Goal: Task Accomplishment & Management: Manage account settings

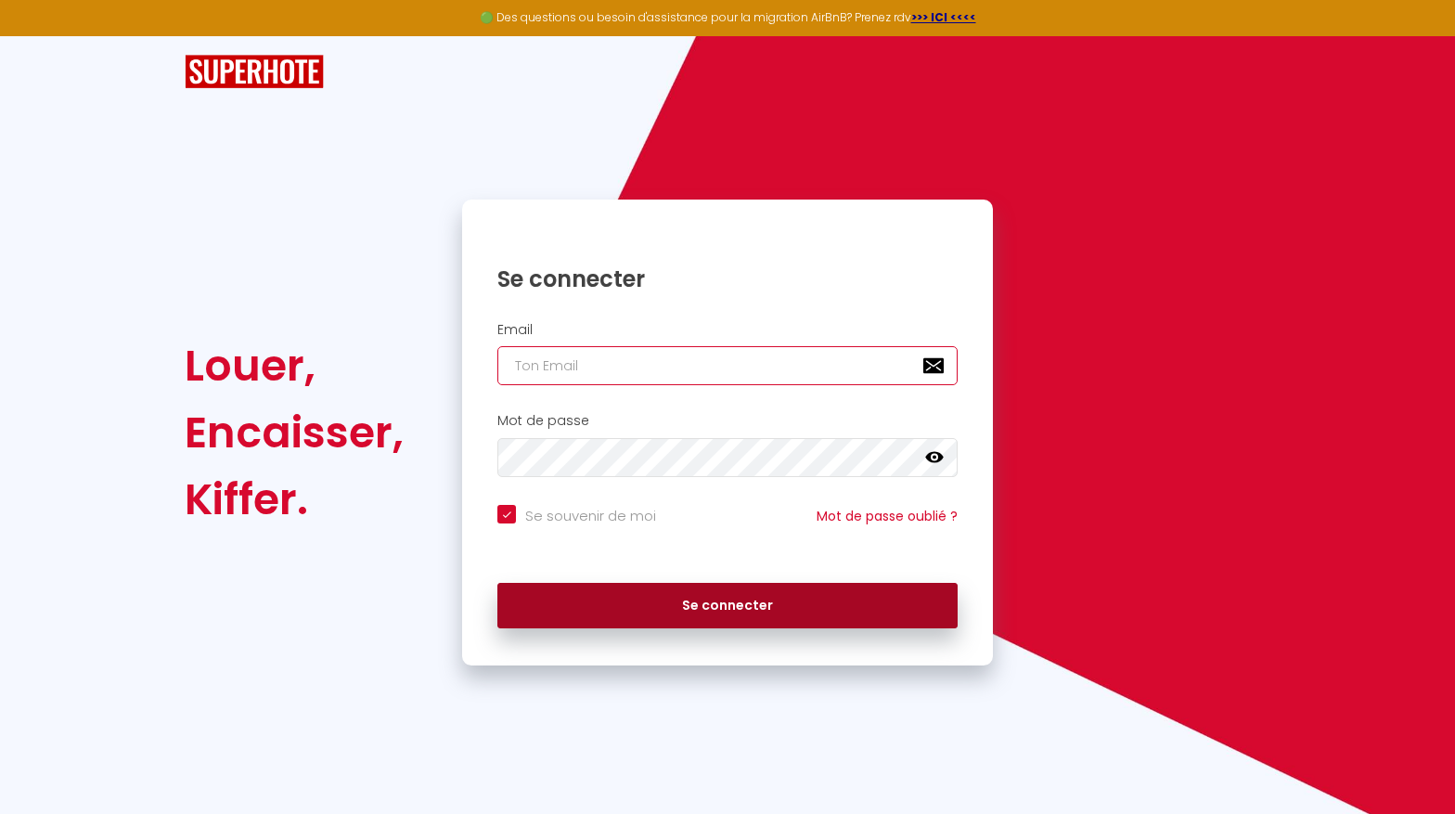
type input "[EMAIL_ADDRESS][DOMAIN_NAME]"
click at [724, 626] on button "Se connecter" at bounding box center [727, 606] width 460 height 46
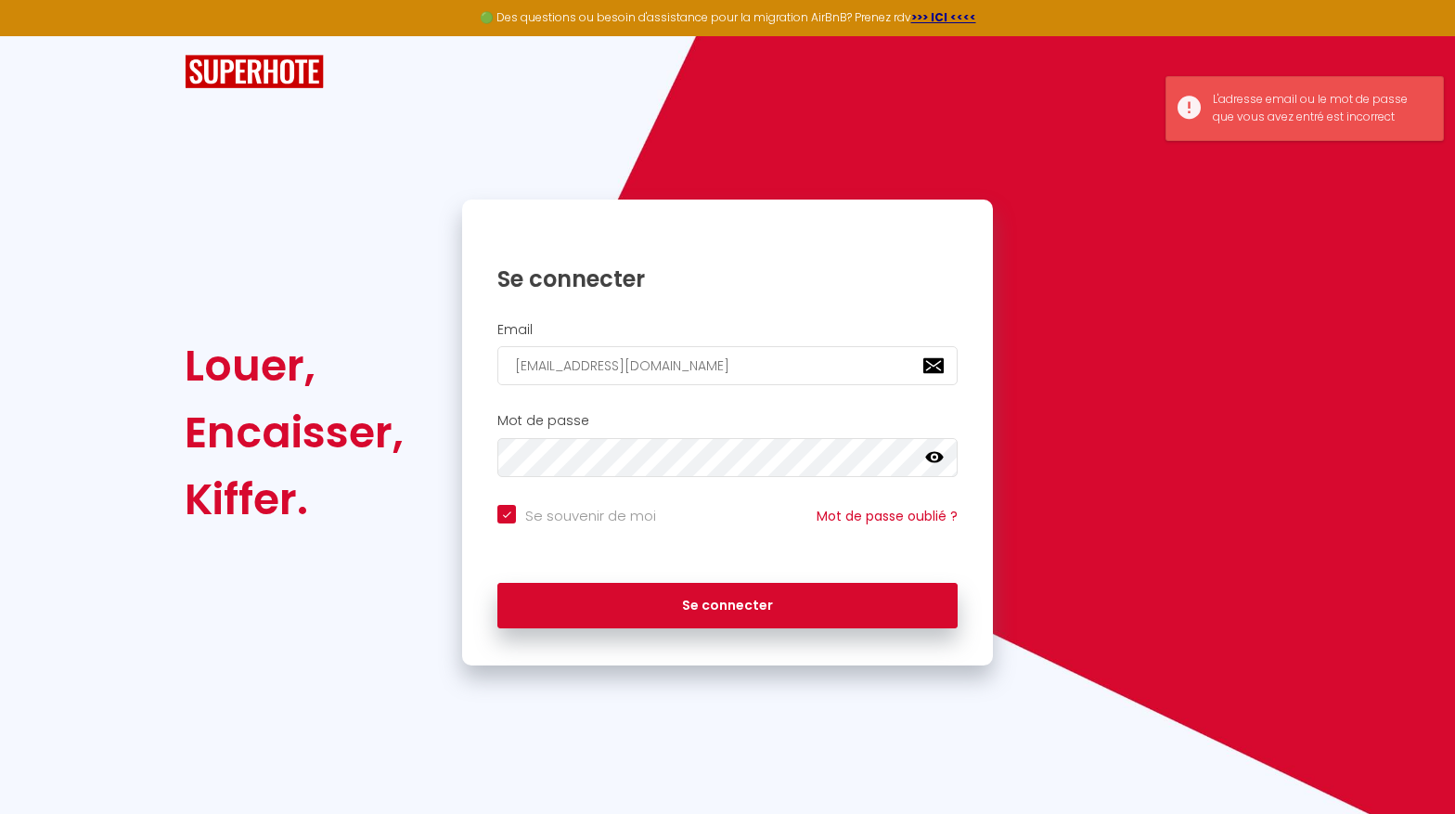
click at [932, 453] on icon at bounding box center [934, 457] width 19 height 11
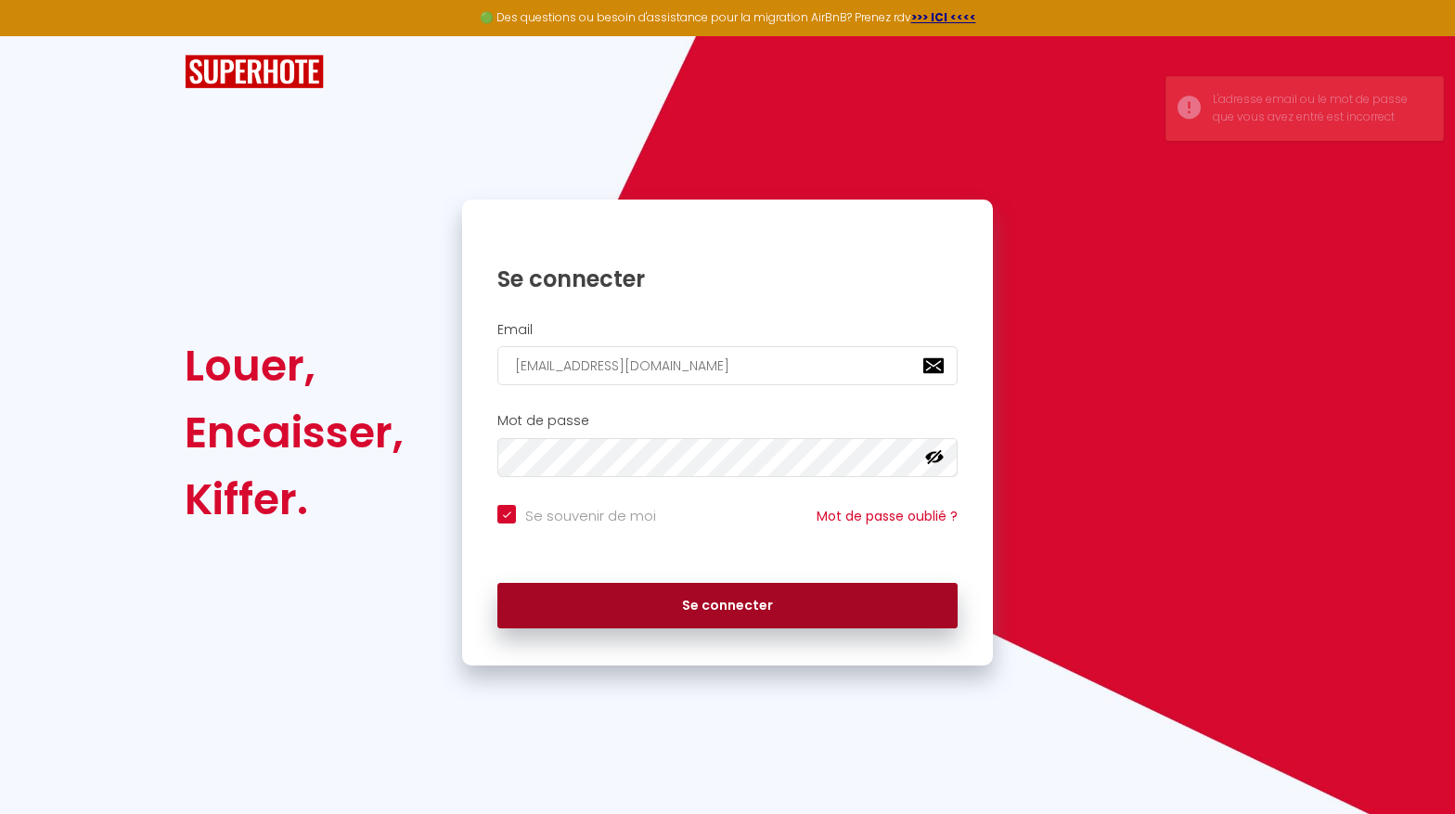
click at [675, 617] on button "Se connecter" at bounding box center [727, 606] width 460 height 46
checkbox input "true"
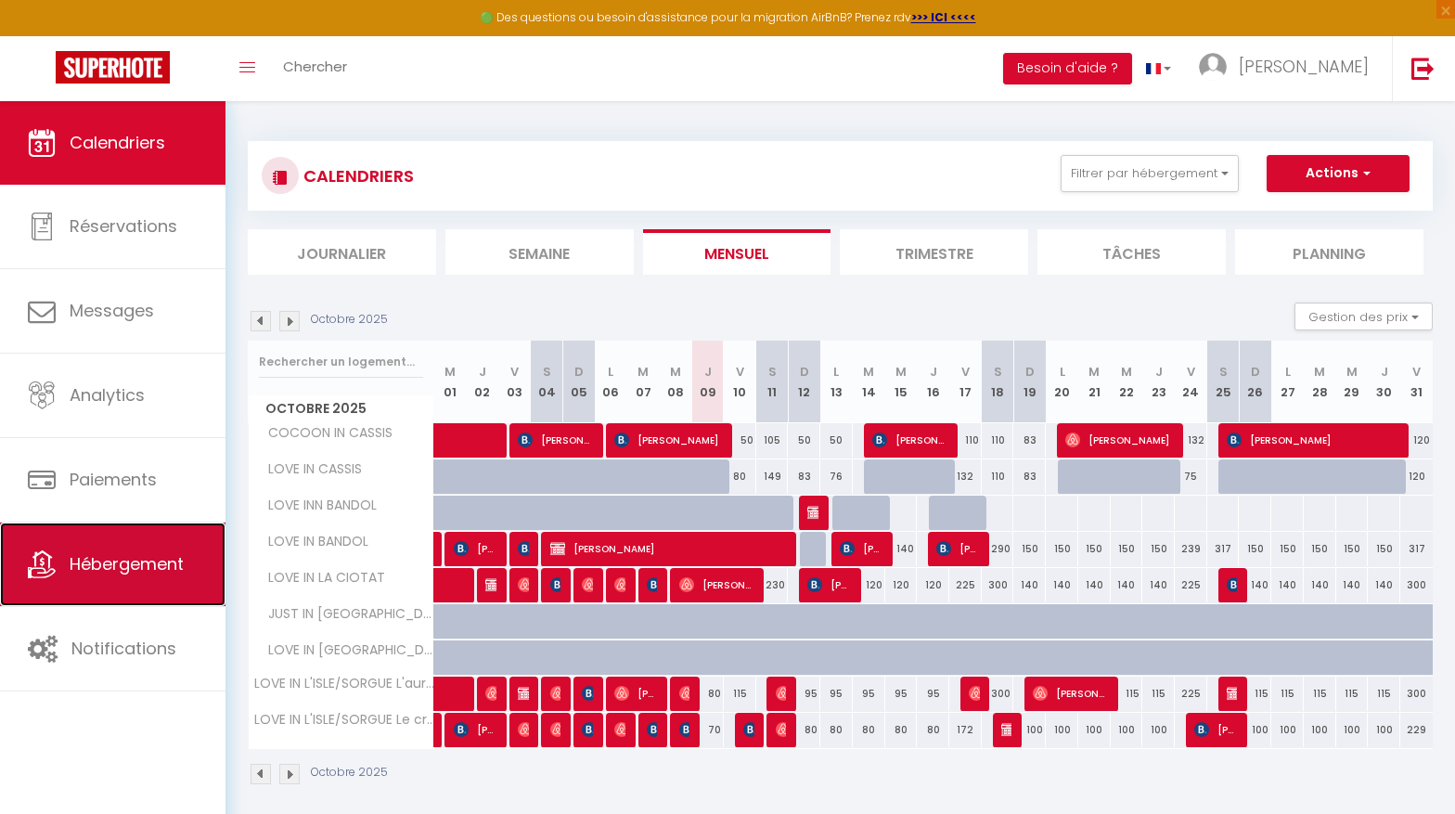
click at [174, 559] on span "Hébergement" at bounding box center [127, 563] width 114 height 23
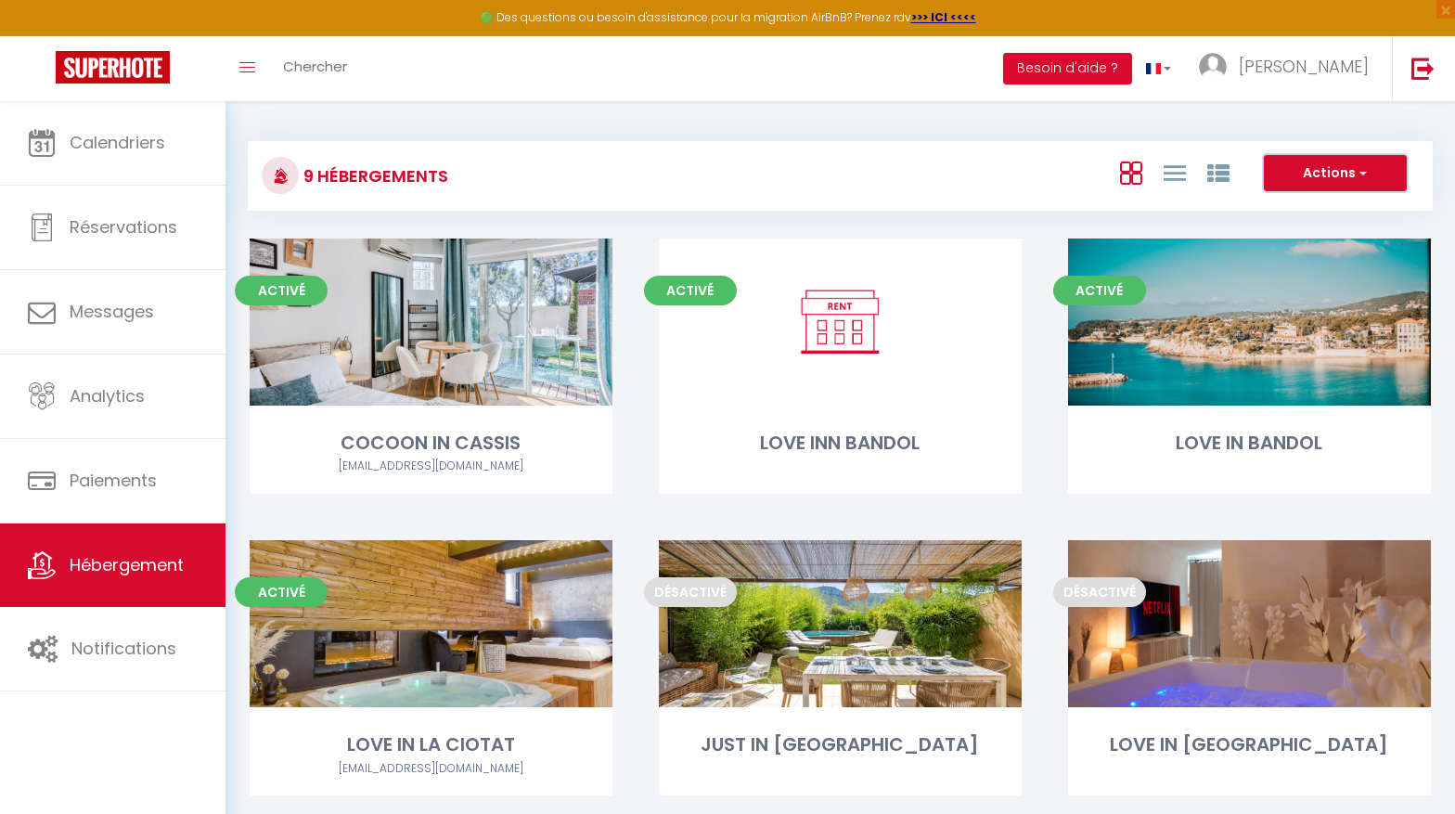
click at [1346, 179] on button "Actions" at bounding box center [1334, 173] width 143 height 37
click at [1006, 173] on div "Actions Créer un Hébergement Nouveau groupe" at bounding box center [1037, 176] width 788 height 42
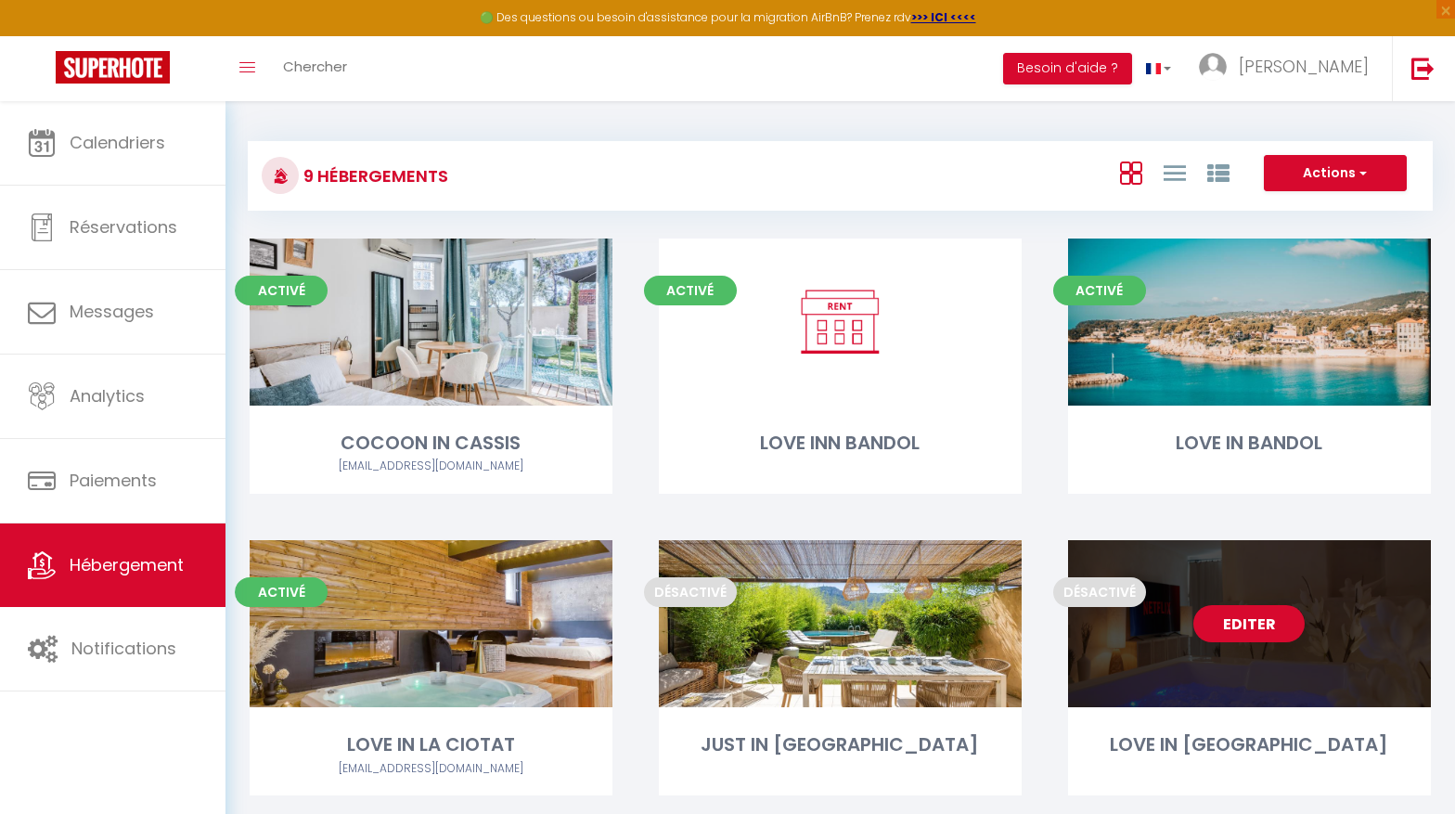
click at [1234, 629] on link "Editer" at bounding box center [1248, 623] width 111 height 37
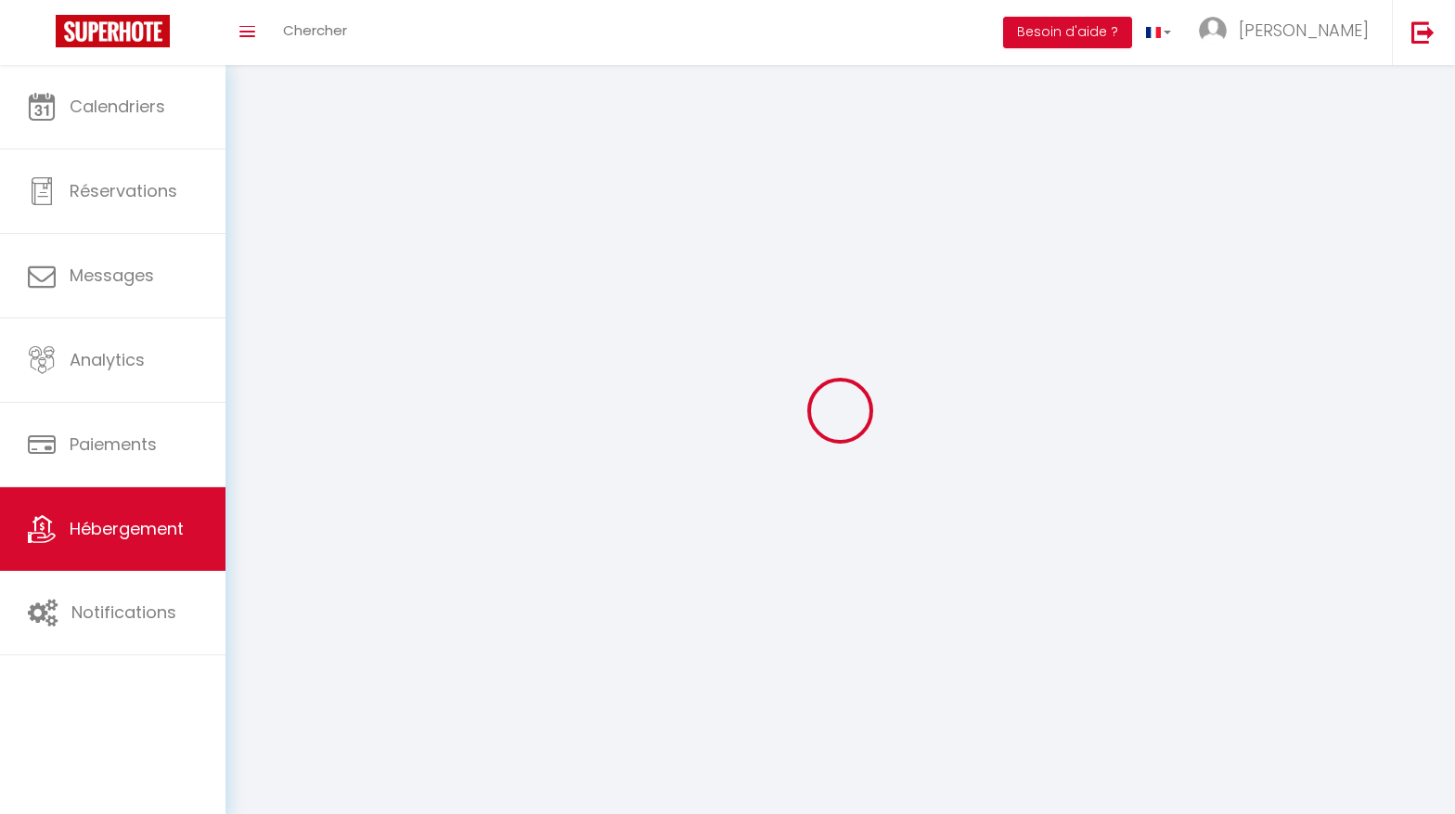
select select "1"
select select
select select "28"
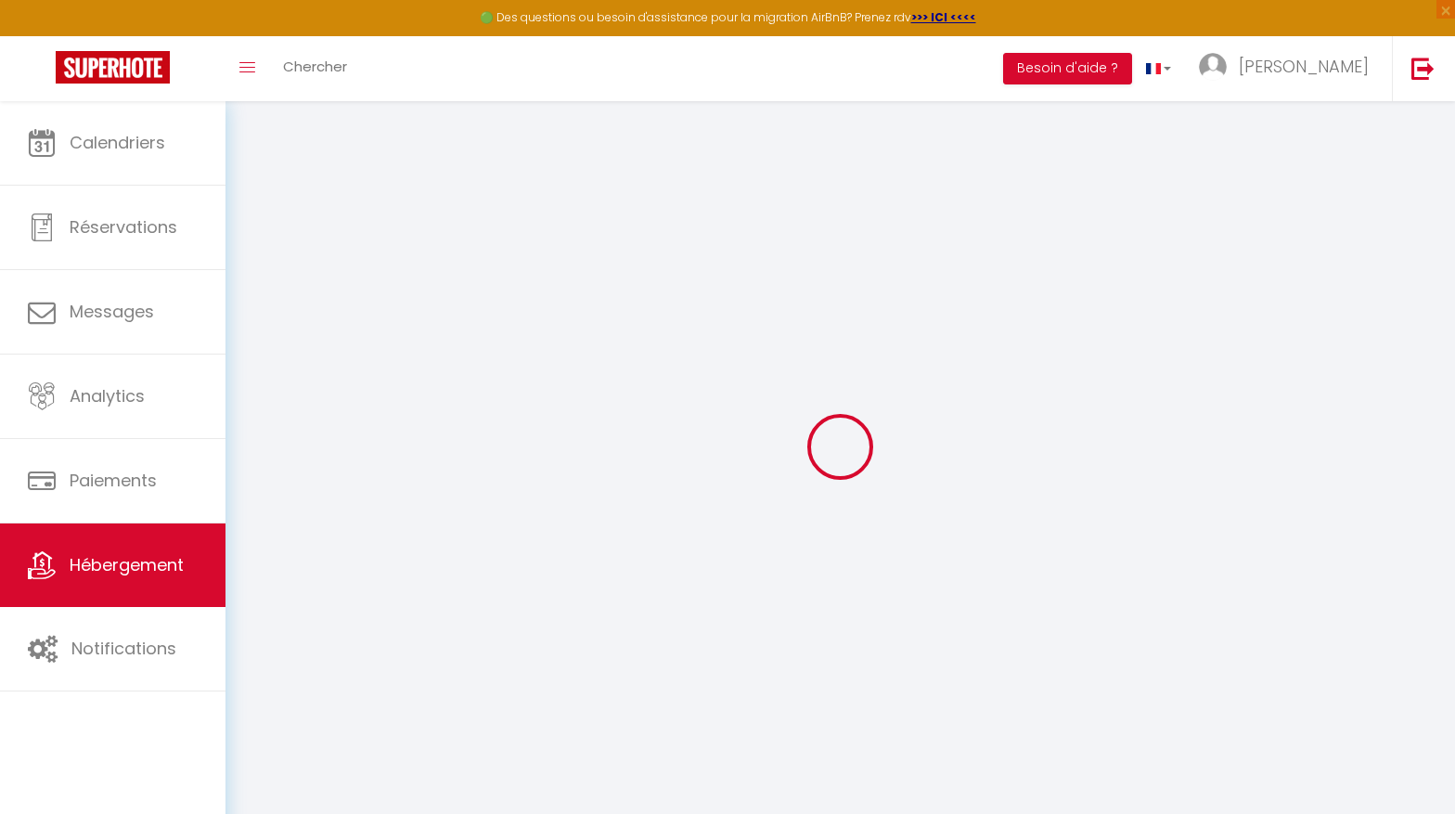
select select
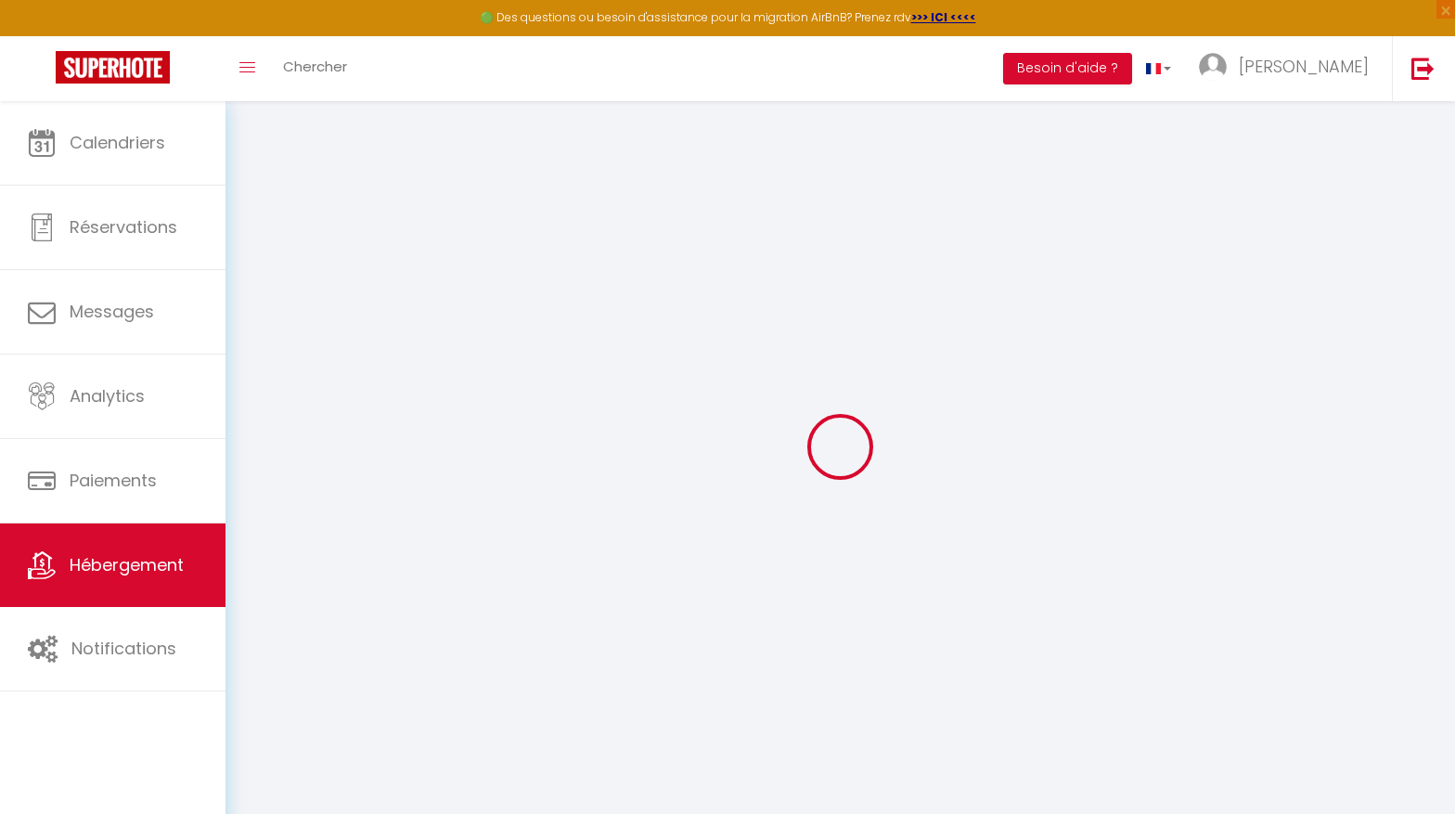
select select
checkbox input "false"
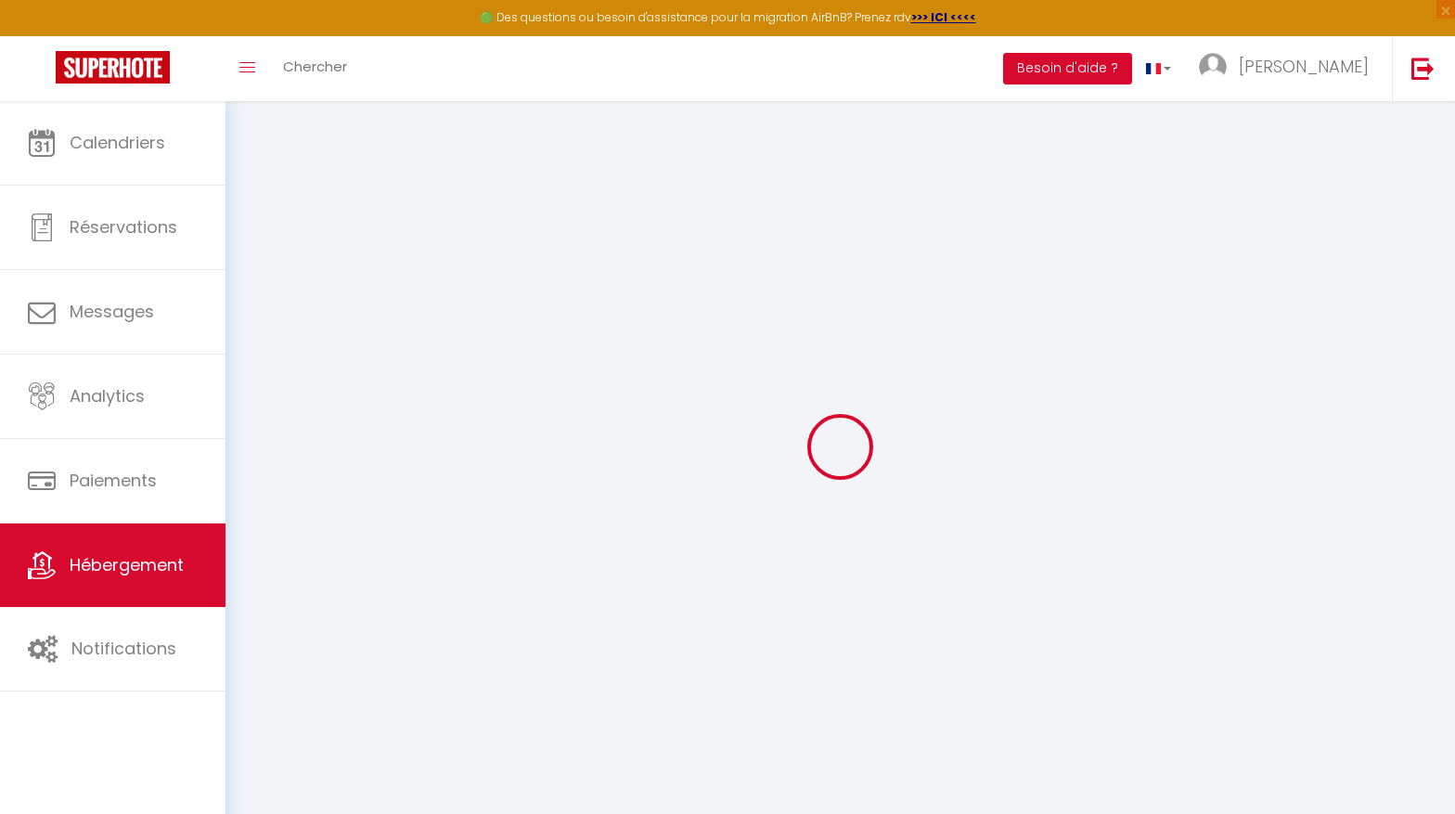
select select
type input "LOVE IN [GEOGRAPHIC_DATA]"
type input "SASU"
type input "JUST IN LOVE"
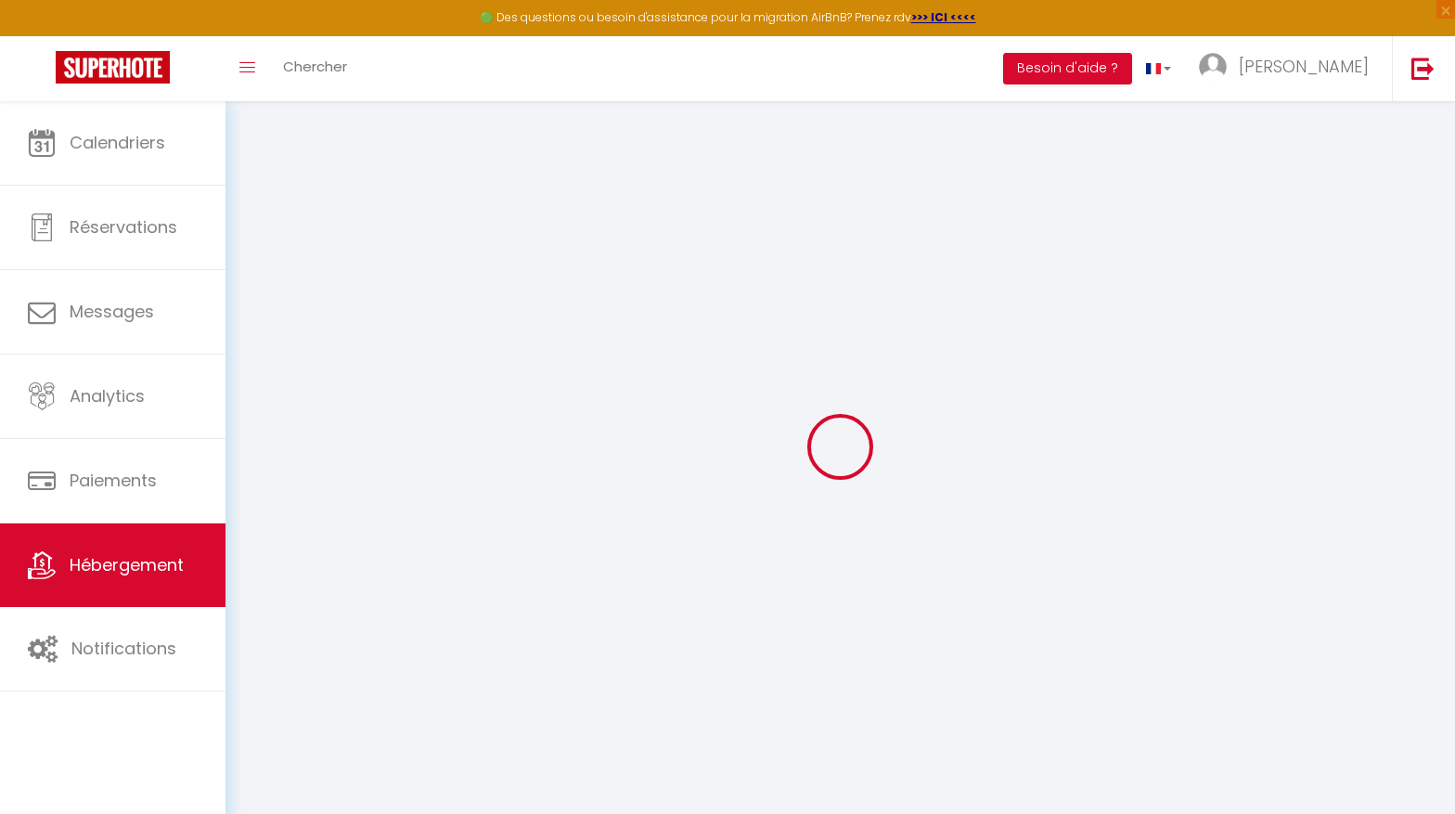
type input "[STREET_ADDRESS]"
type input "13260"
type input "CASSIS"
select select "2"
type input "80"
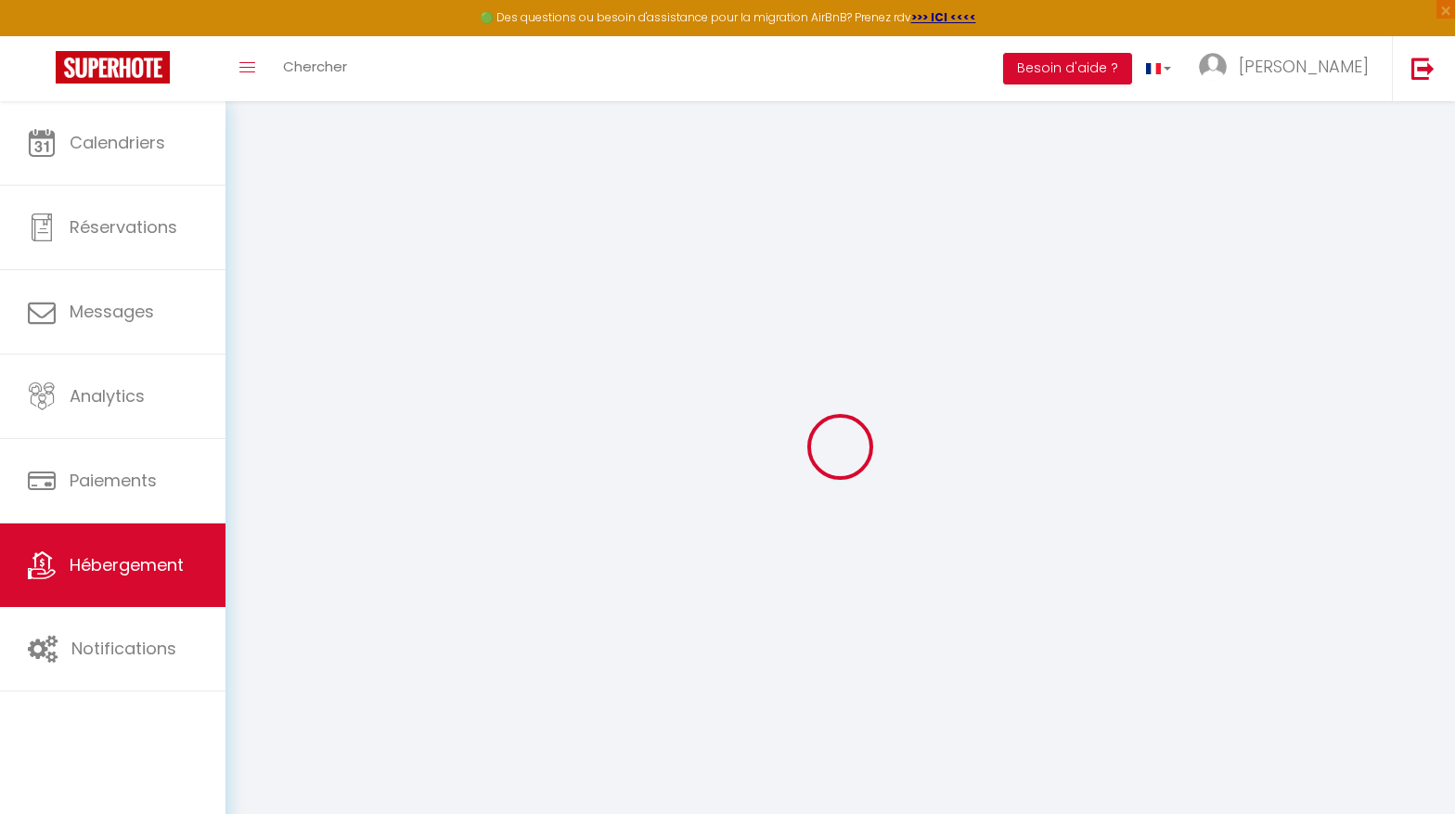
type input "40"
type input "5.5"
type input "2.81"
type input "500"
select select
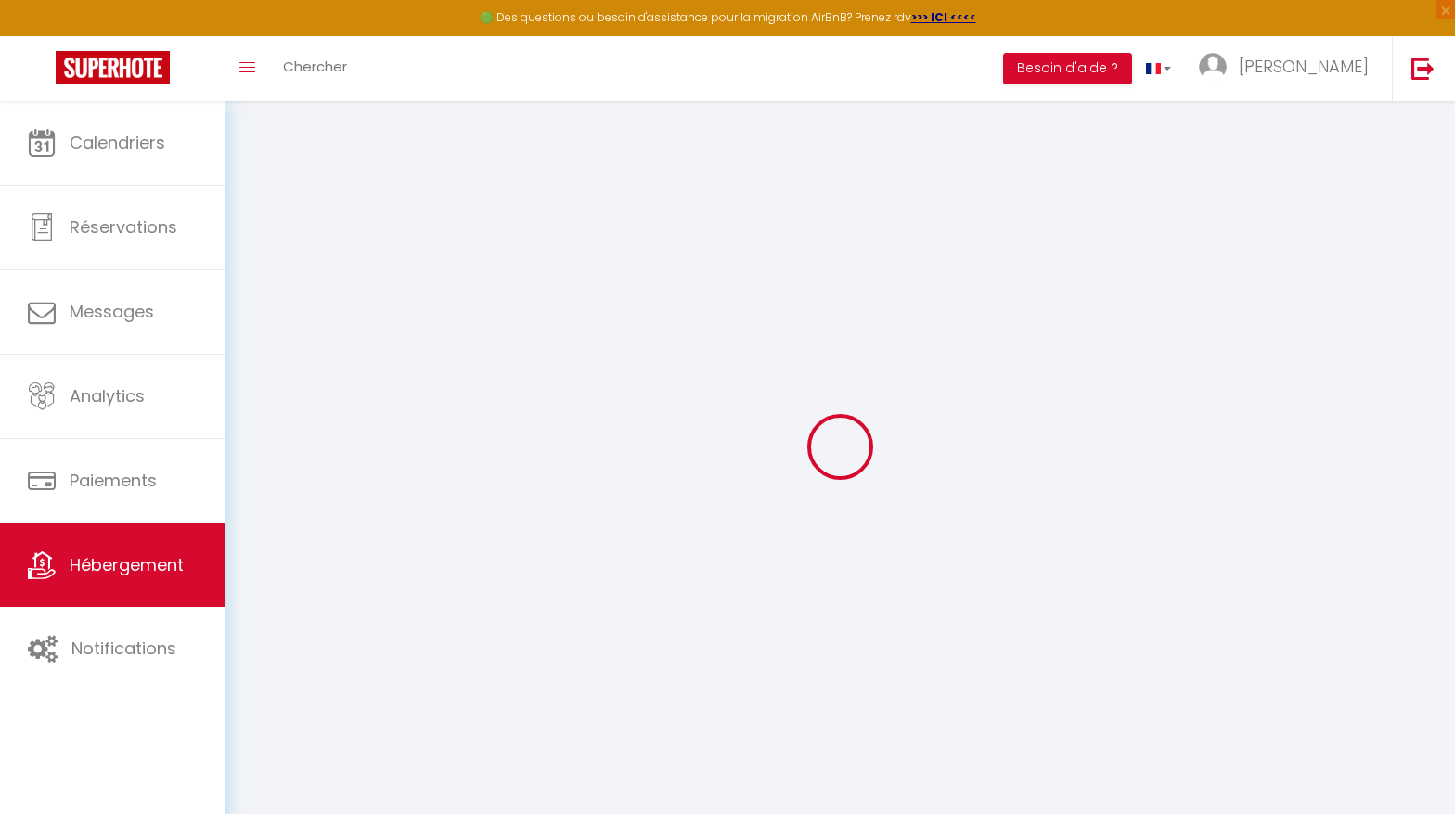
select select
type input "[STREET_ADDRESS]"
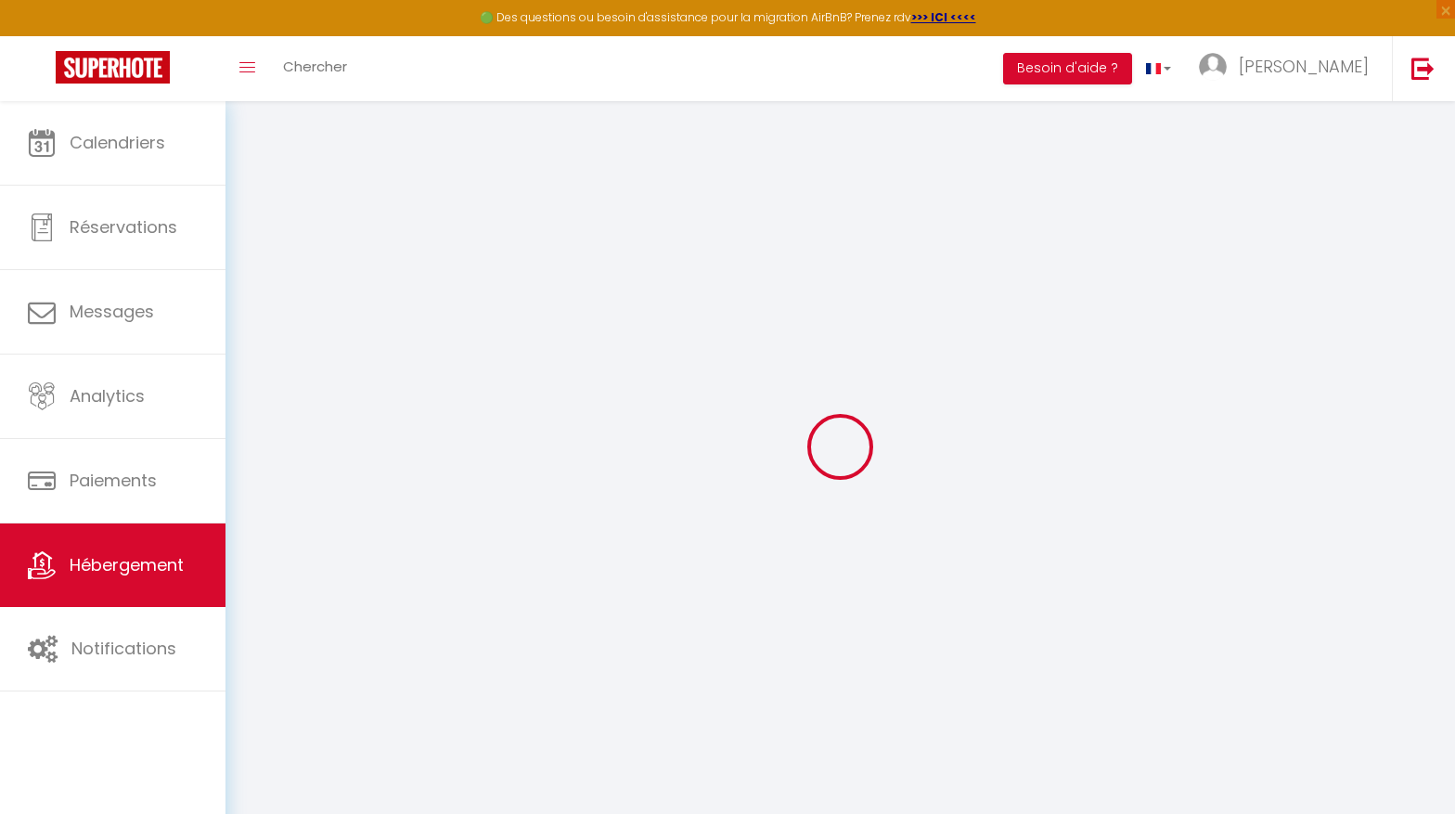
type input "26770"
type input "TAULIGNAN"
type input "[EMAIL_ADDRESS][DOMAIN_NAME]"
select select "1725"
checkbox input "false"
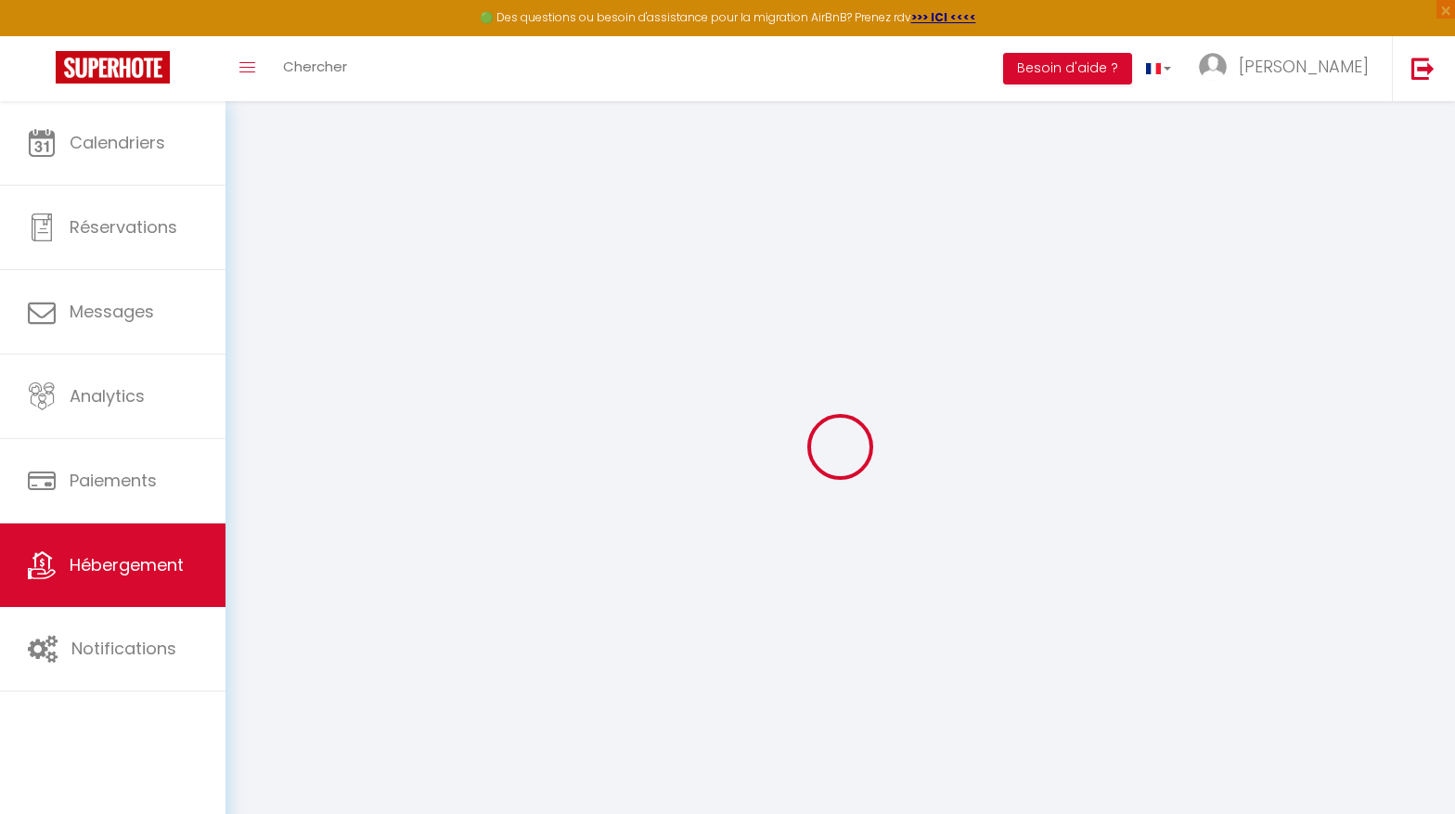
checkbox input "false"
checkbox input "true"
checkbox input "false"
radio input "true"
type input "0"
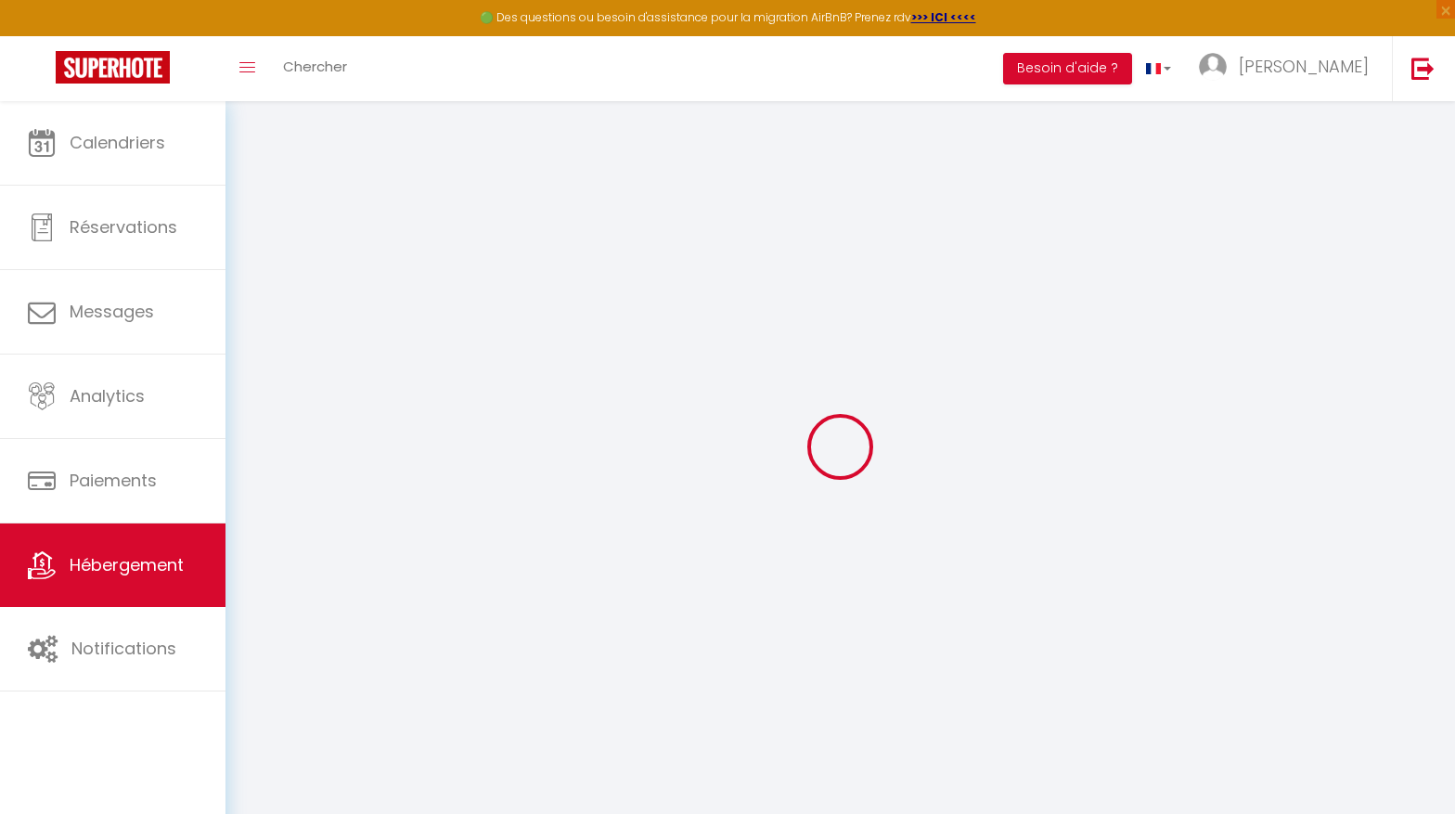
type input "0"
select select
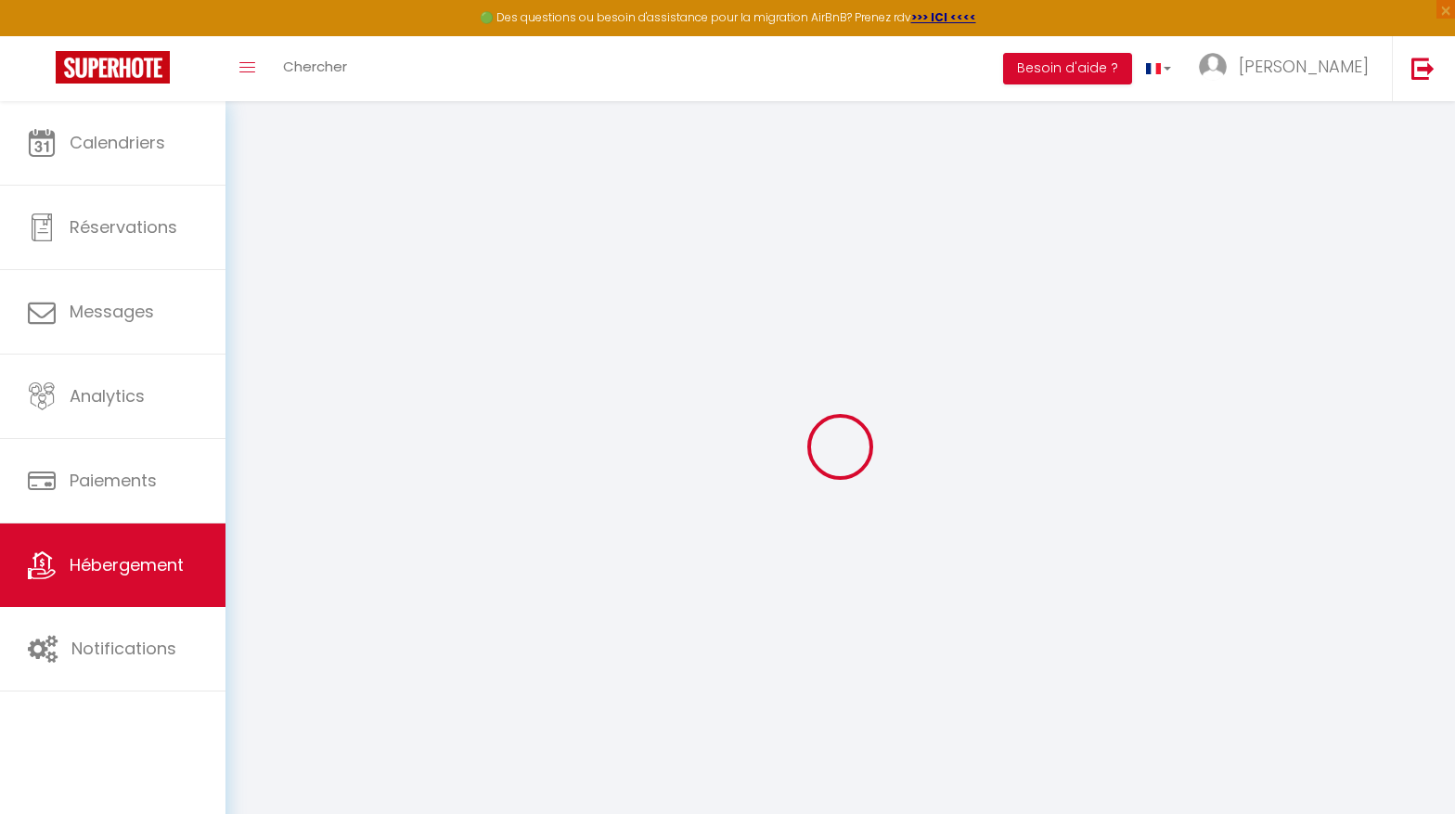
select select
checkbox input "false"
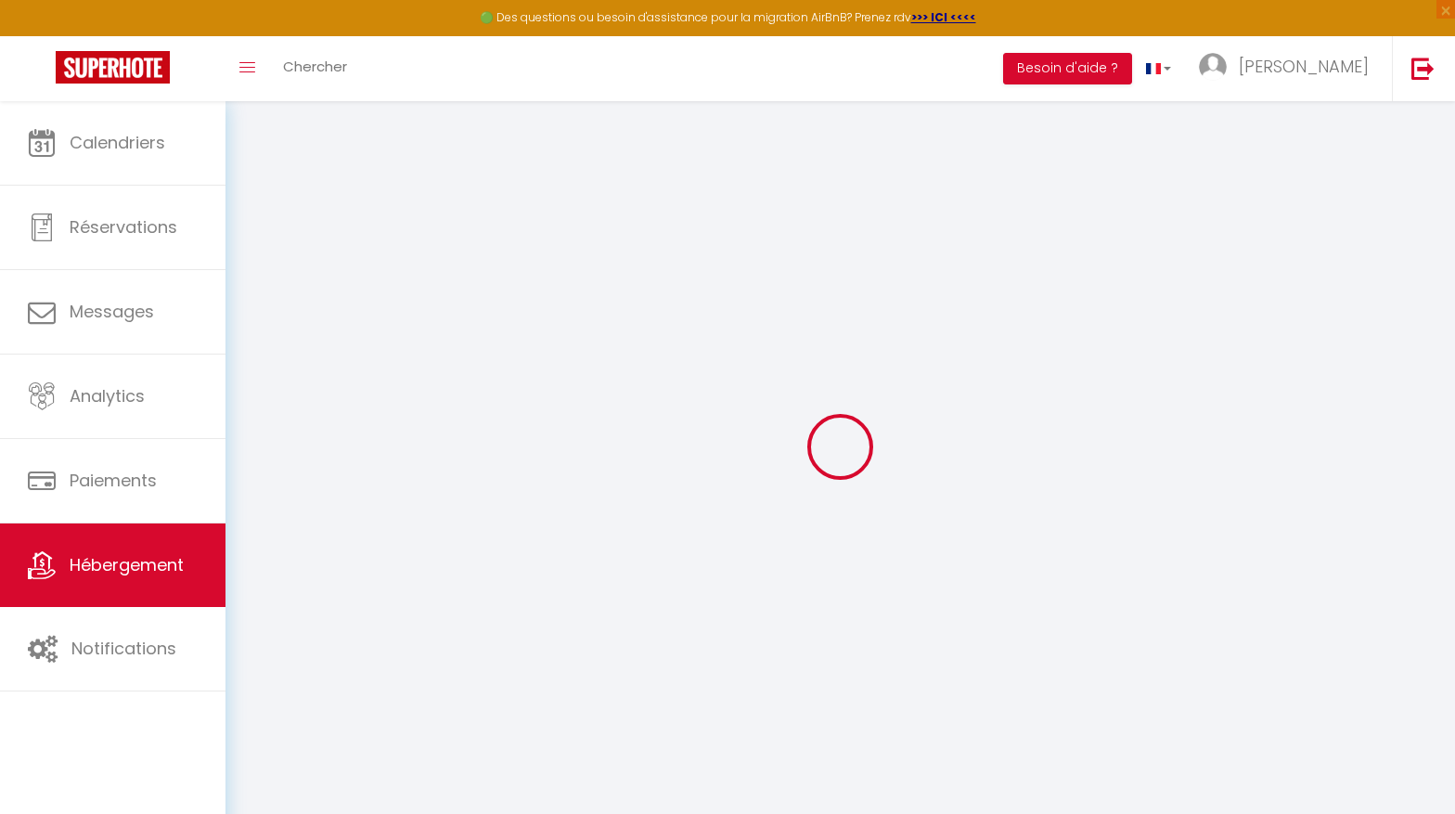
checkbox input "true"
checkbox input "false"
select select
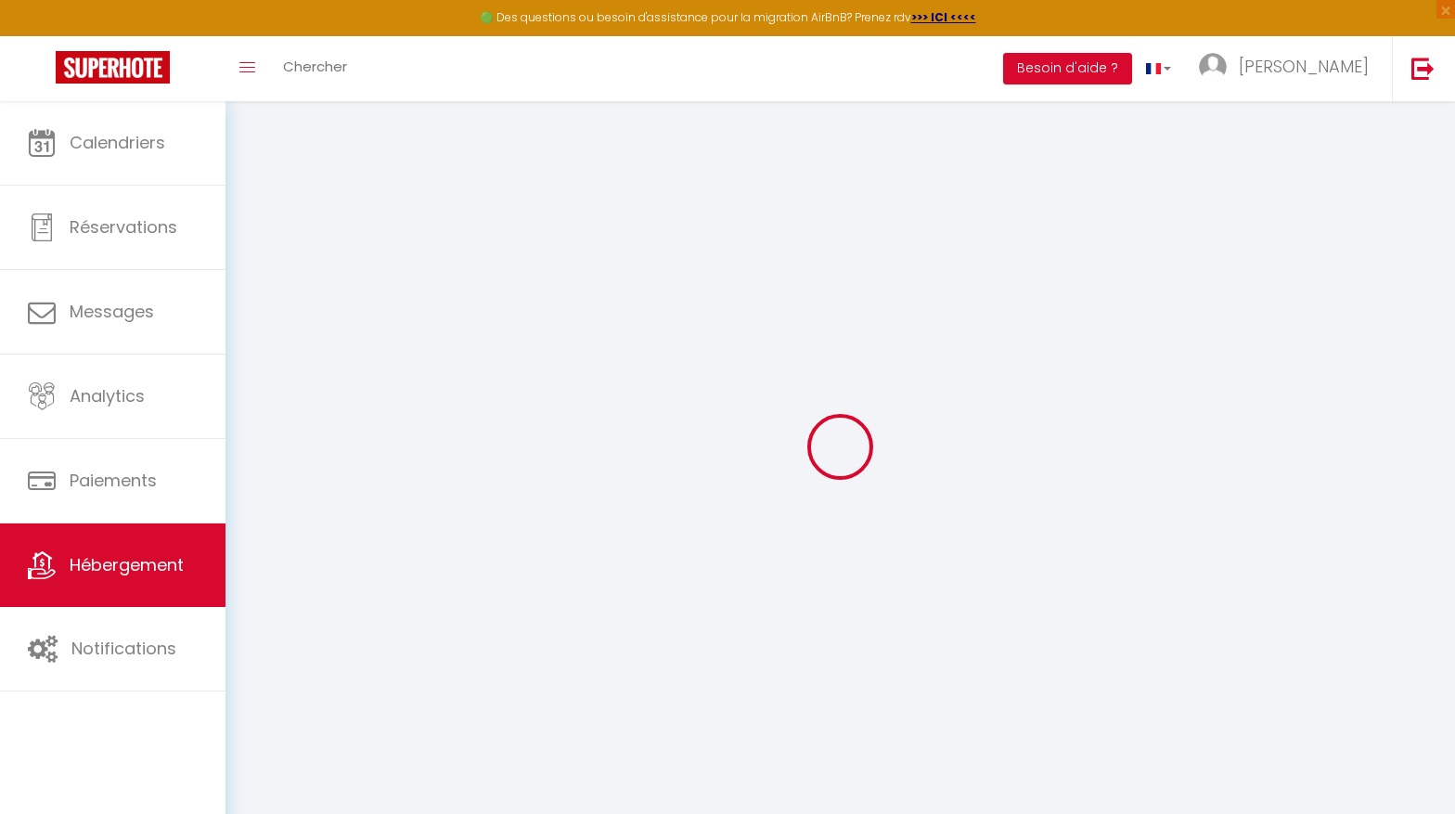
select select
checkbox input "false"
checkbox input "true"
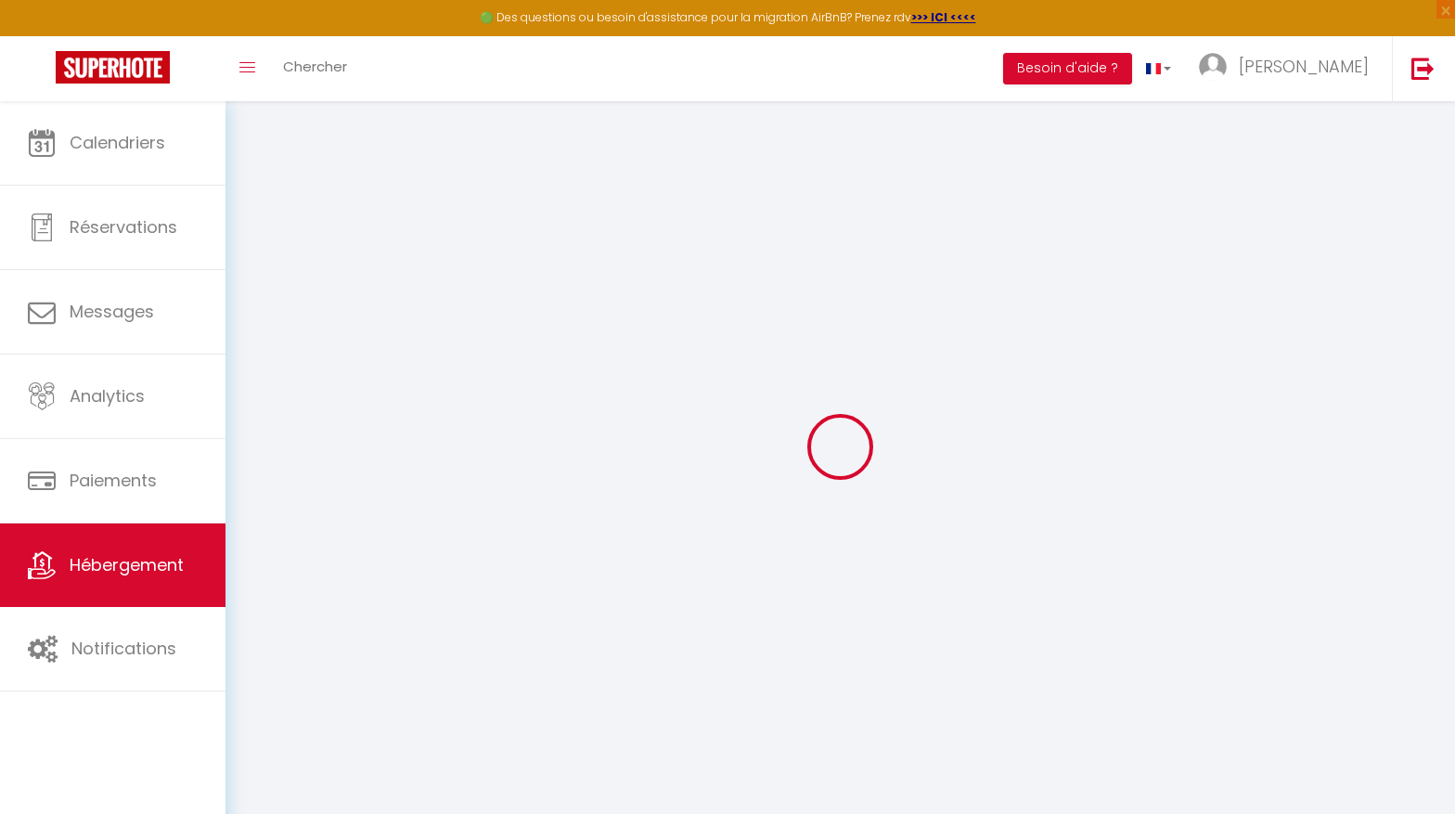
checkbox input "false"
checkbox input "true"
checkbox input "false"
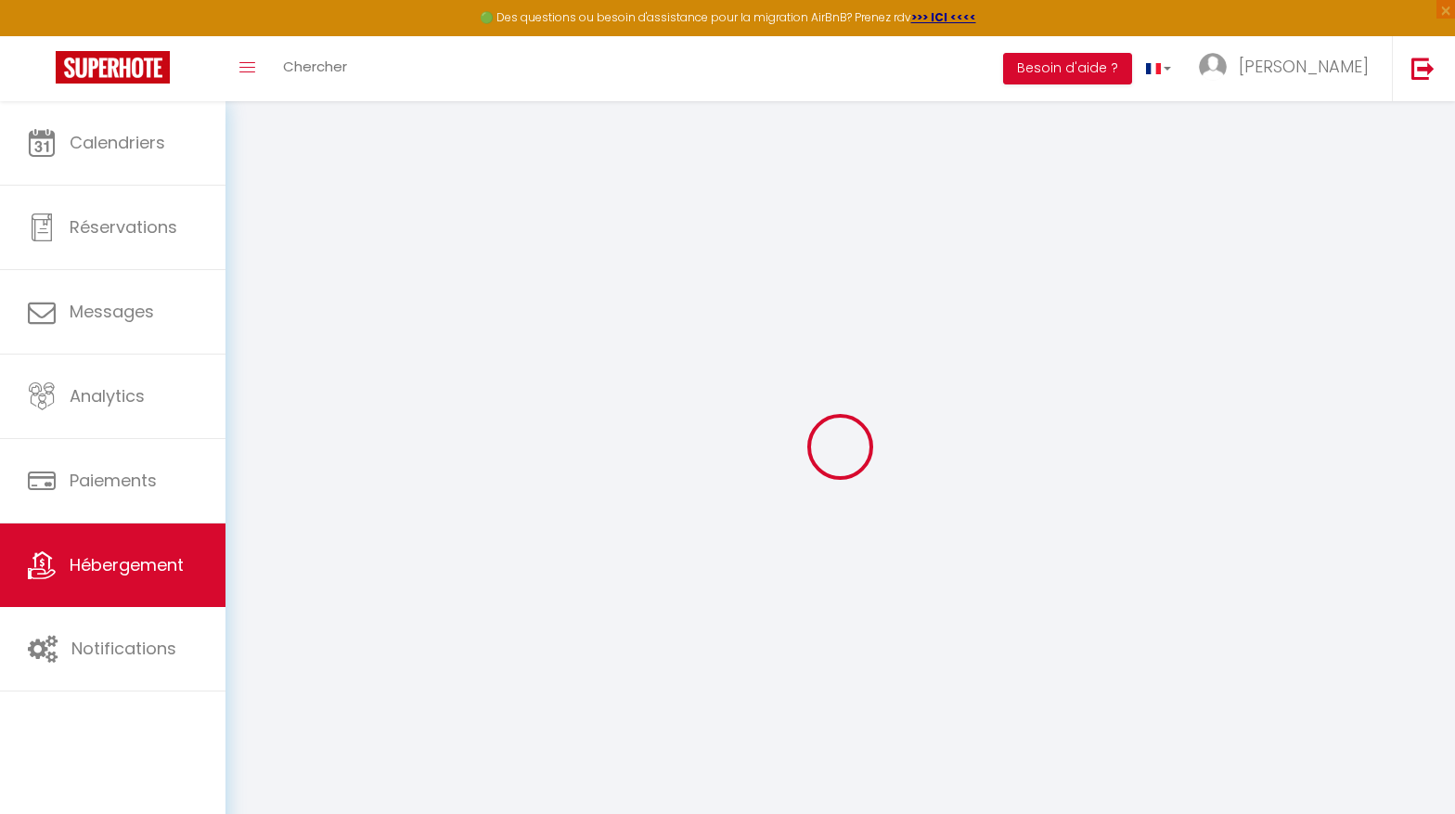
select select "17:00"
select select "23:45"
select select "12:00"
select select "15"
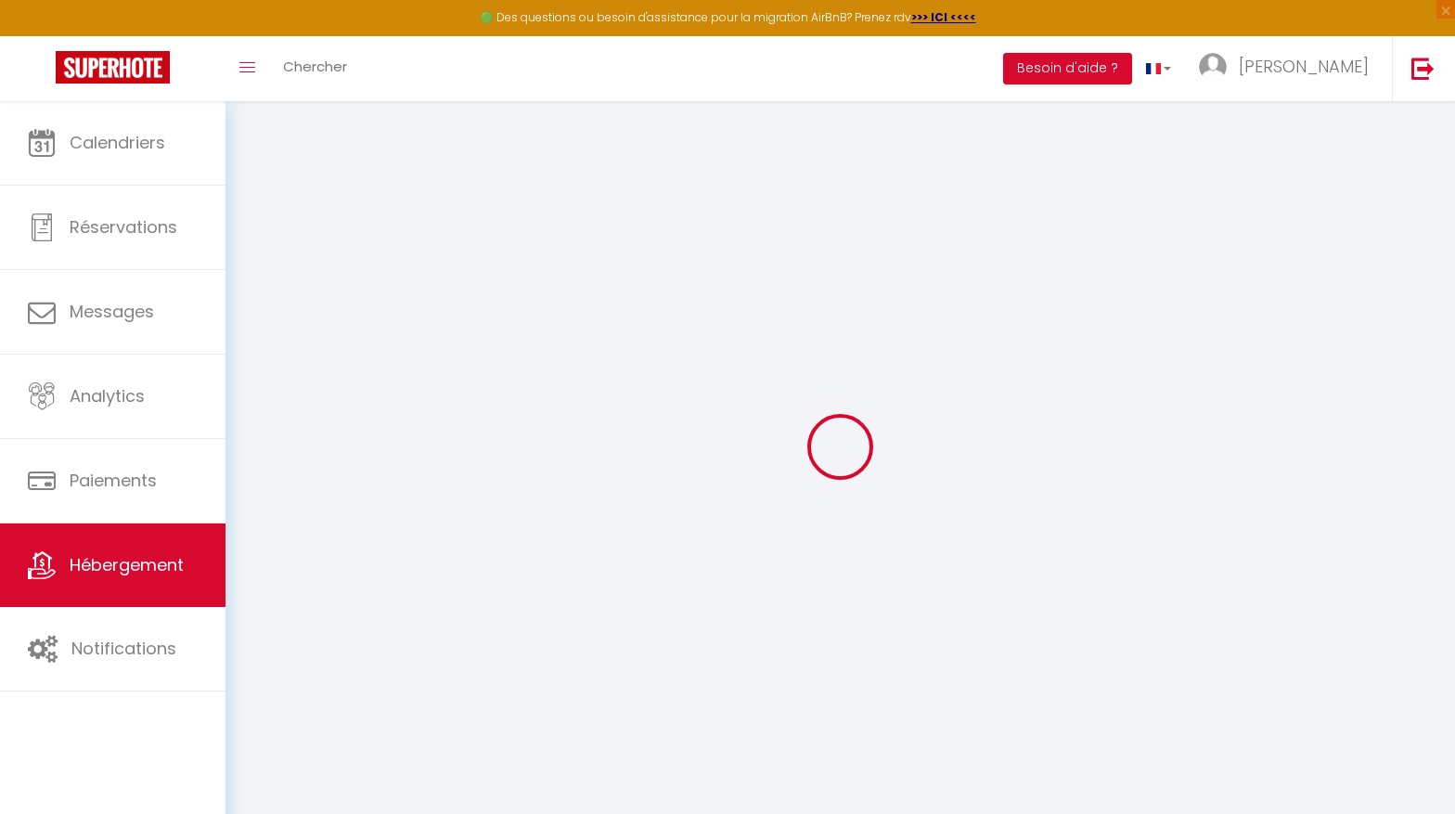
checkbox input "false"
checkbox input "true"
checkbox input "false"
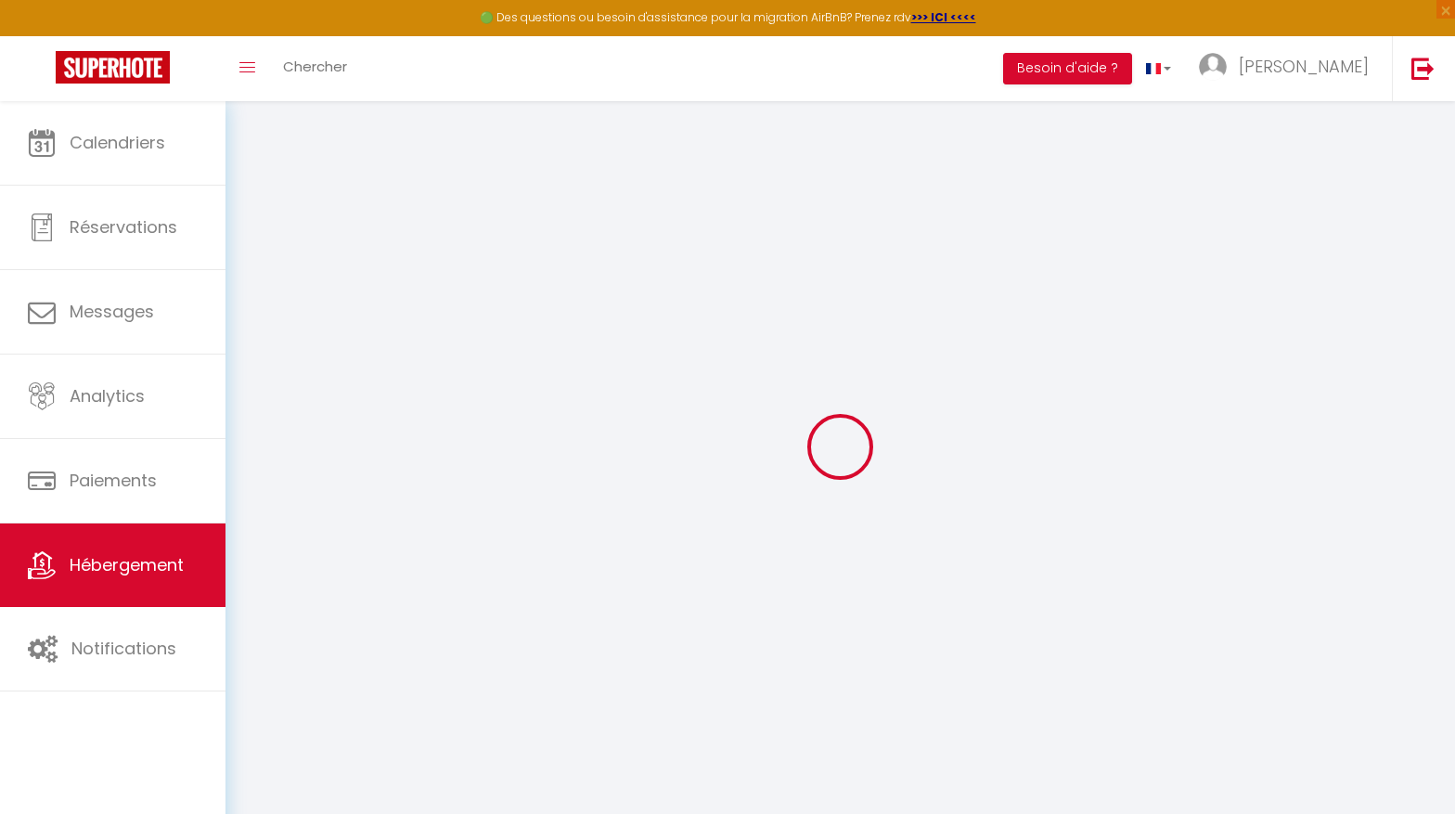
checkbox input "false"
checkbox input "true"
checkbox input "false"
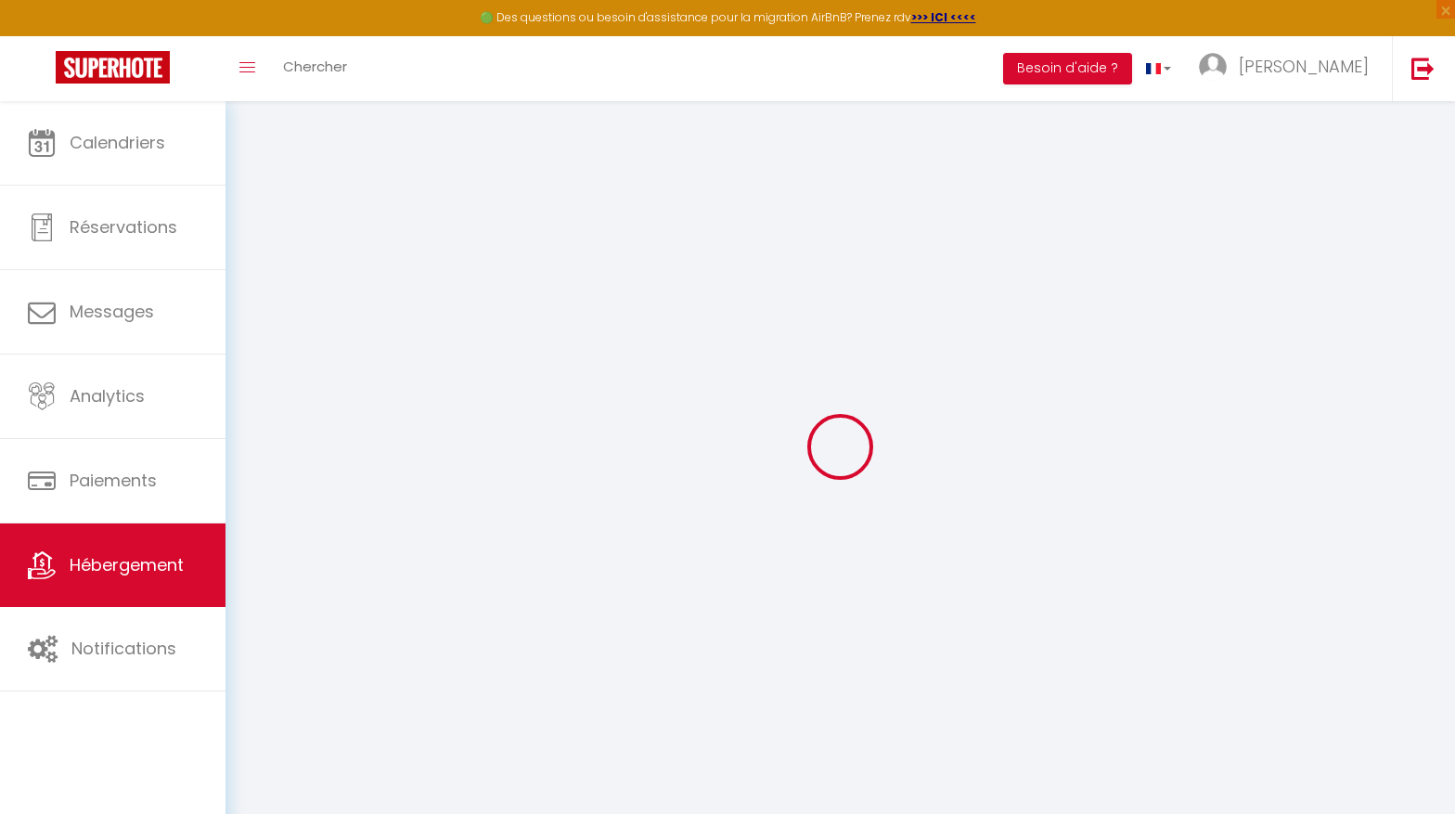
checkbox input "true"
checkbox input "false"
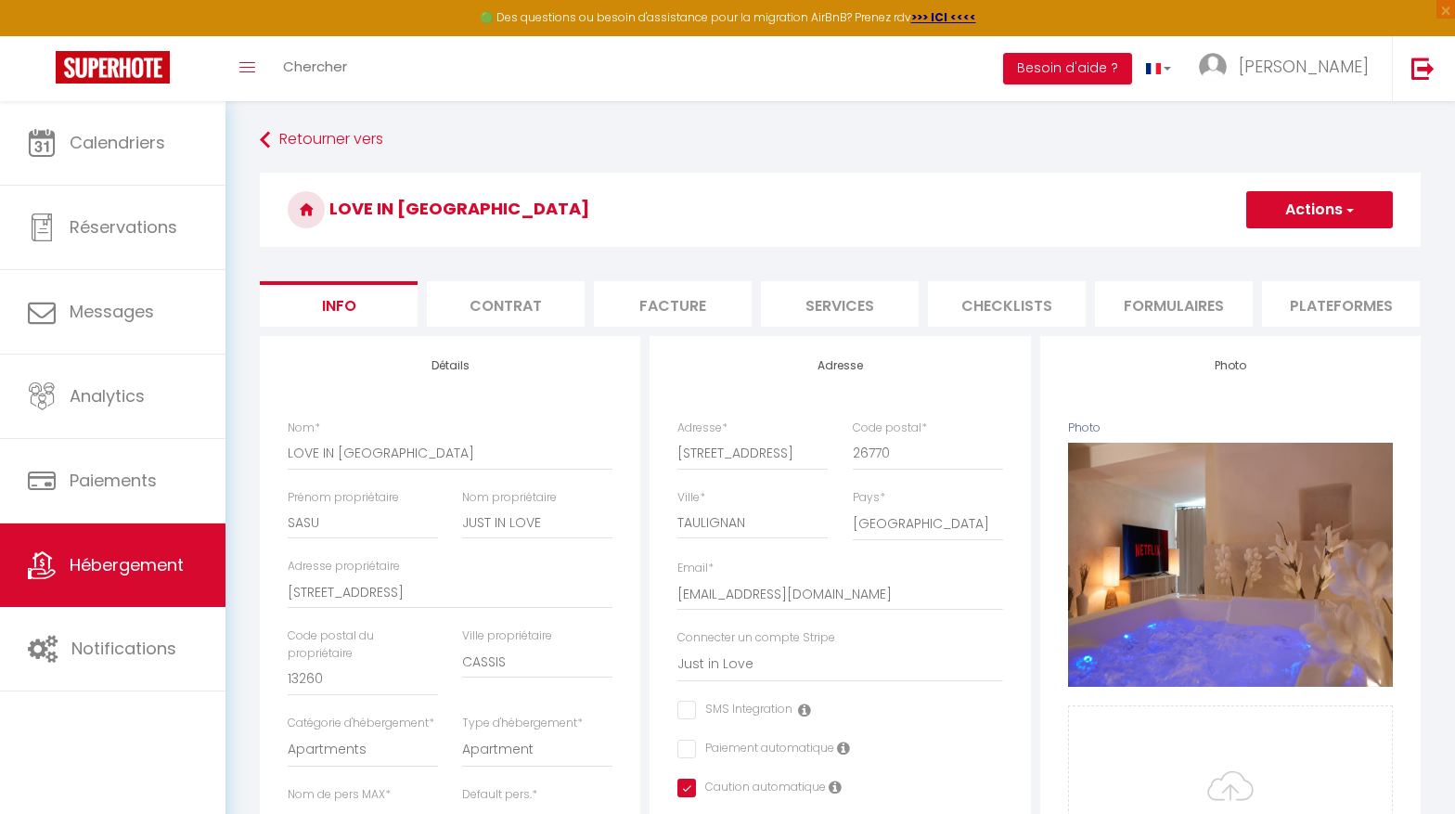
click at [1312, 220] on button "Actions" at bounding box center [1319, 209] width 147 height 37
click at [1262, 295] on link "Supprimer" at bounding box center [1292, 299] width 199 height 24
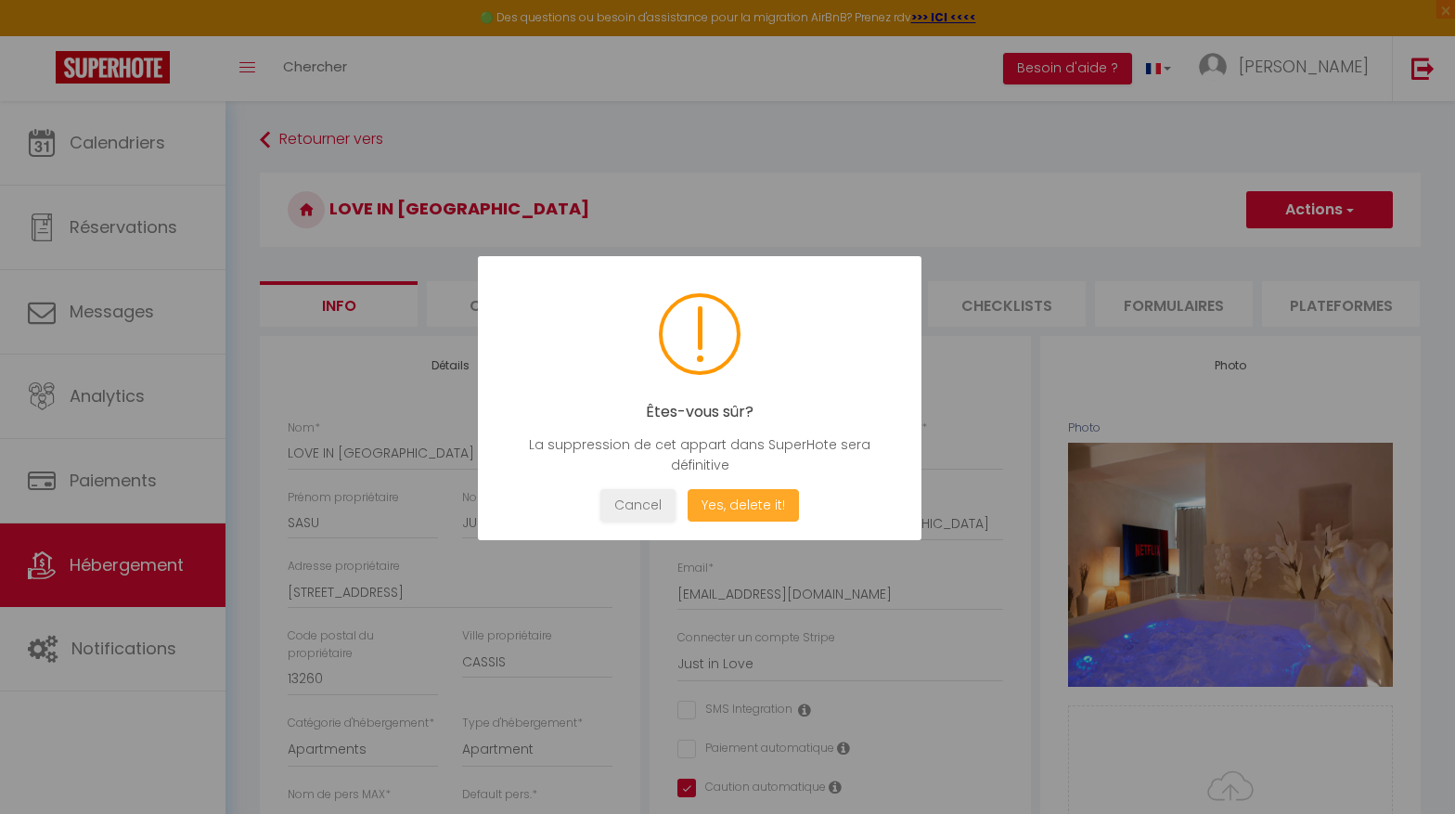
click at [744, 507] on button "Yes, delete it!" at bounding box center [742, 505] width 111 height 32
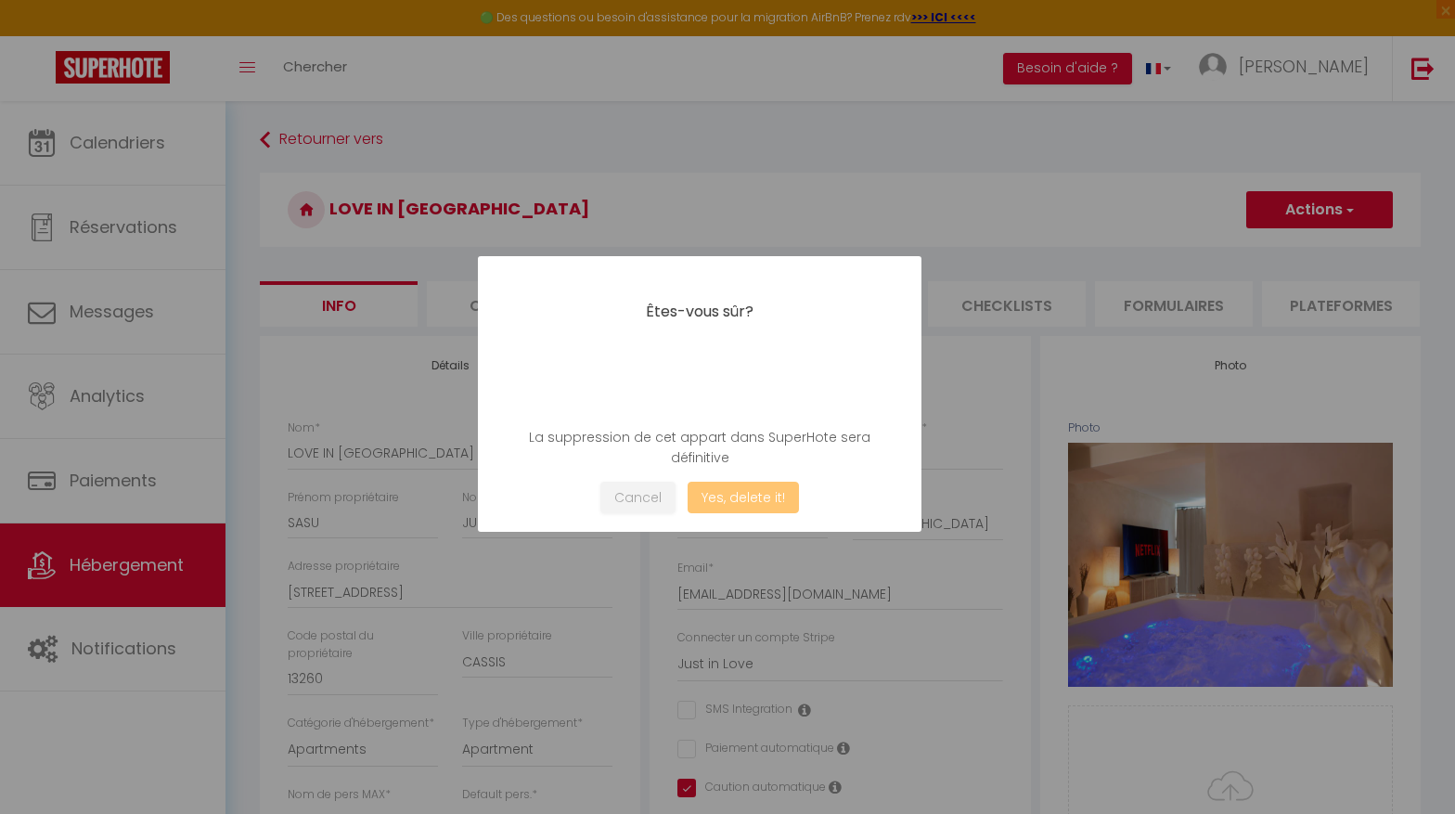
click at [757, 500] on button "Yes, delete it!" at bounding box center [742, 497] width 111 height 32
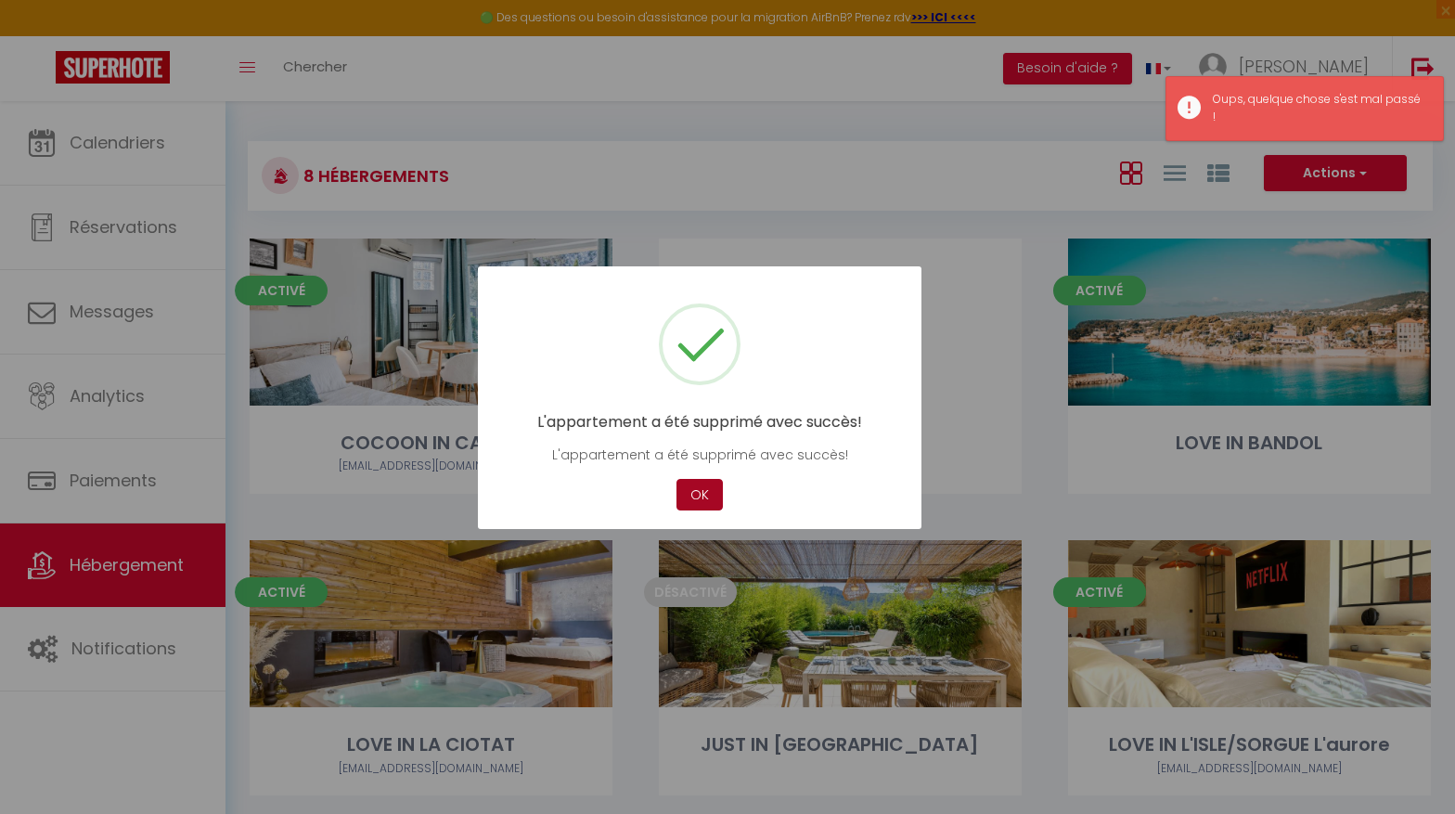
click at [709, 497] on button "OK" at bounding box center [699, 495] width 46 height 32
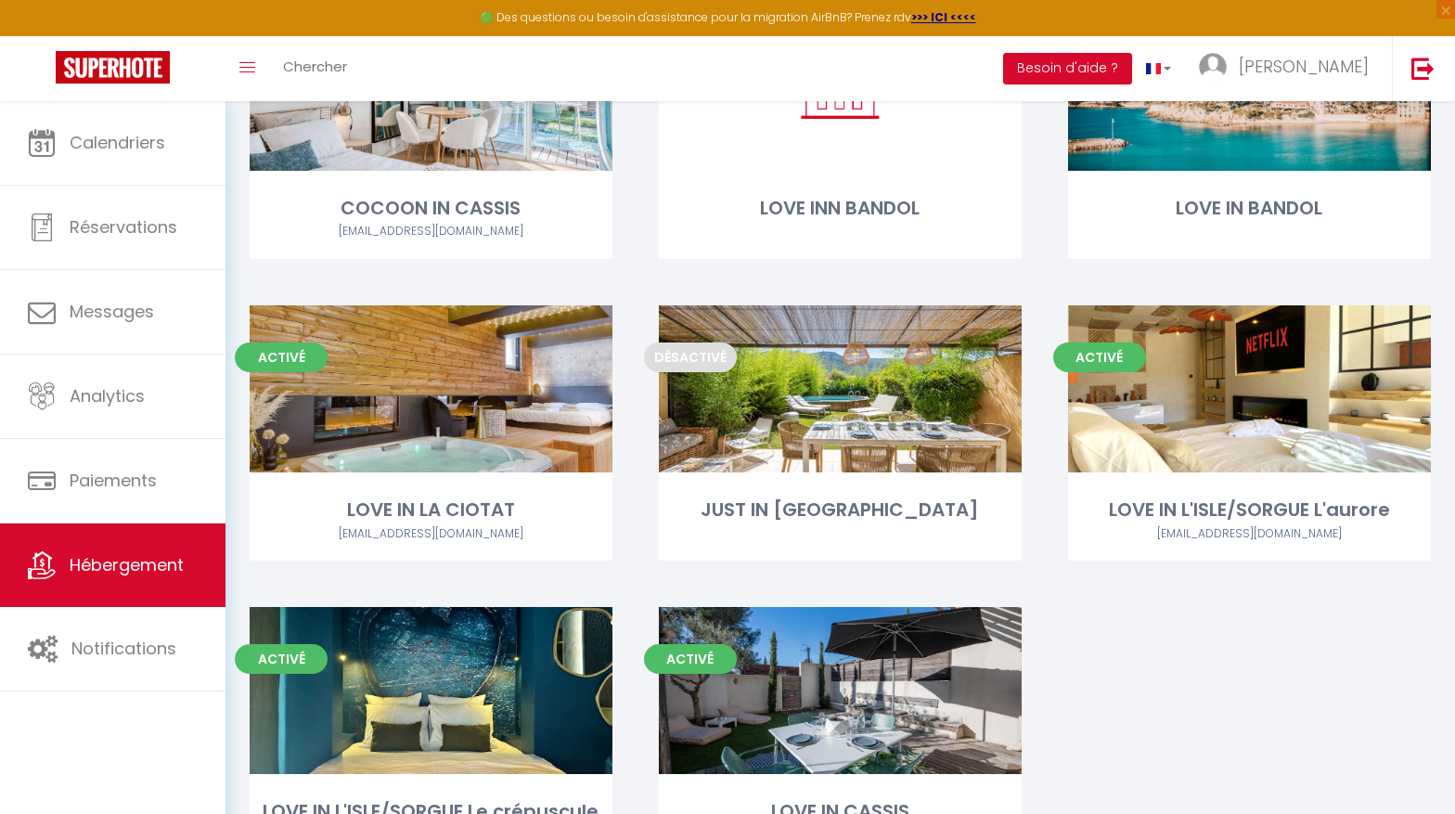
scroll to position [169, 0]
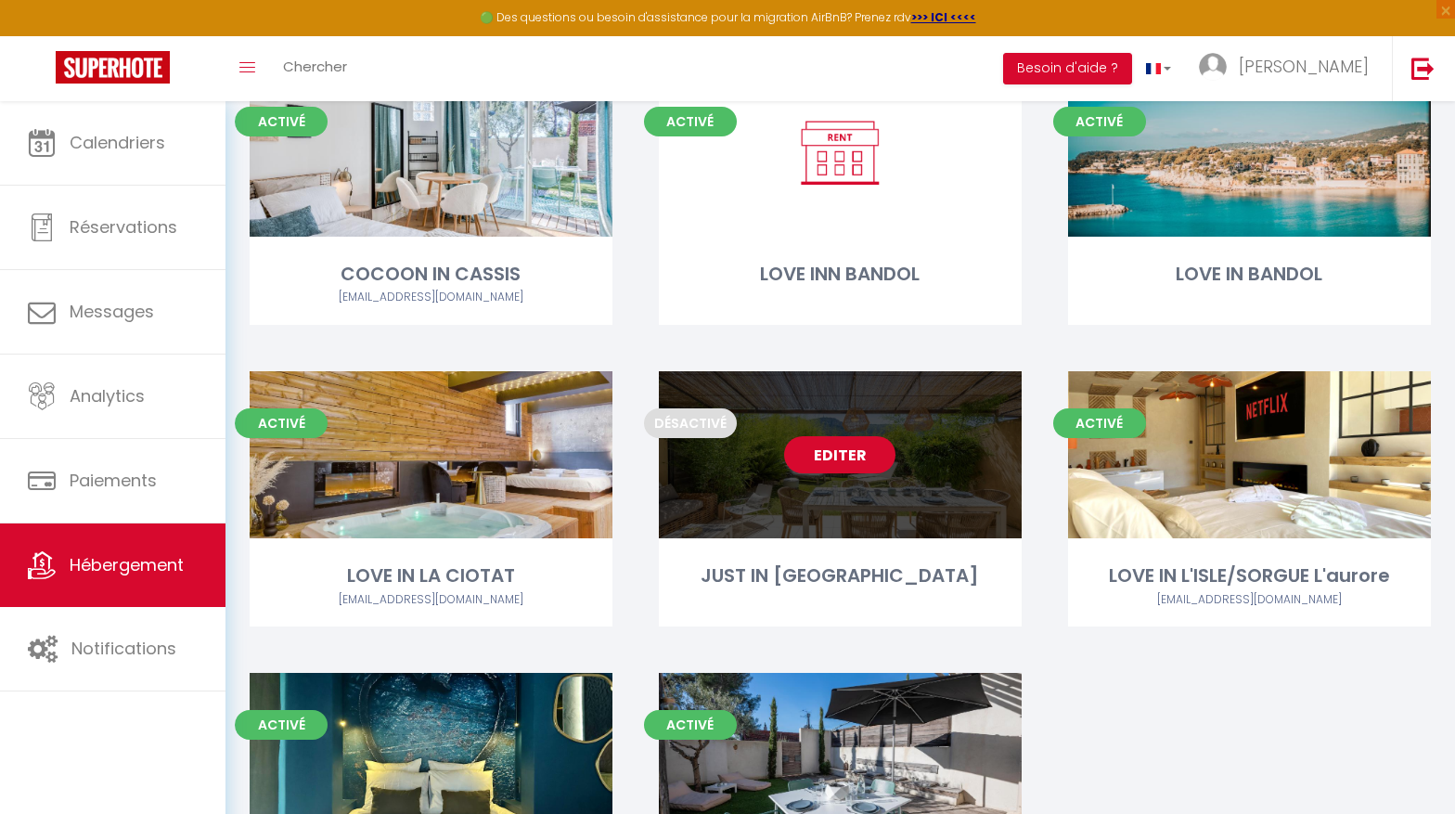
click at [853, 463] on link "Editer" at bounding box center [839, 454] width 111 height 37
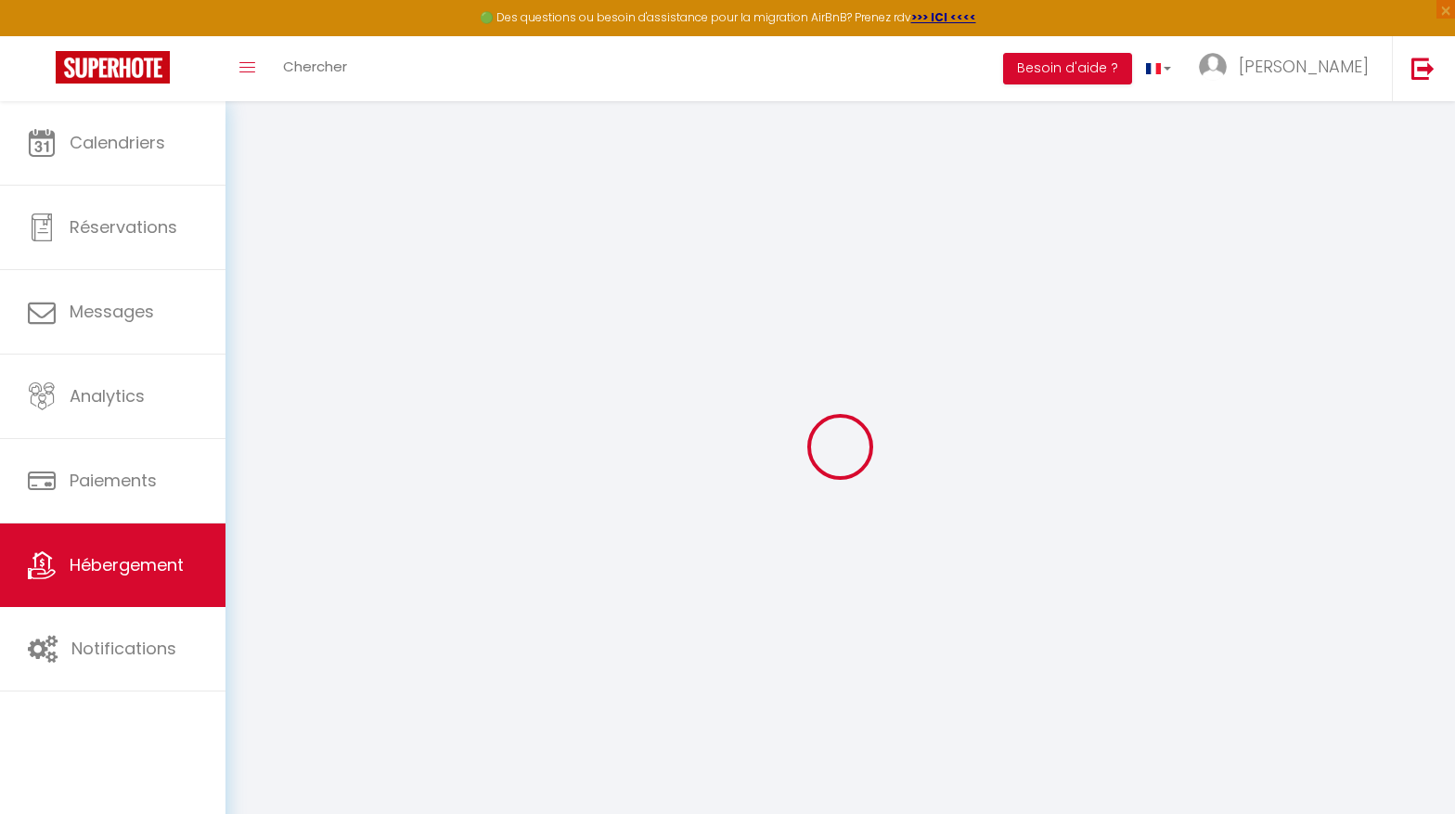
select select
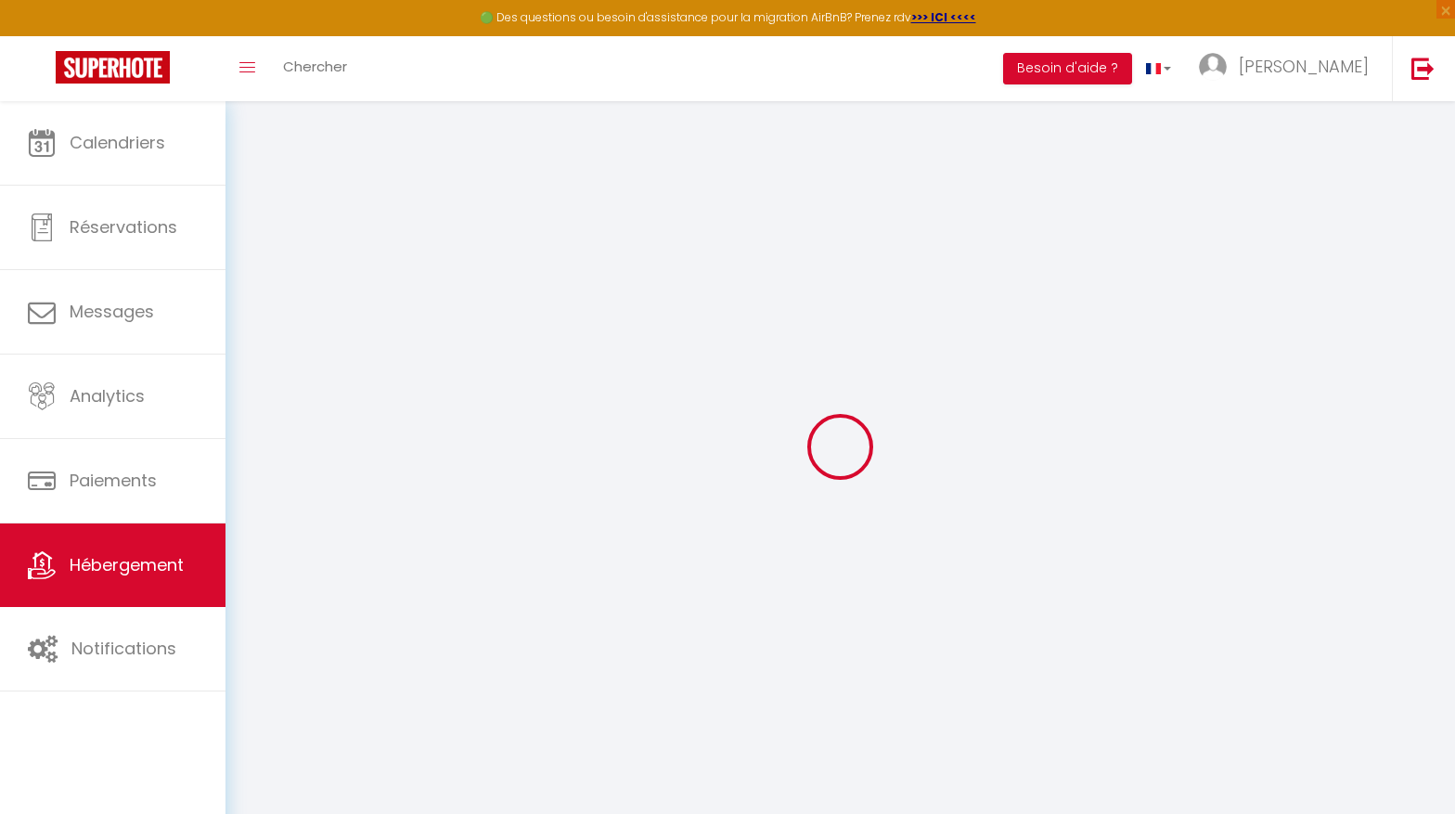
checkbox input "false"
checkbox input "true"
checkbox input "false"
select select
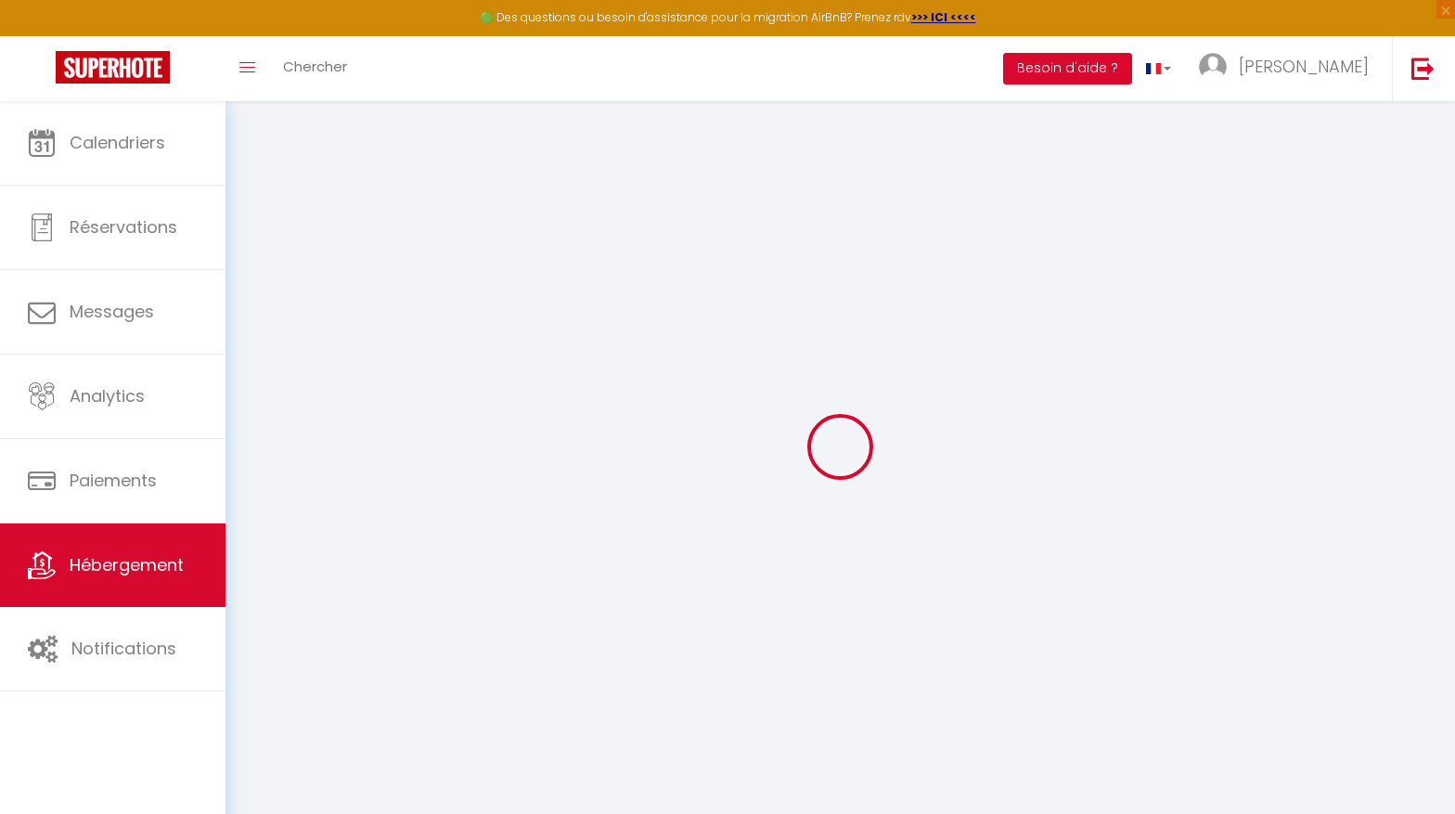
select select
checkbox input "false"
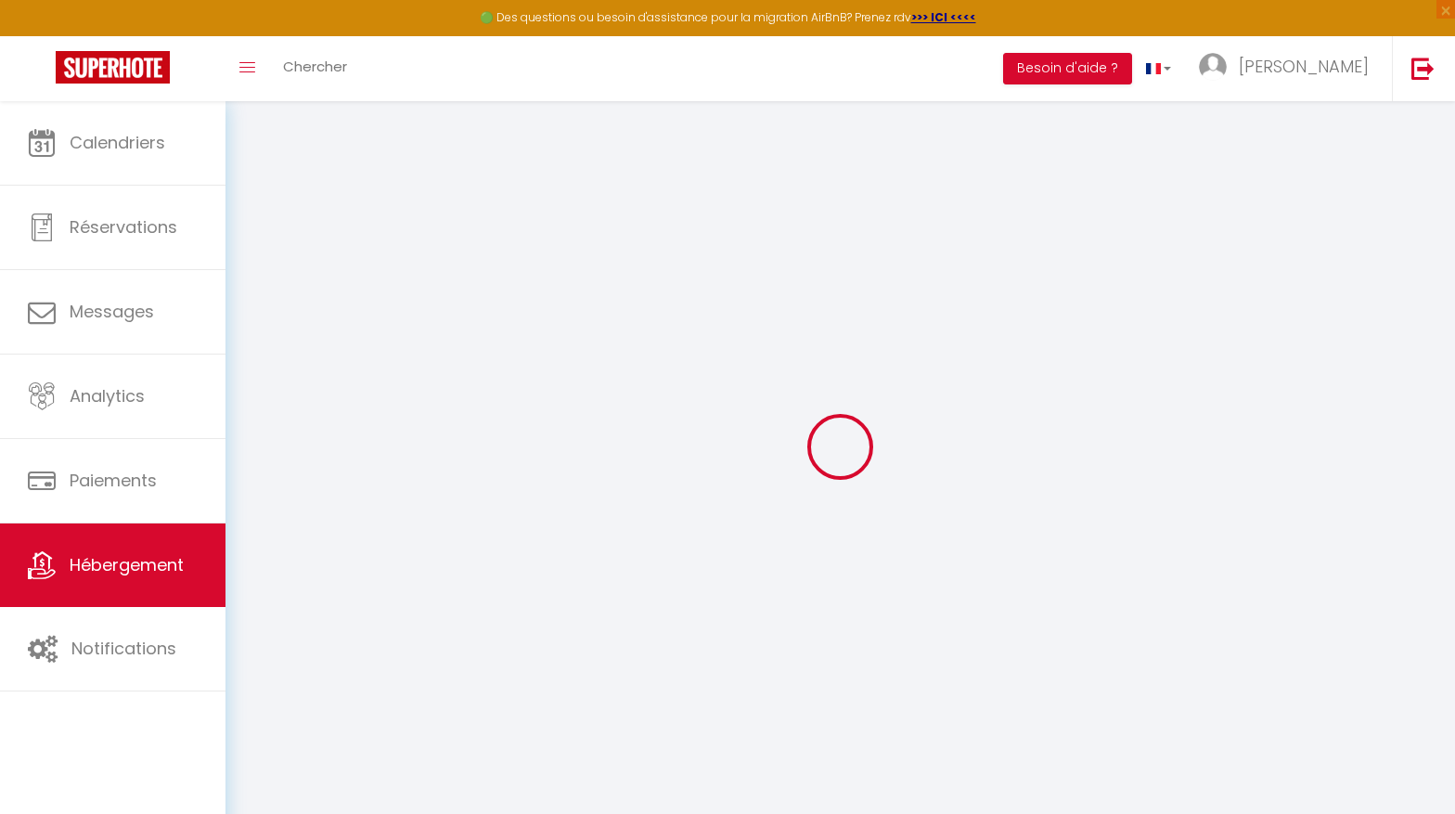
checkbox input "false"
checkbox input "true"
checkbox input "false"
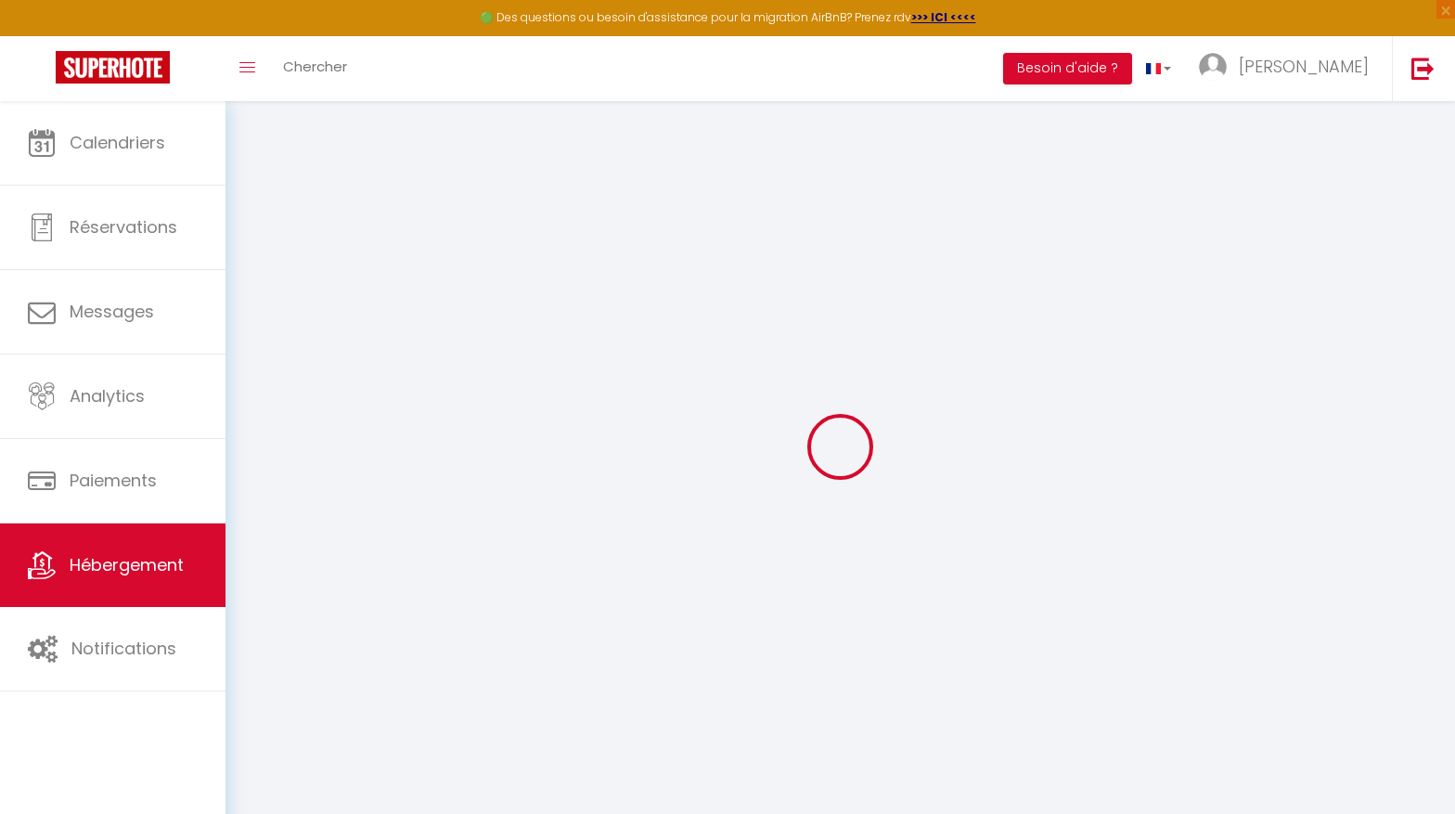
checkbox input "true"
checkbox input "false"
checkbox input "true"
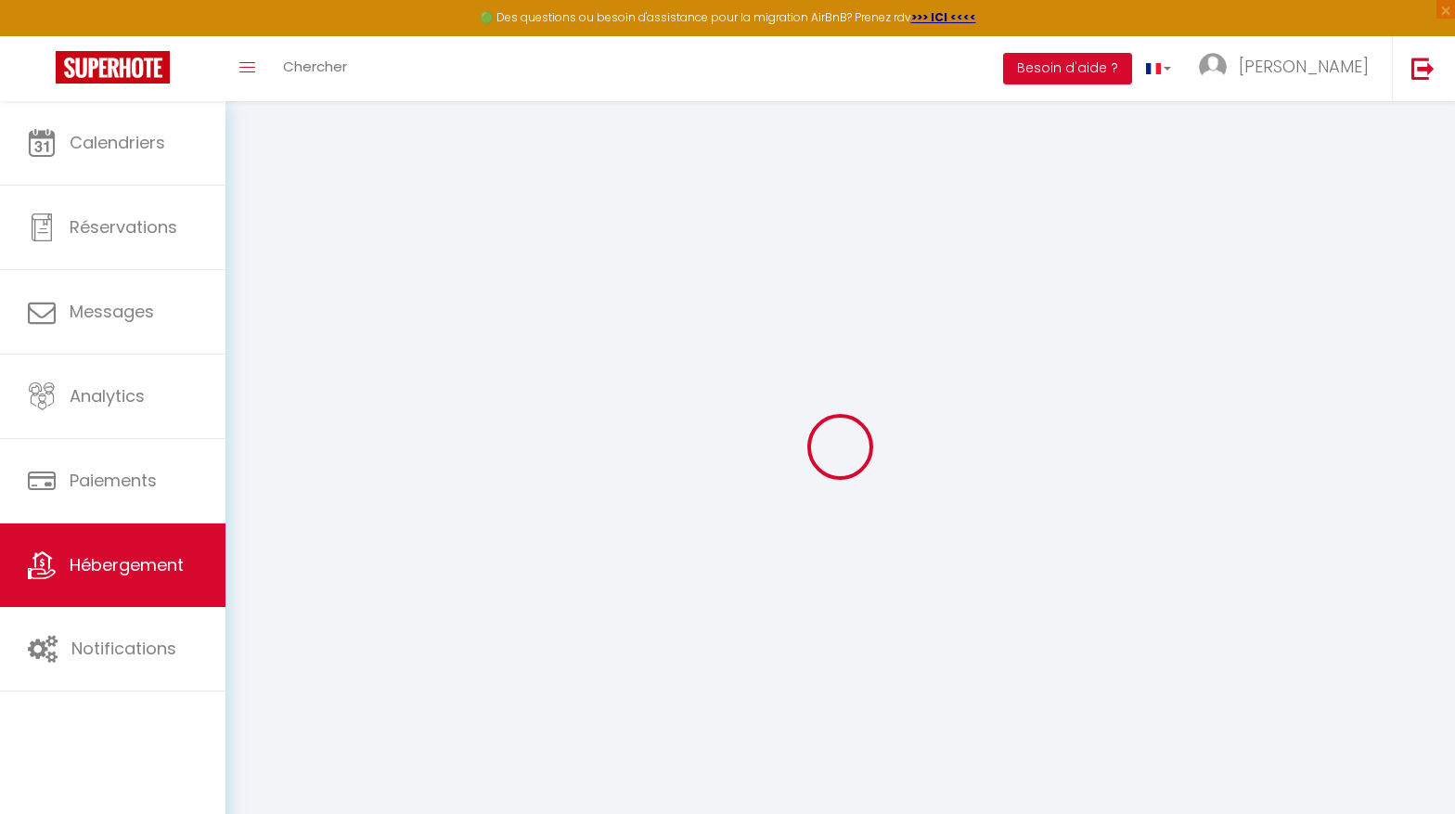
checkbox input "false"
select select "15:00"
select select "00:00"
select select "10:00"
select select "30"
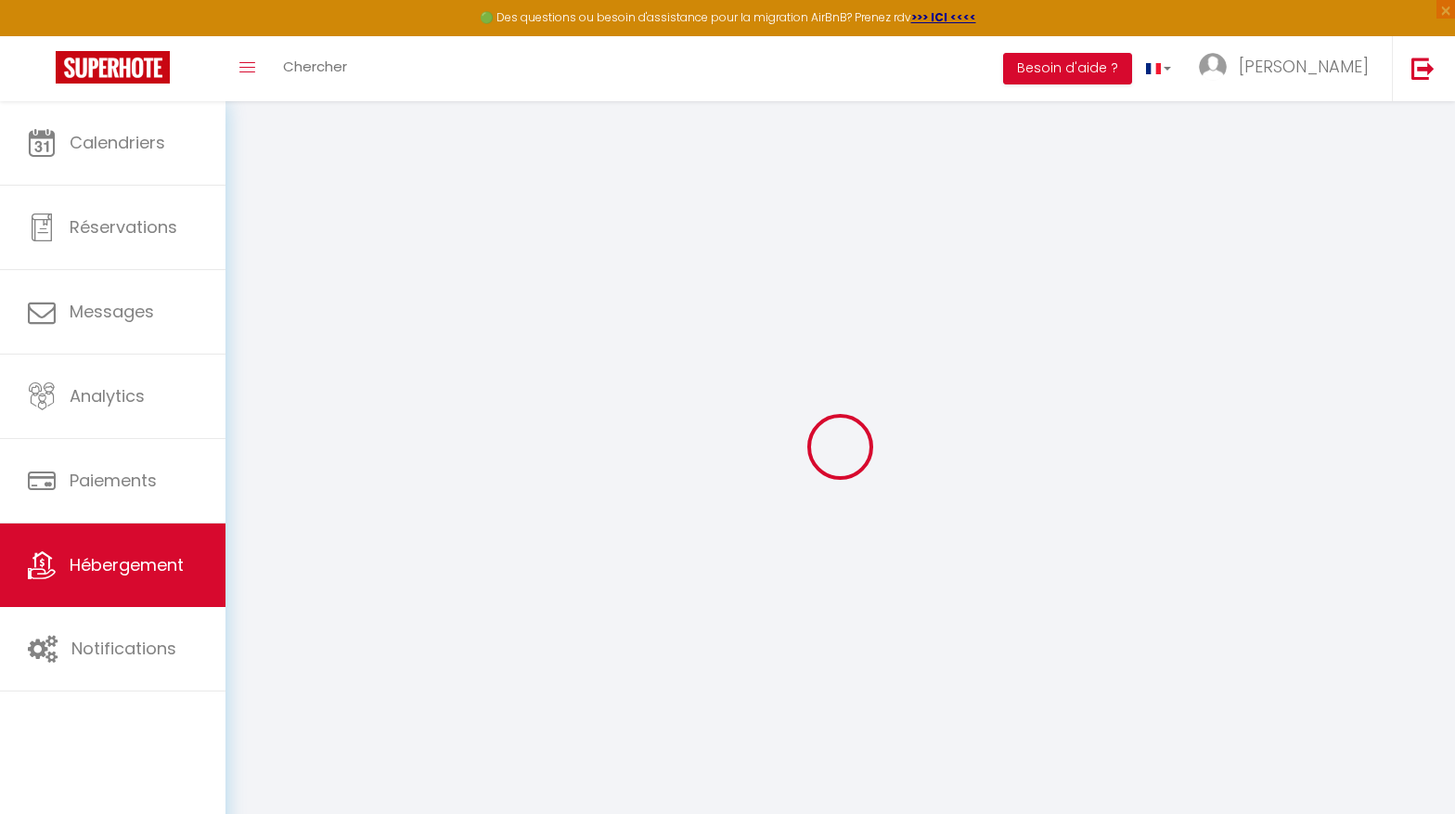
select select "120"
checkbox input "false"
checkbox input "true"
checkbox input "false"
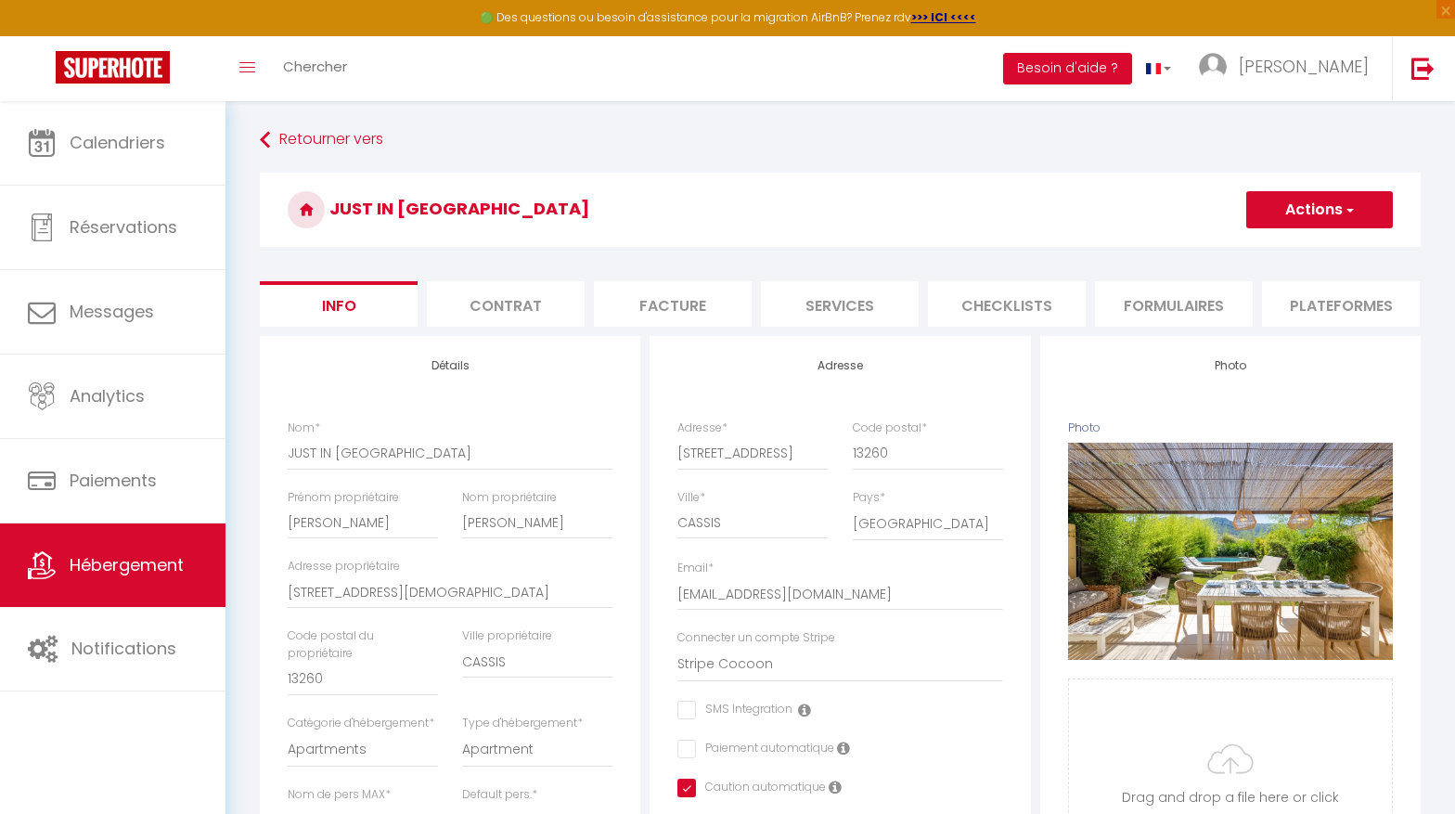
checkbox input "false"
checkbox input "true"
checkbox input "false"
click at [1300, 206] on button "Actions" at bounding box center [1319, 209] width 147 height 37
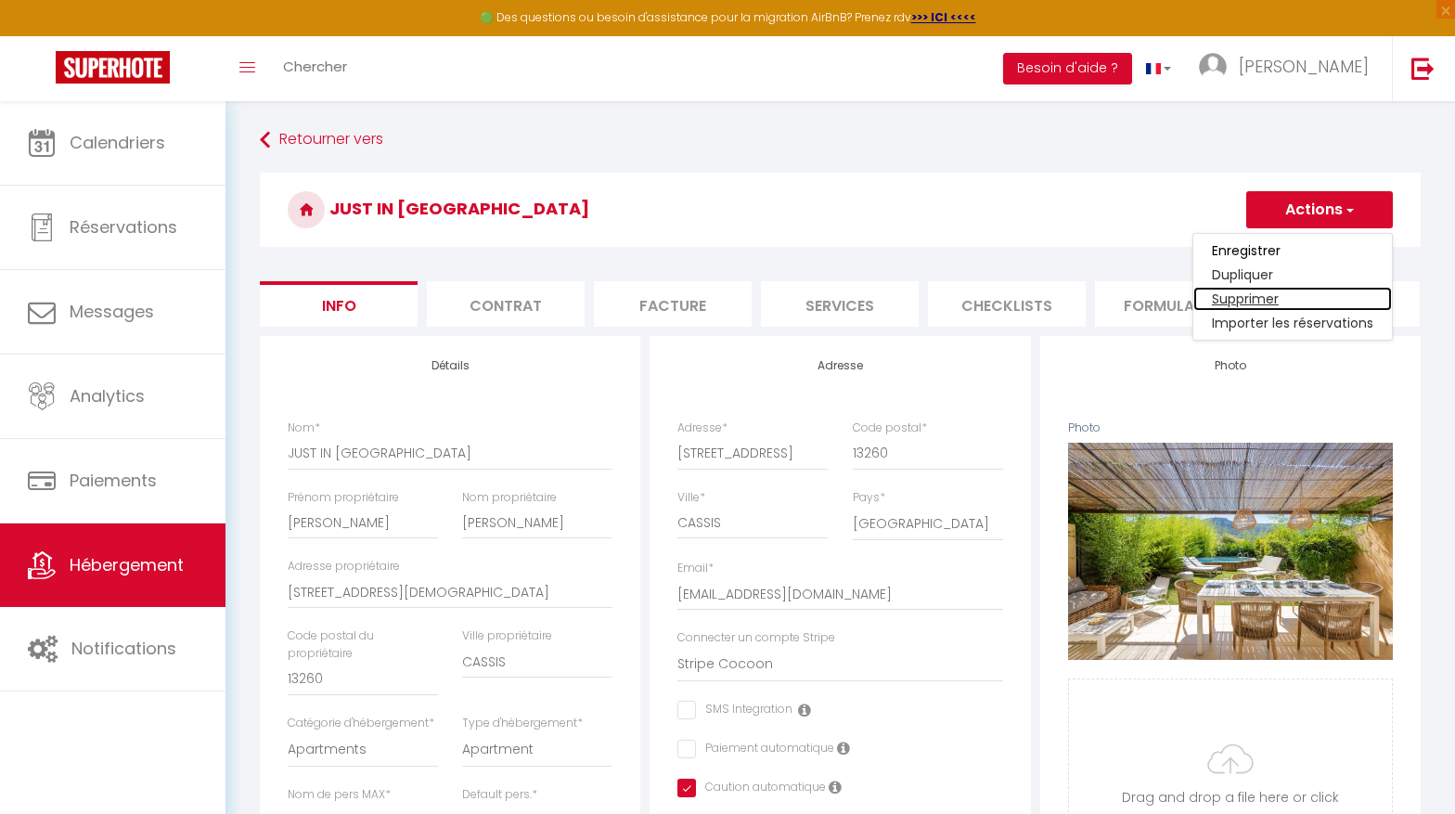
click at [1251, 296] on link "Supprimer" at bounding box center [1292, 299] width 199 height 24
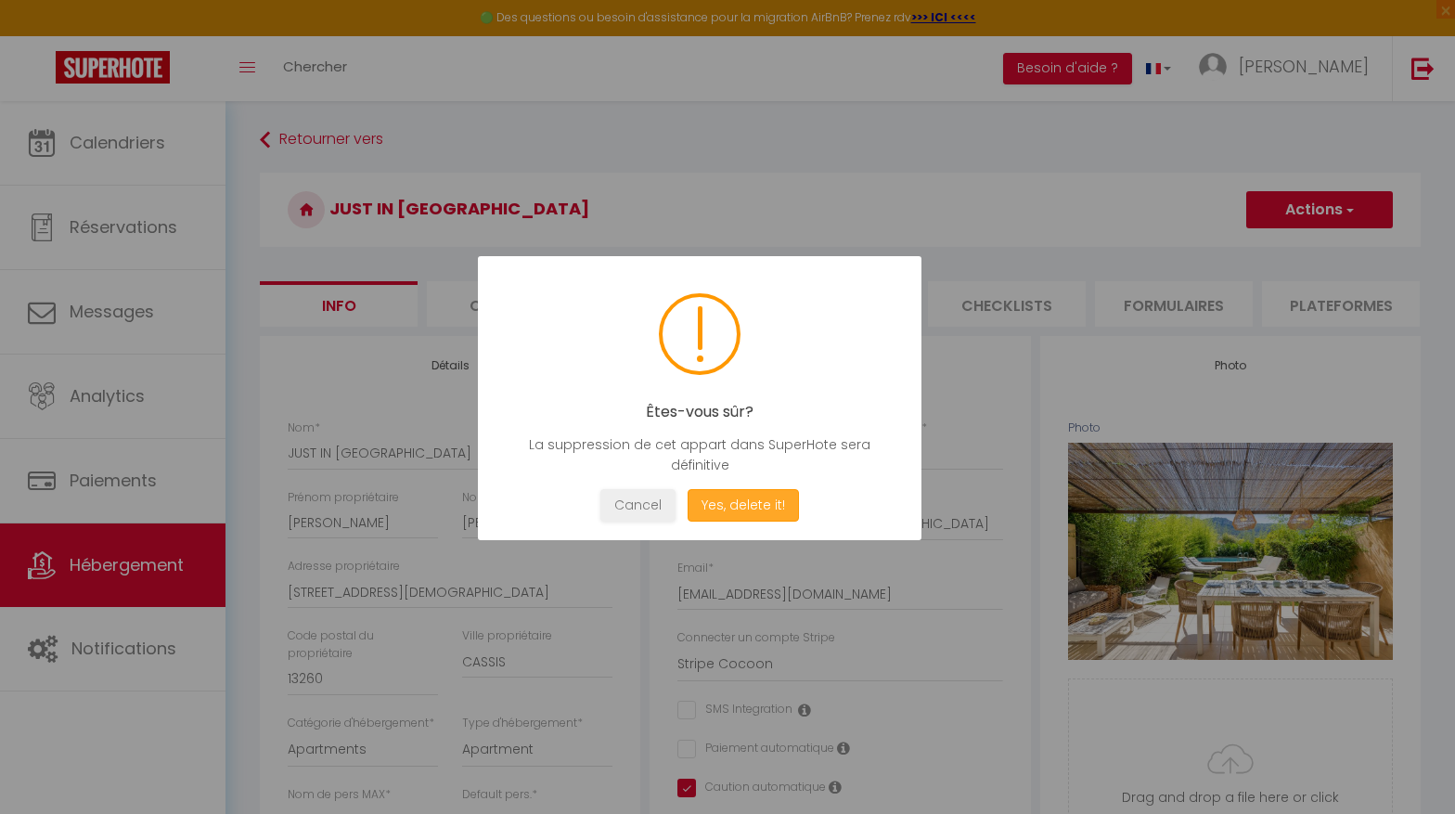
click at [758, 506] on button "Yes, delete it!" at bounding box center [742, 505] width 111 height 32
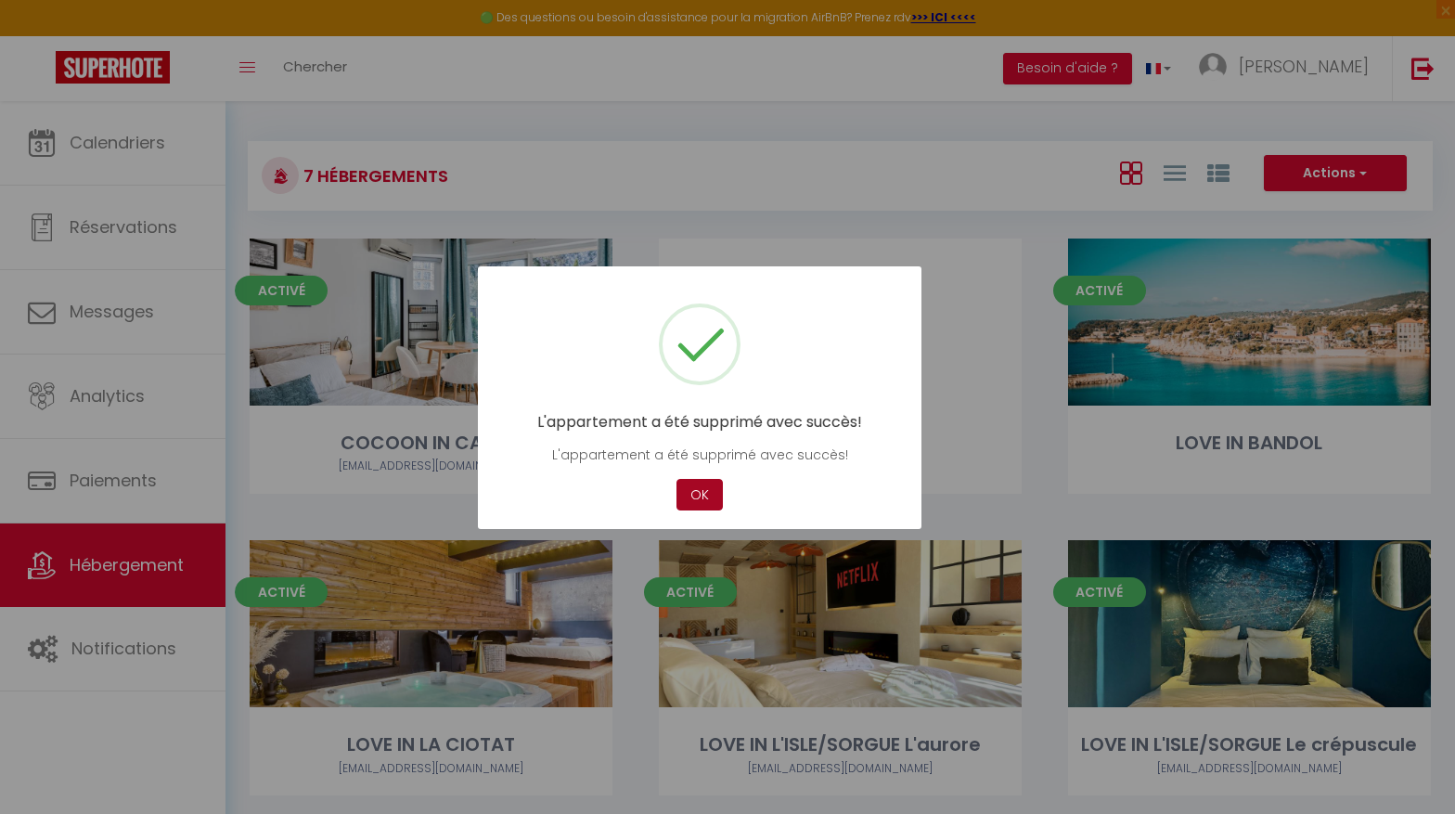
click at [702, 493] on button "OK" at bounding box center [699, 495] width 46 height 32
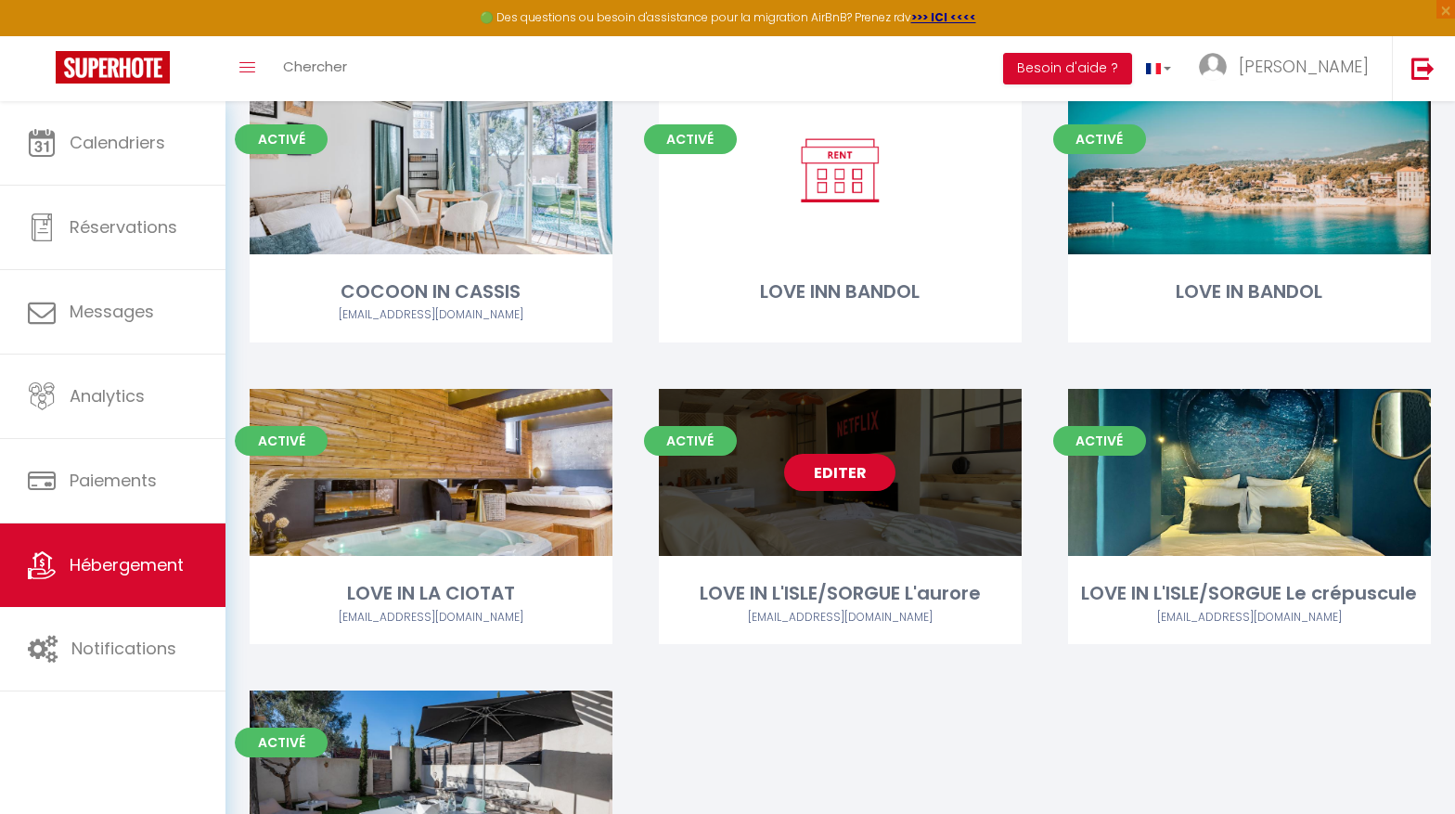
scroll to position [176, 0]
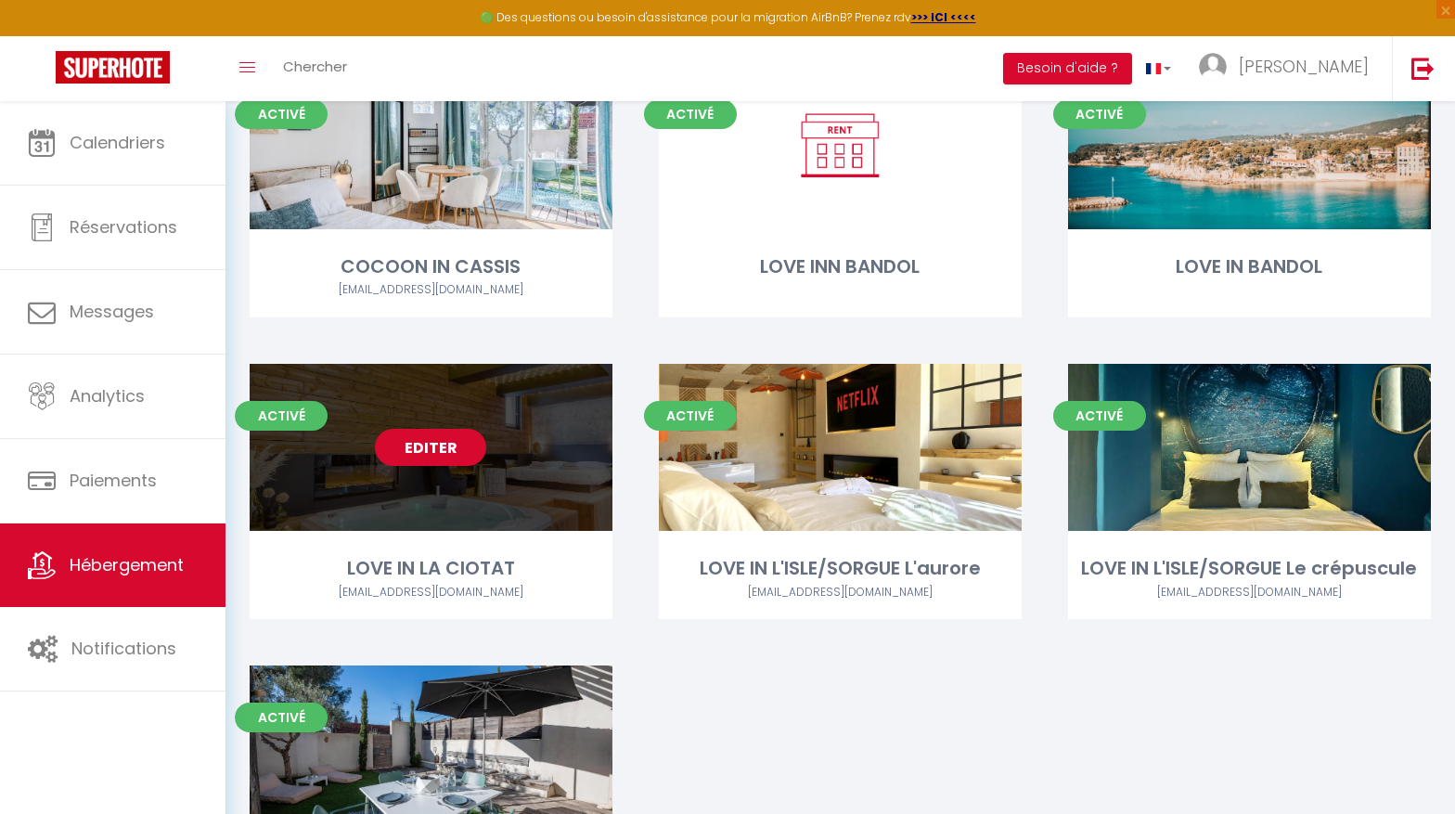
click at [429, 453] on link "Editer" at bounding box center [430, 447] width 111 height 37
select select "3"
select select "2"
select select "1"
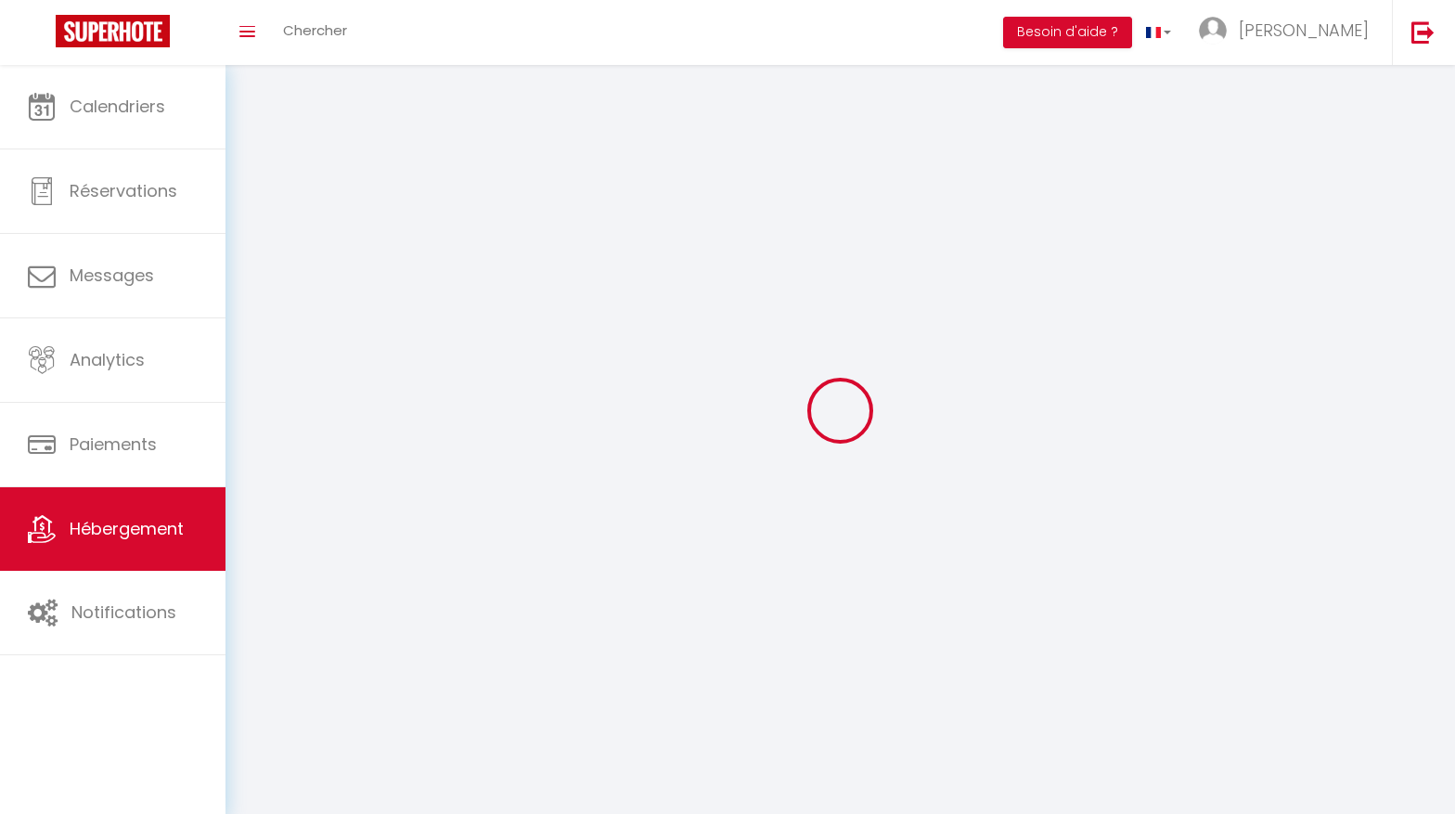
select select
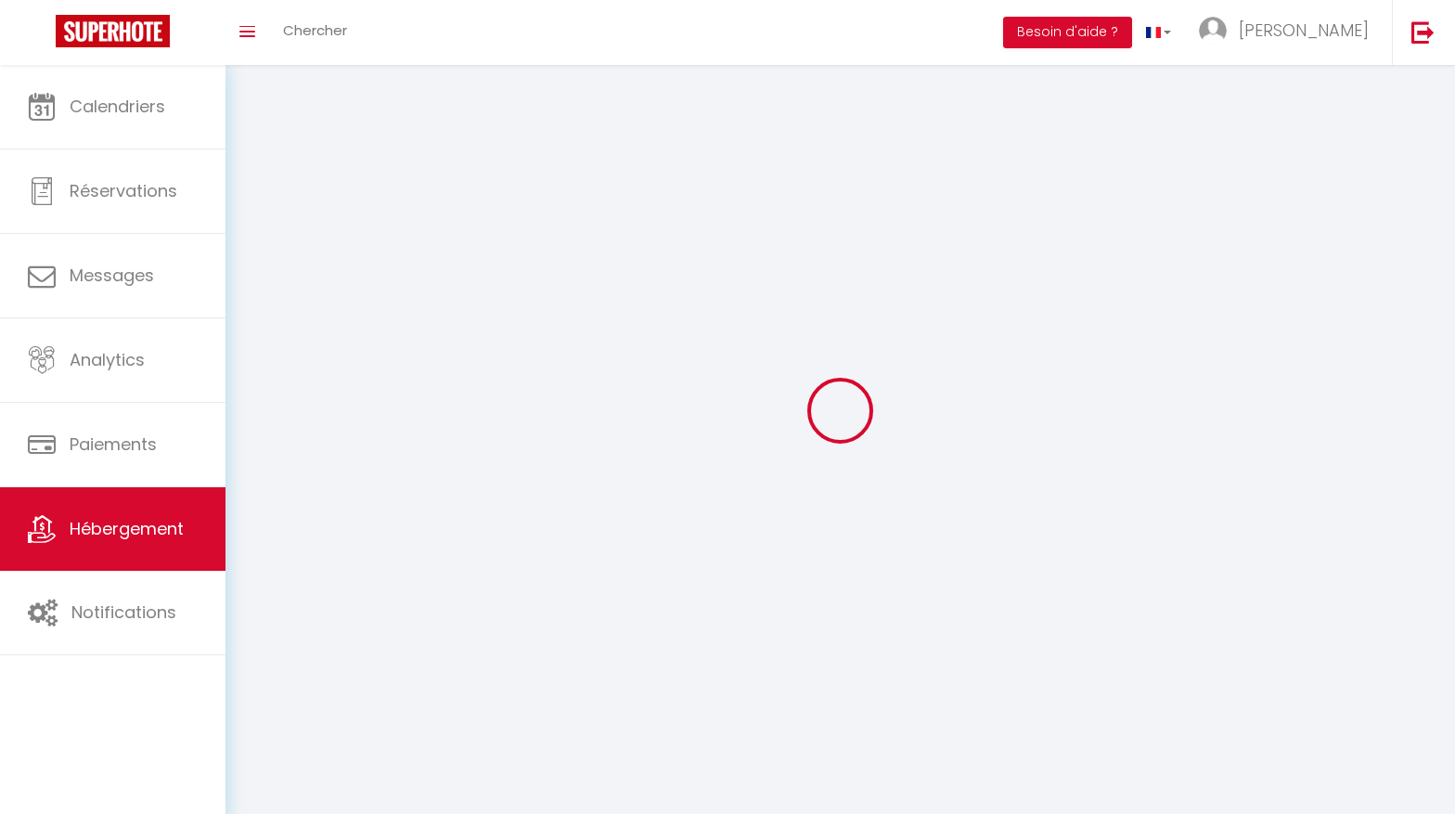
select select
checkbox input "false"
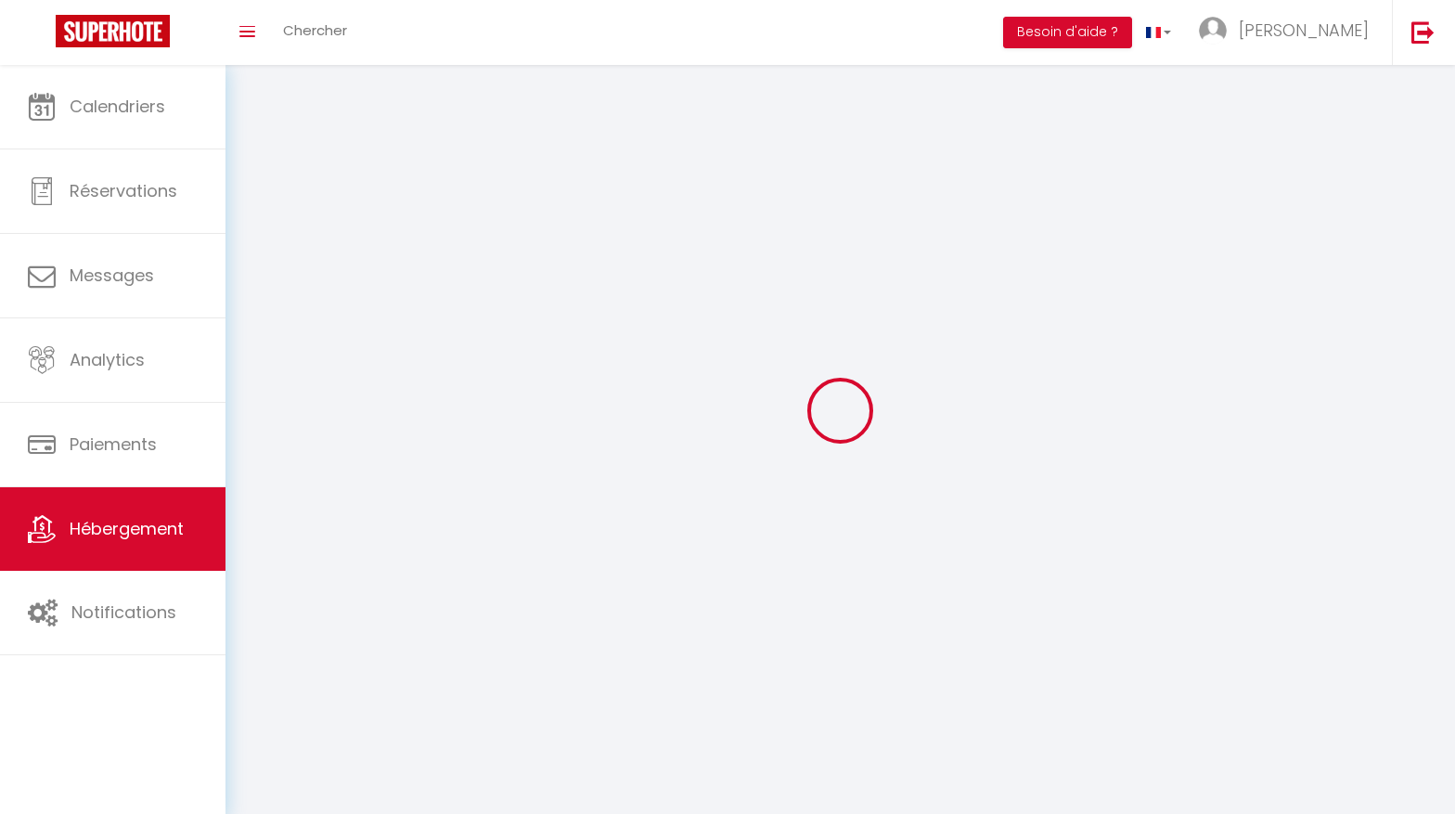
checkbox input "false"
select select
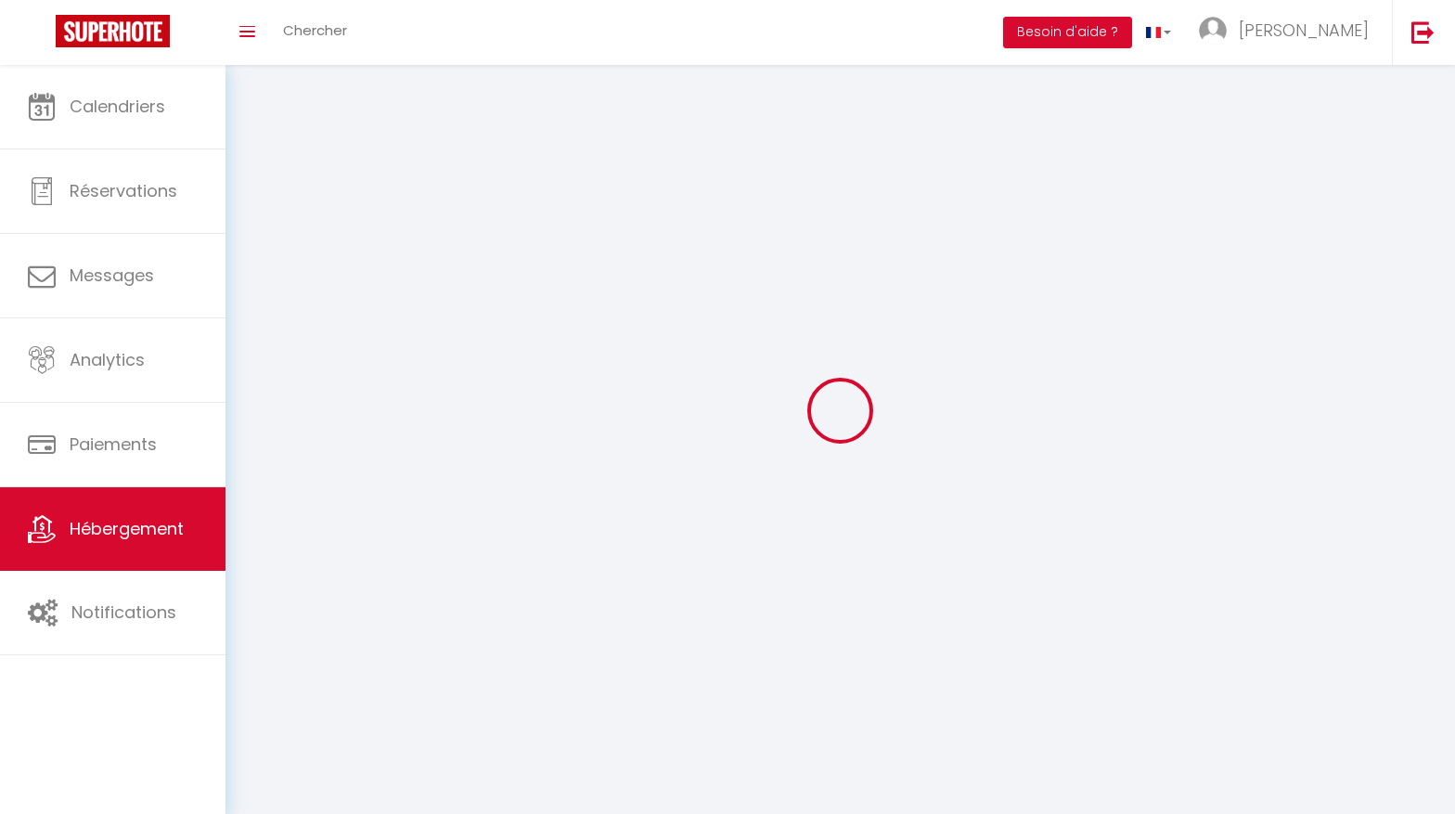
select select
checkbox input "false"
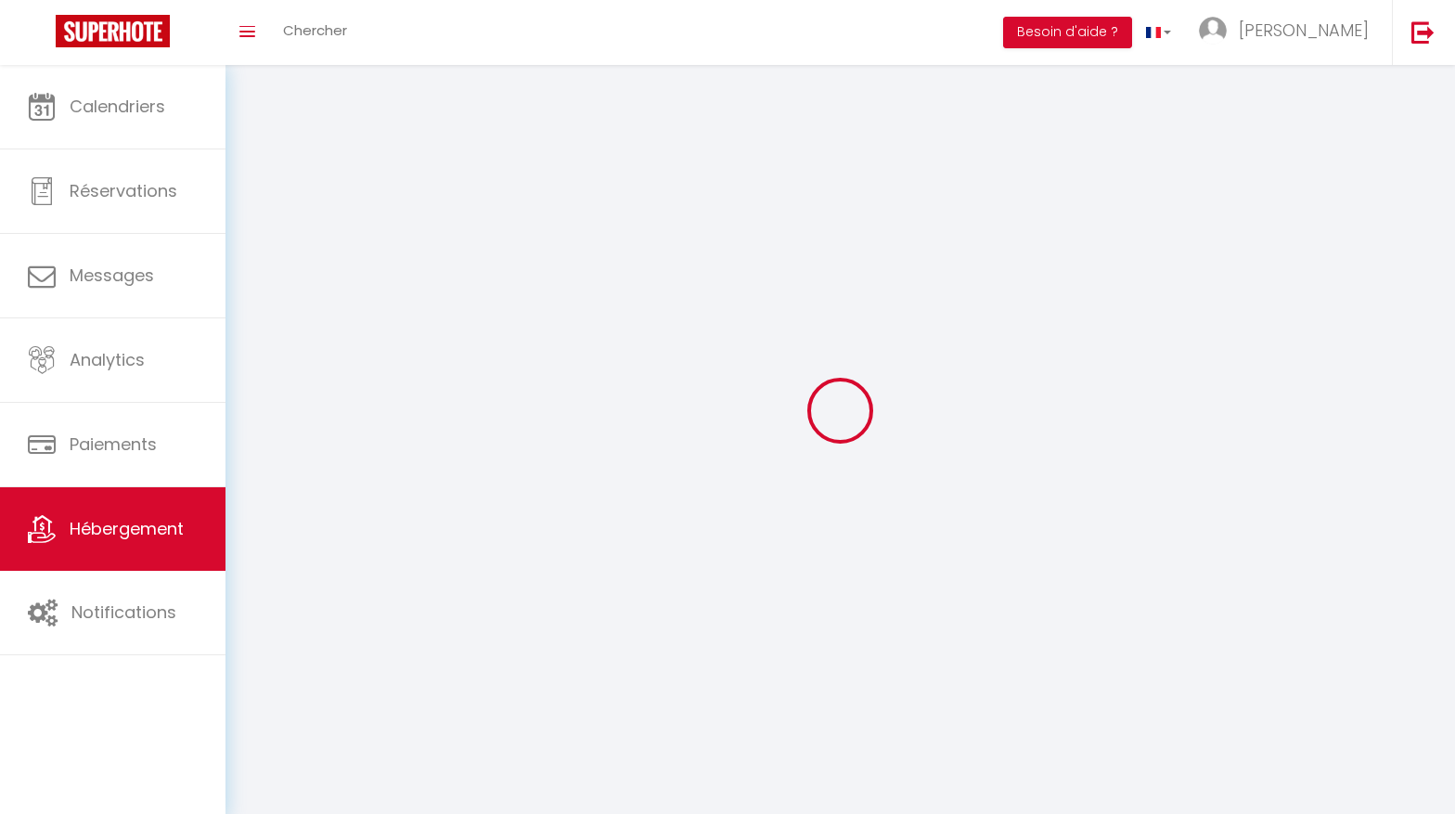
checkbox input "false"
select select
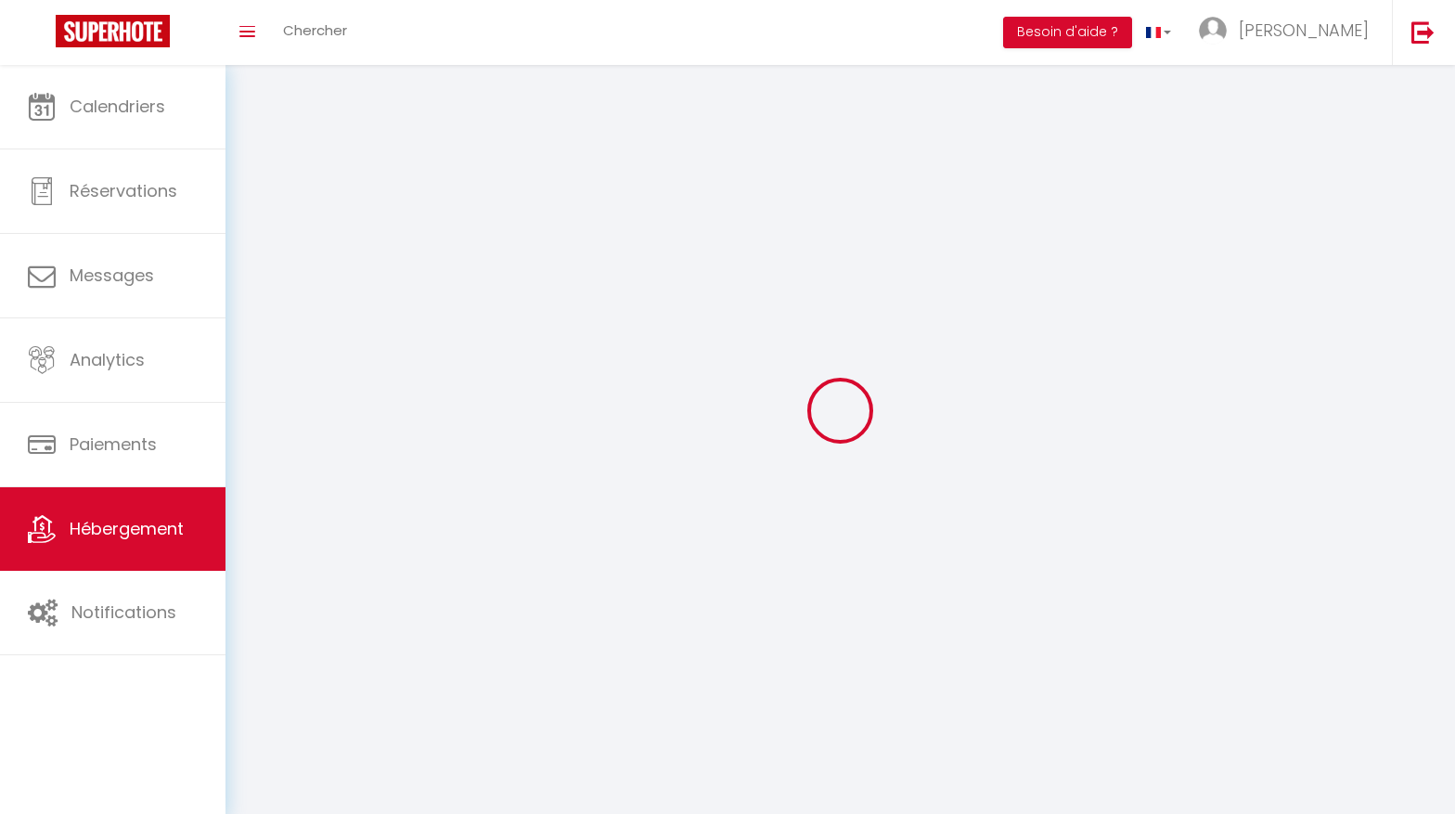
select select
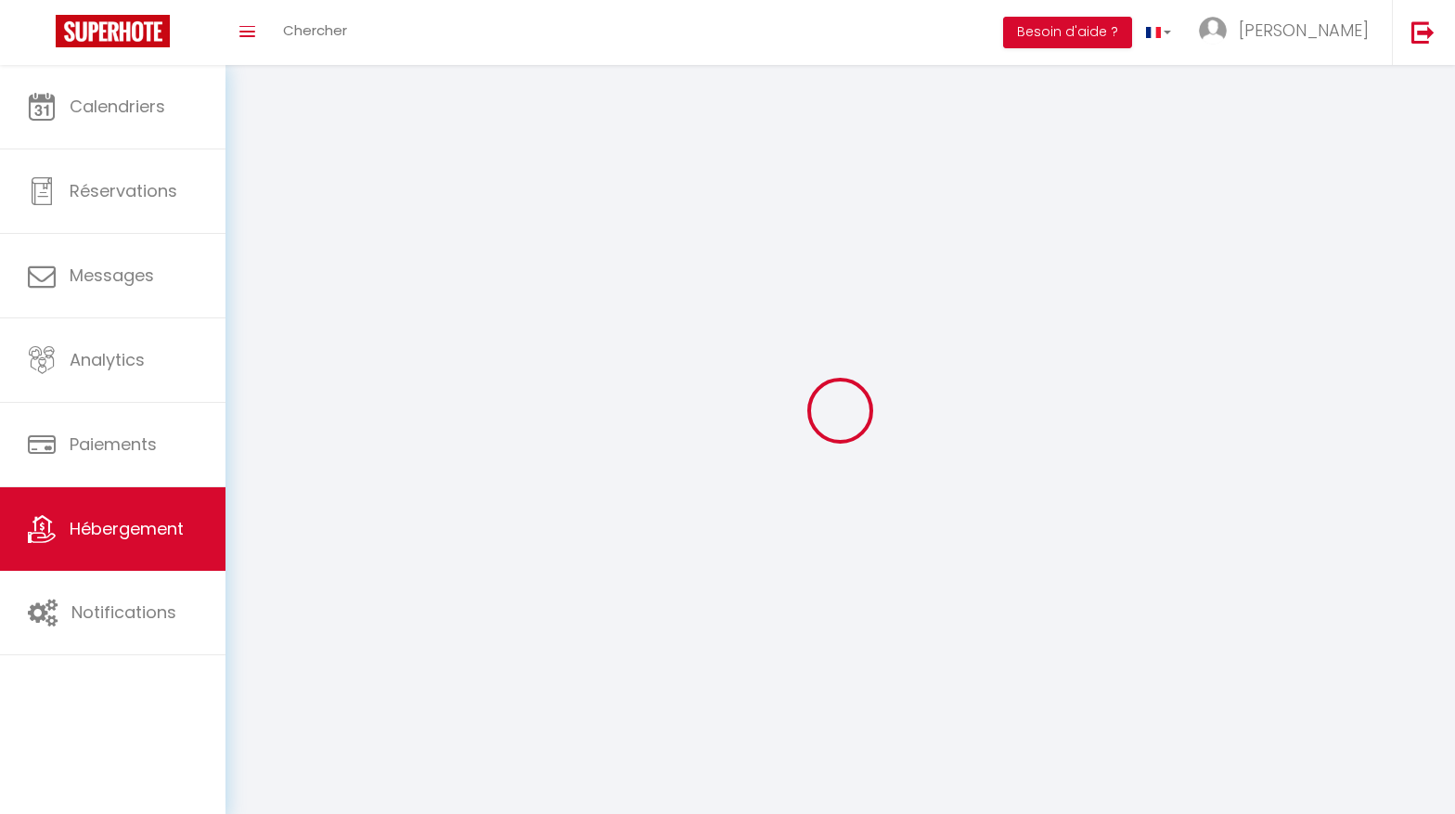
checkbox input "false"
select select
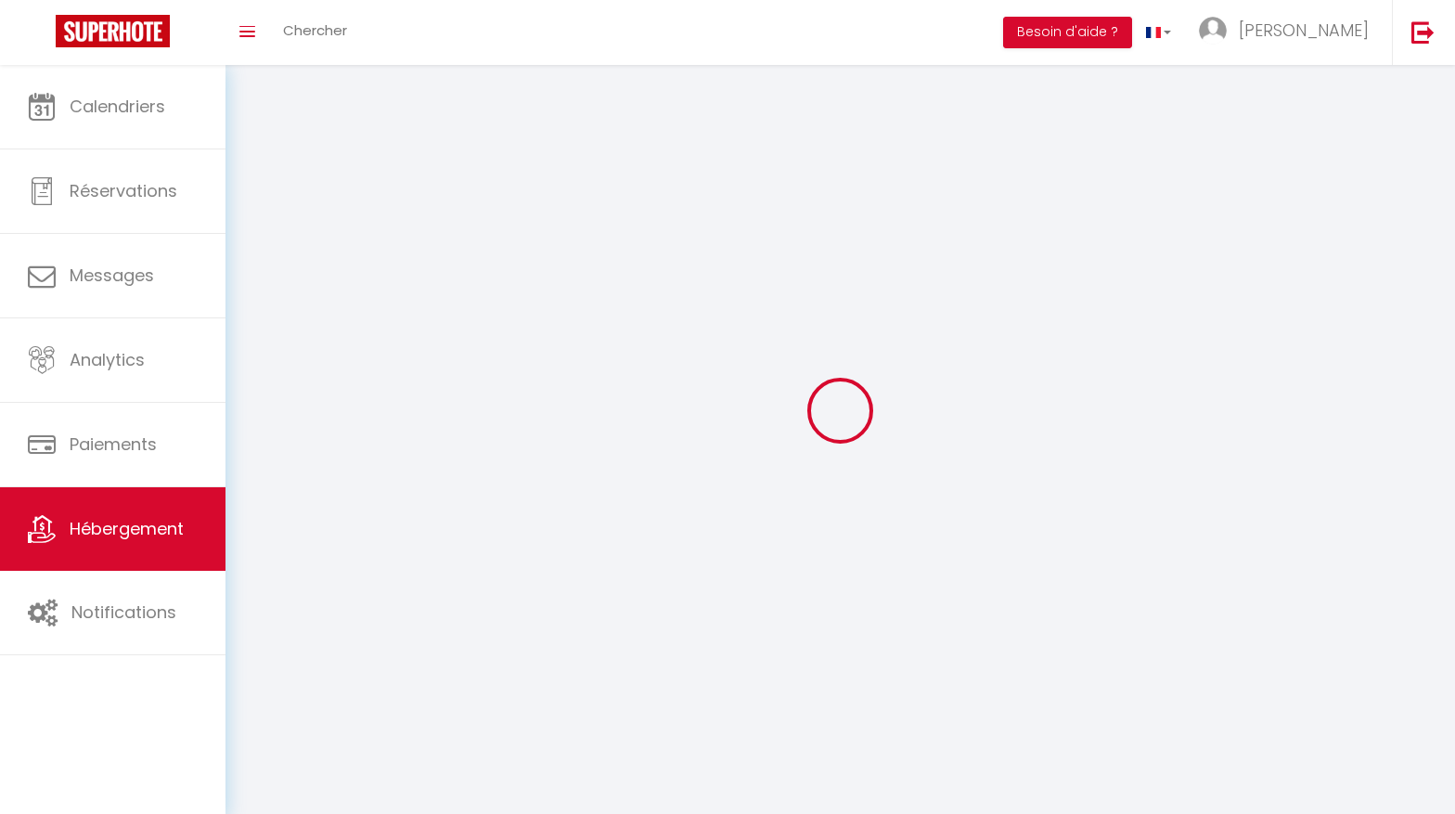
select select
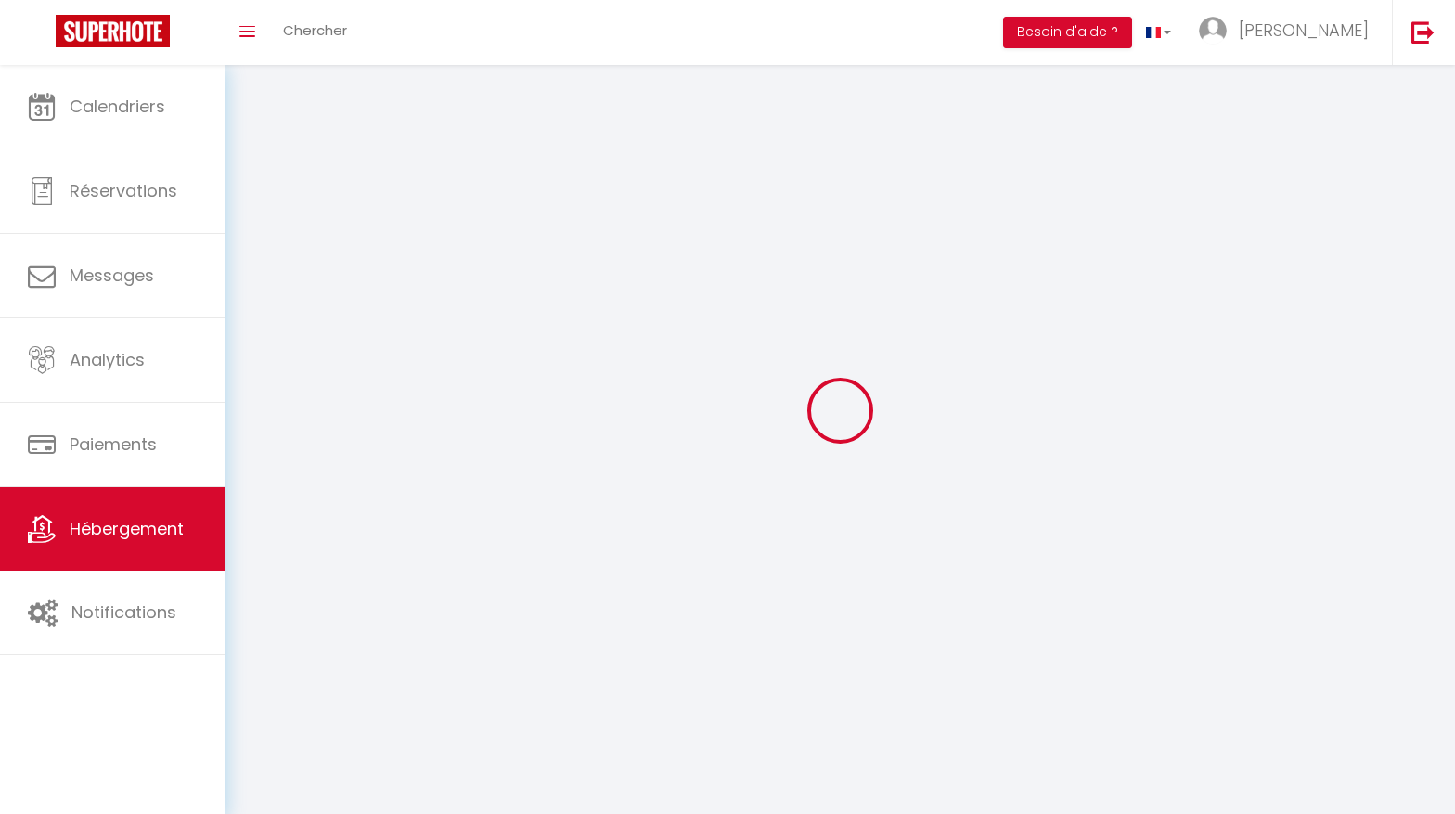
select select
checkbox input "false"
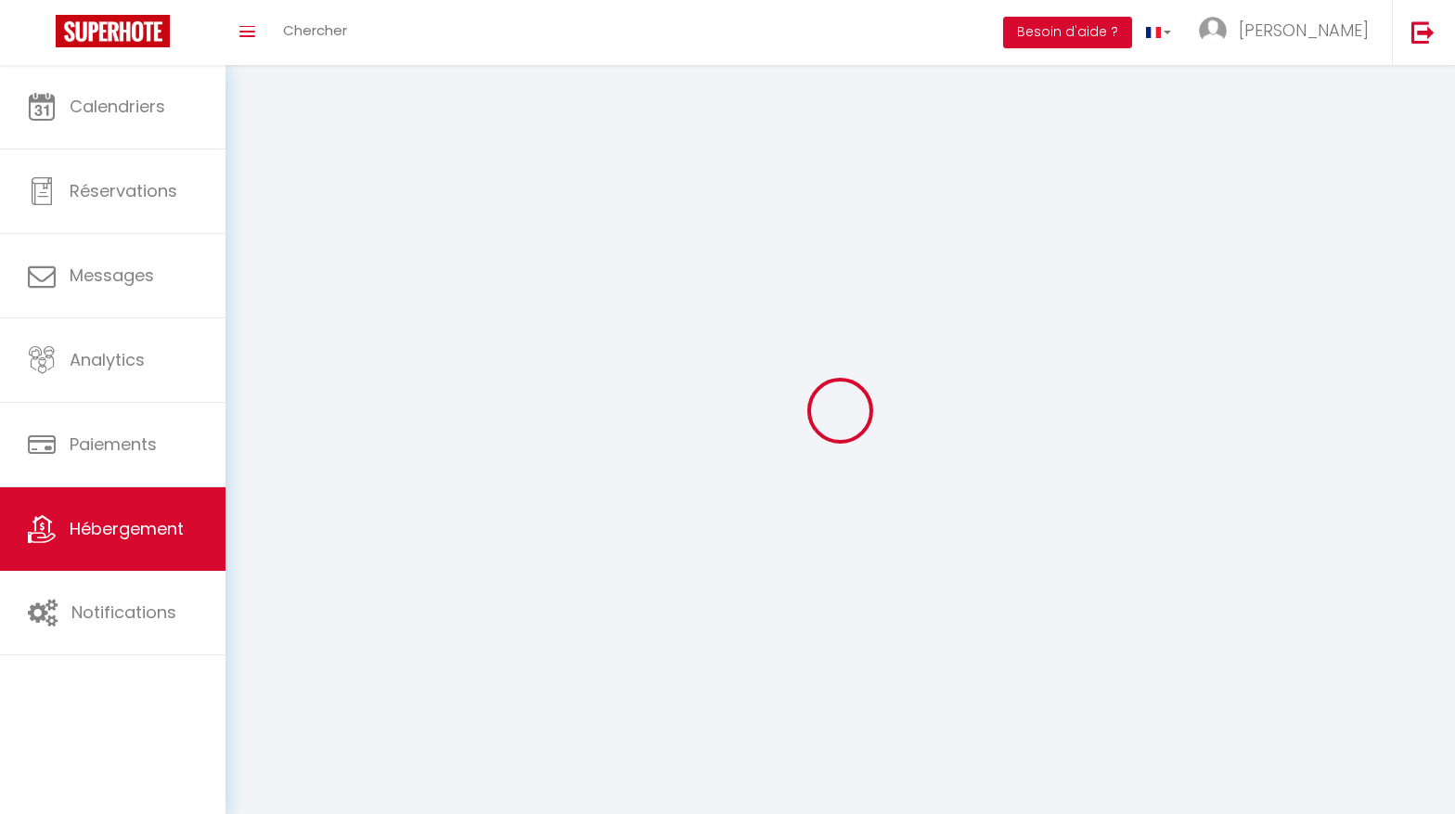
select select
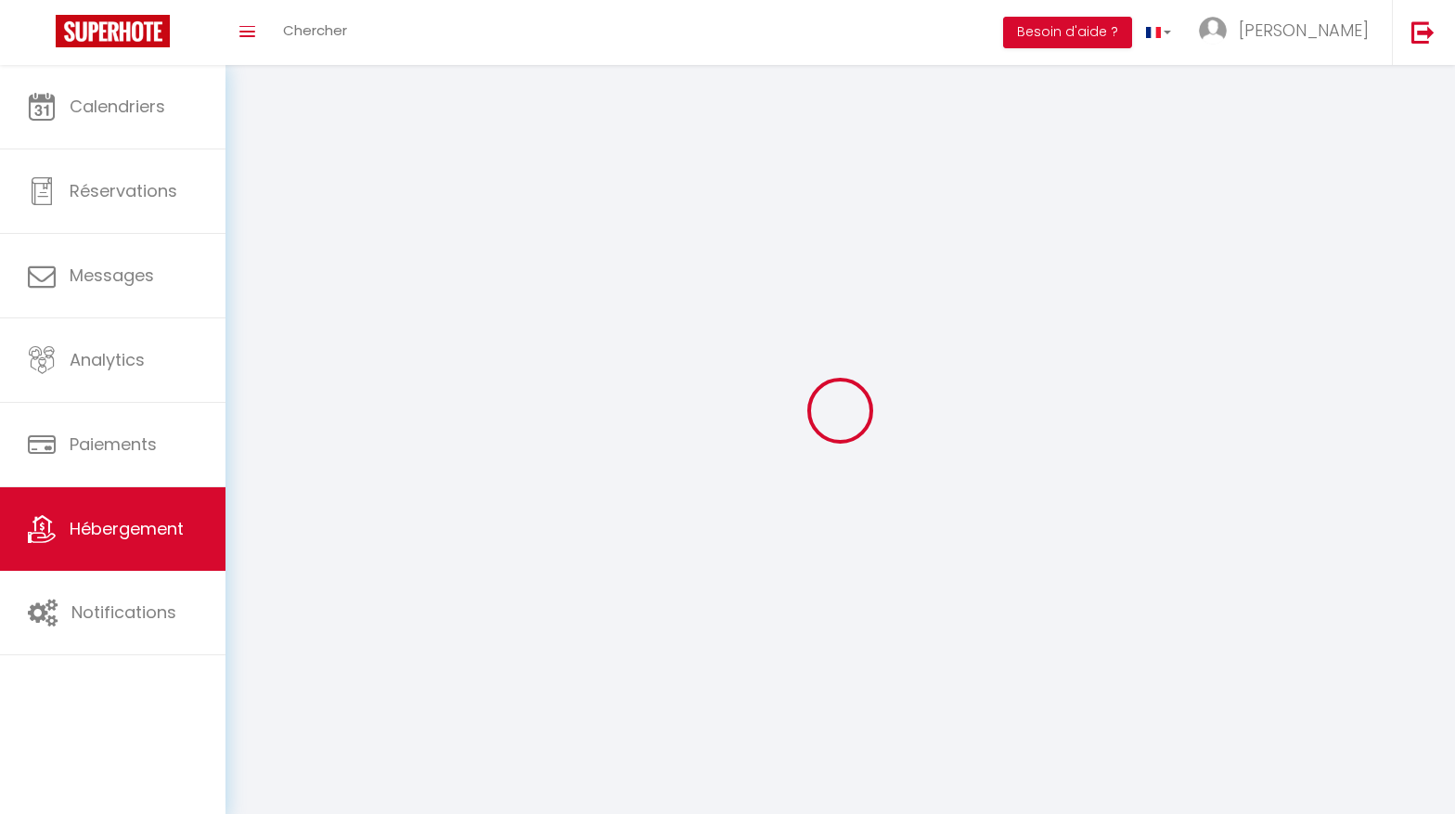
select select
checkbox input "false"
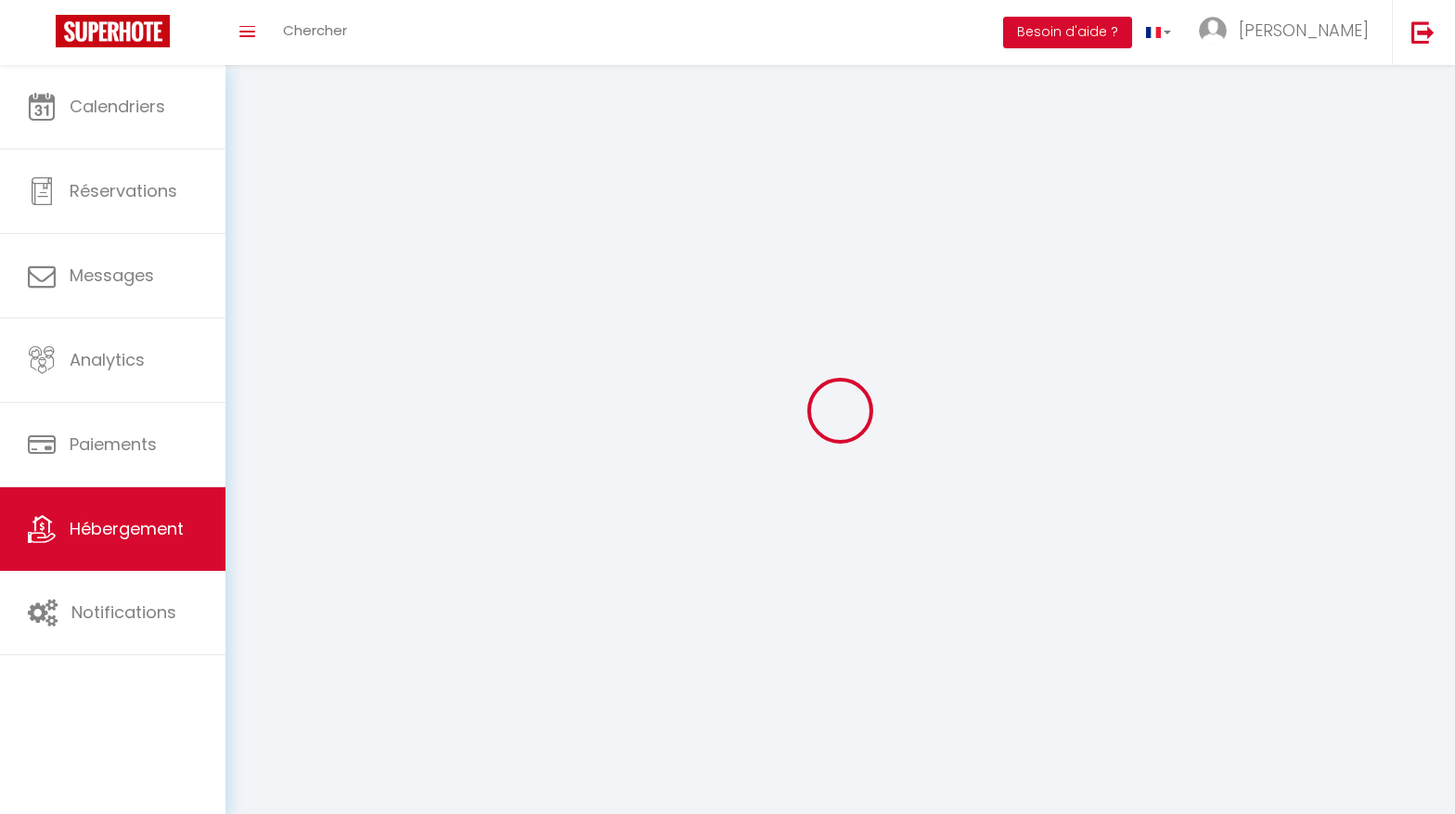
checkbox input "false"
select select
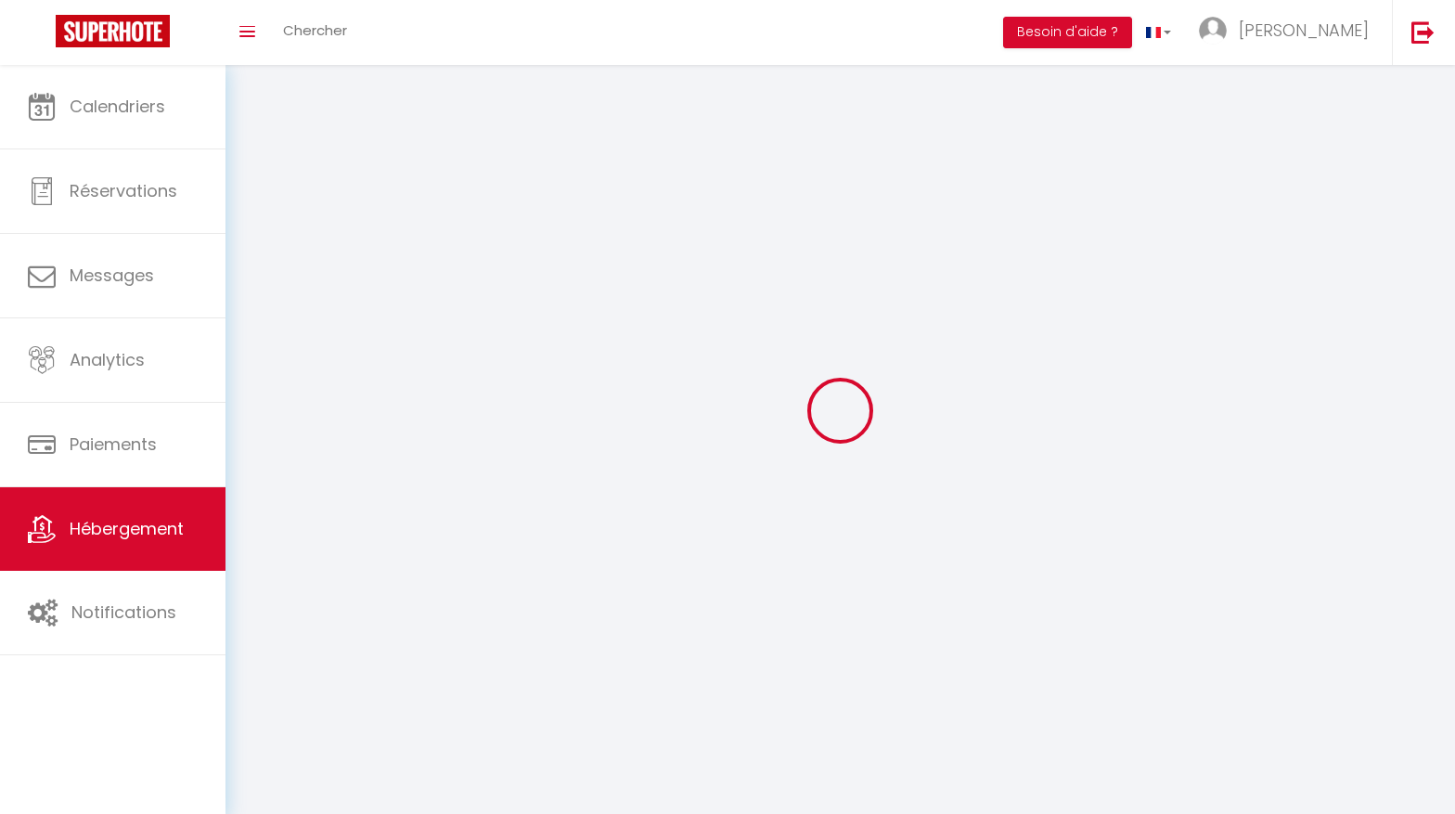
select select
checkbox input "false"
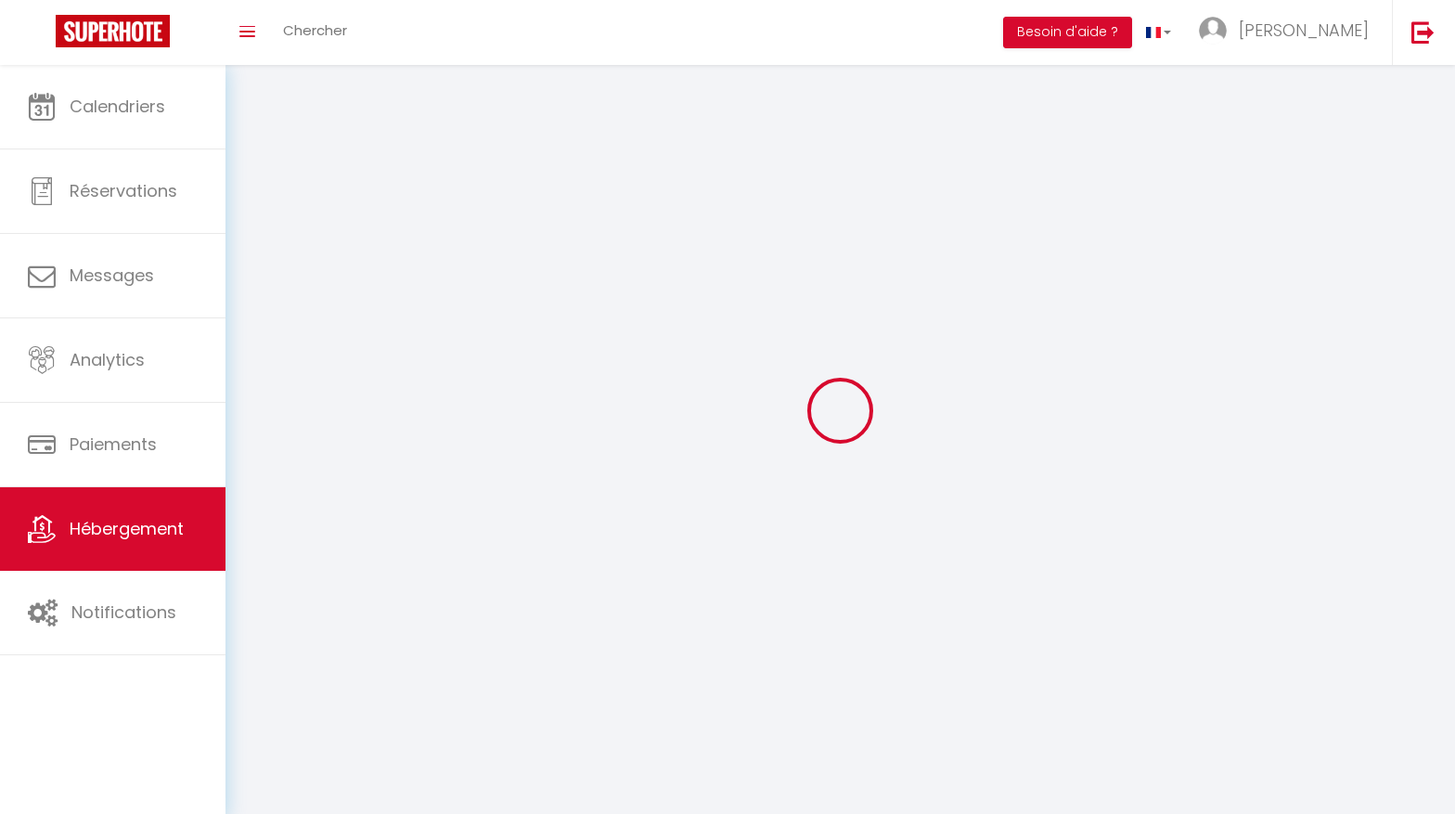
checkbox input "false"
select select
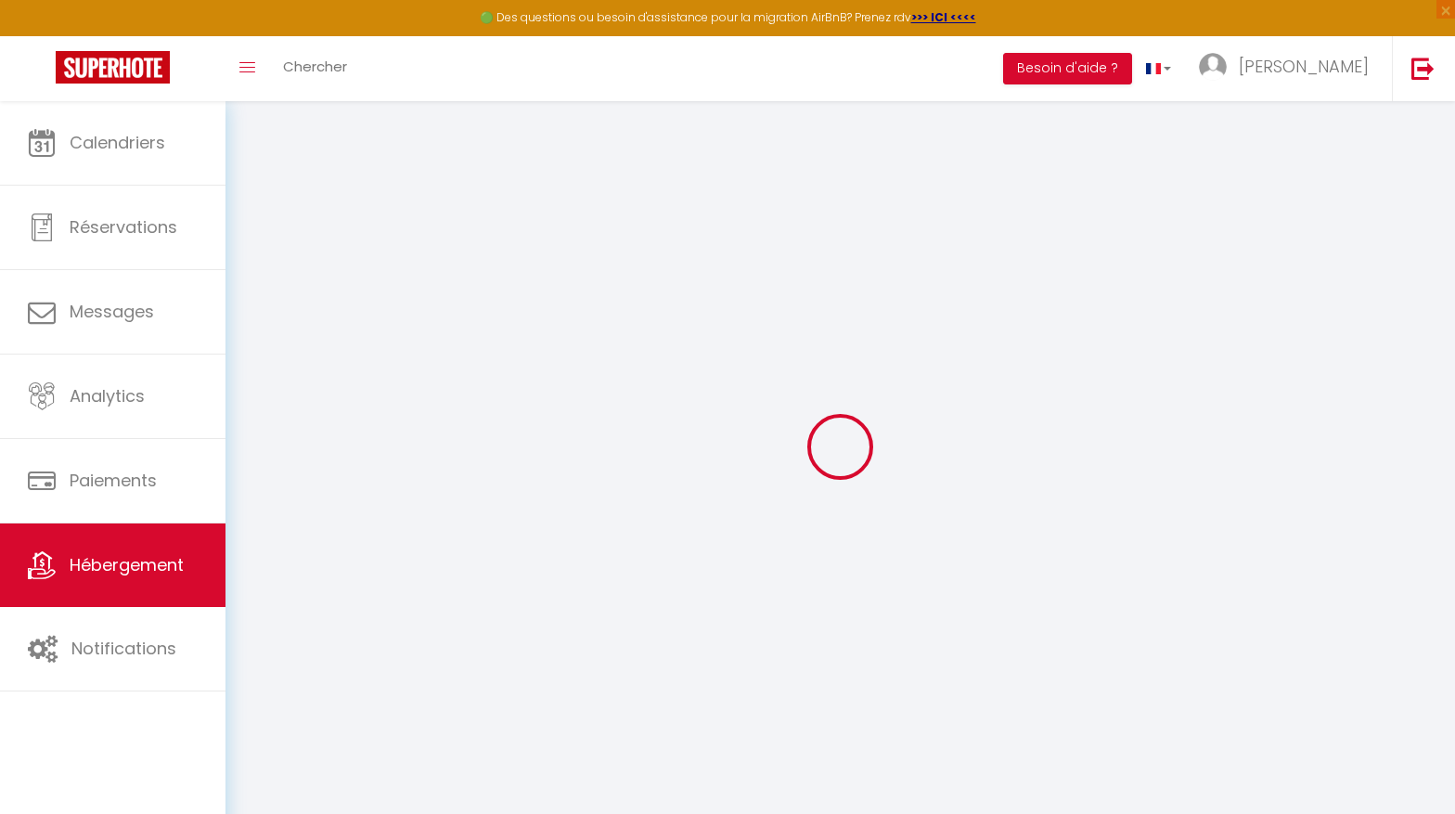
type input "Oups ! Les dates sélectionnées sont indisponibles."
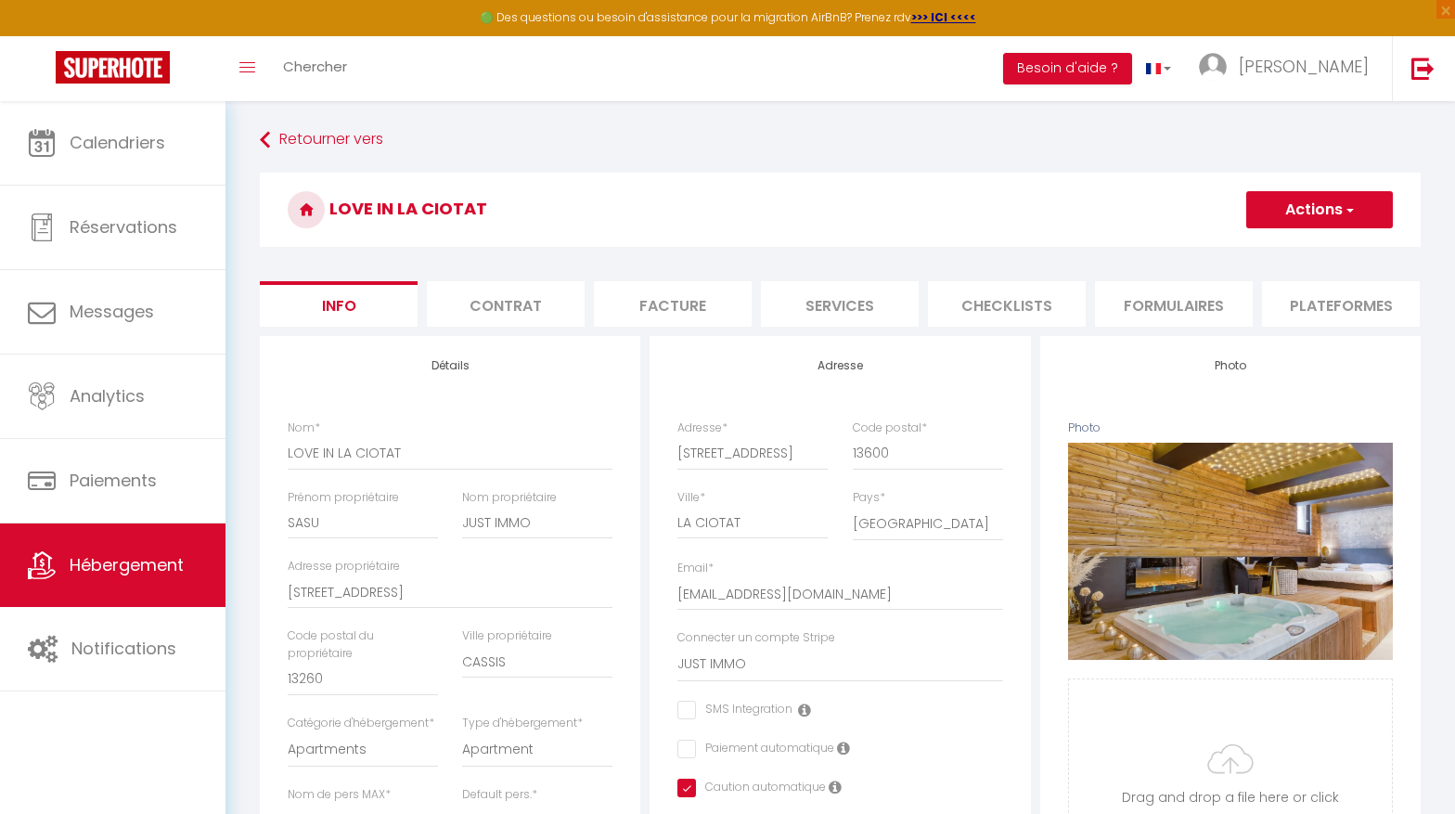
scroll to position [0, 509]
click at [1173, 300] on li "website" at bounding box center [1165, 303] width 158 height 45
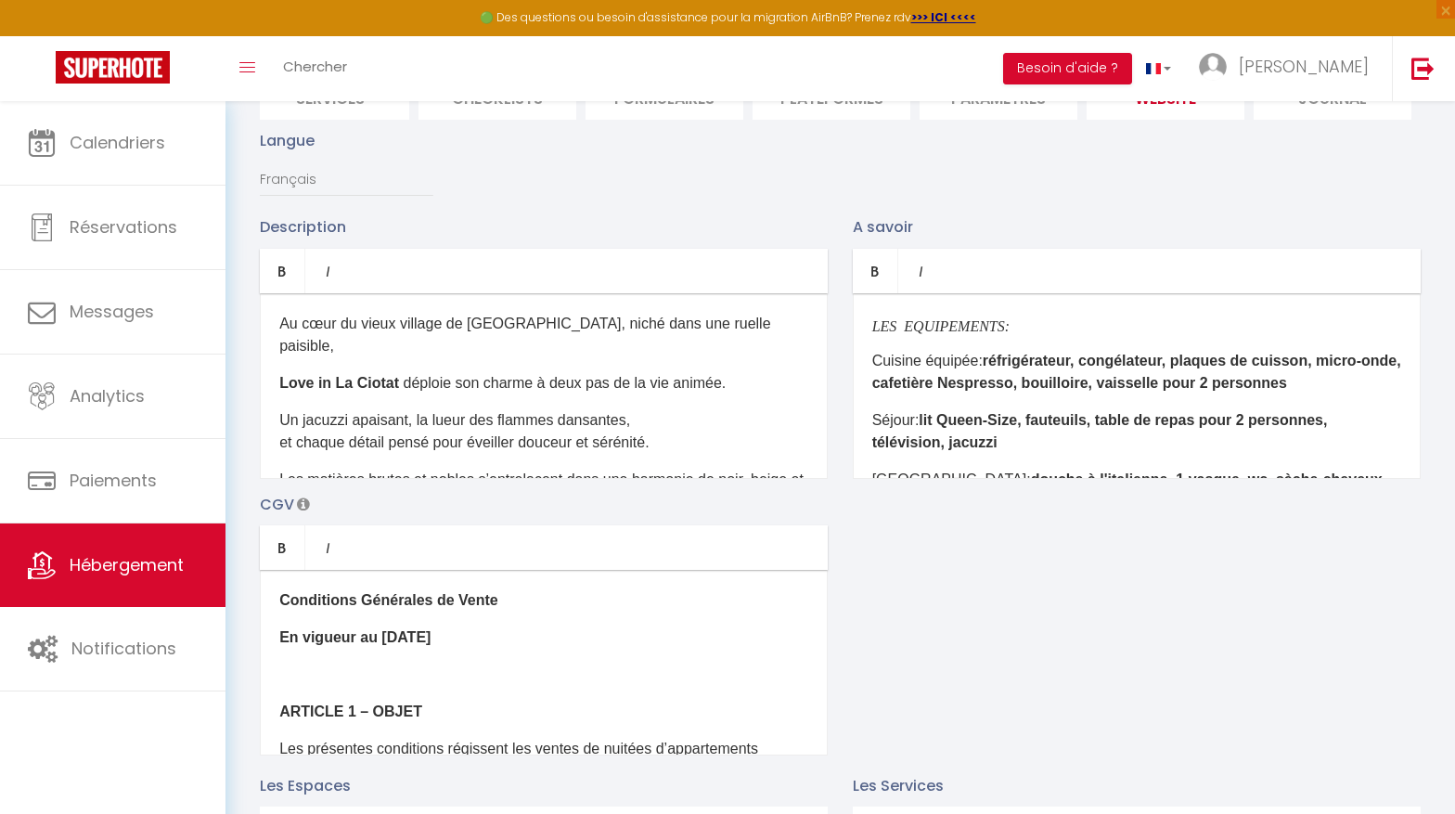
scroll to position [205, 0]
click at [498, 346] on div "Au cœur du vieux village de [GEOGRAPHIC_DATA], niché dans une ruelle paisible, …" at bounding box center [544, 388] width 568 height 186
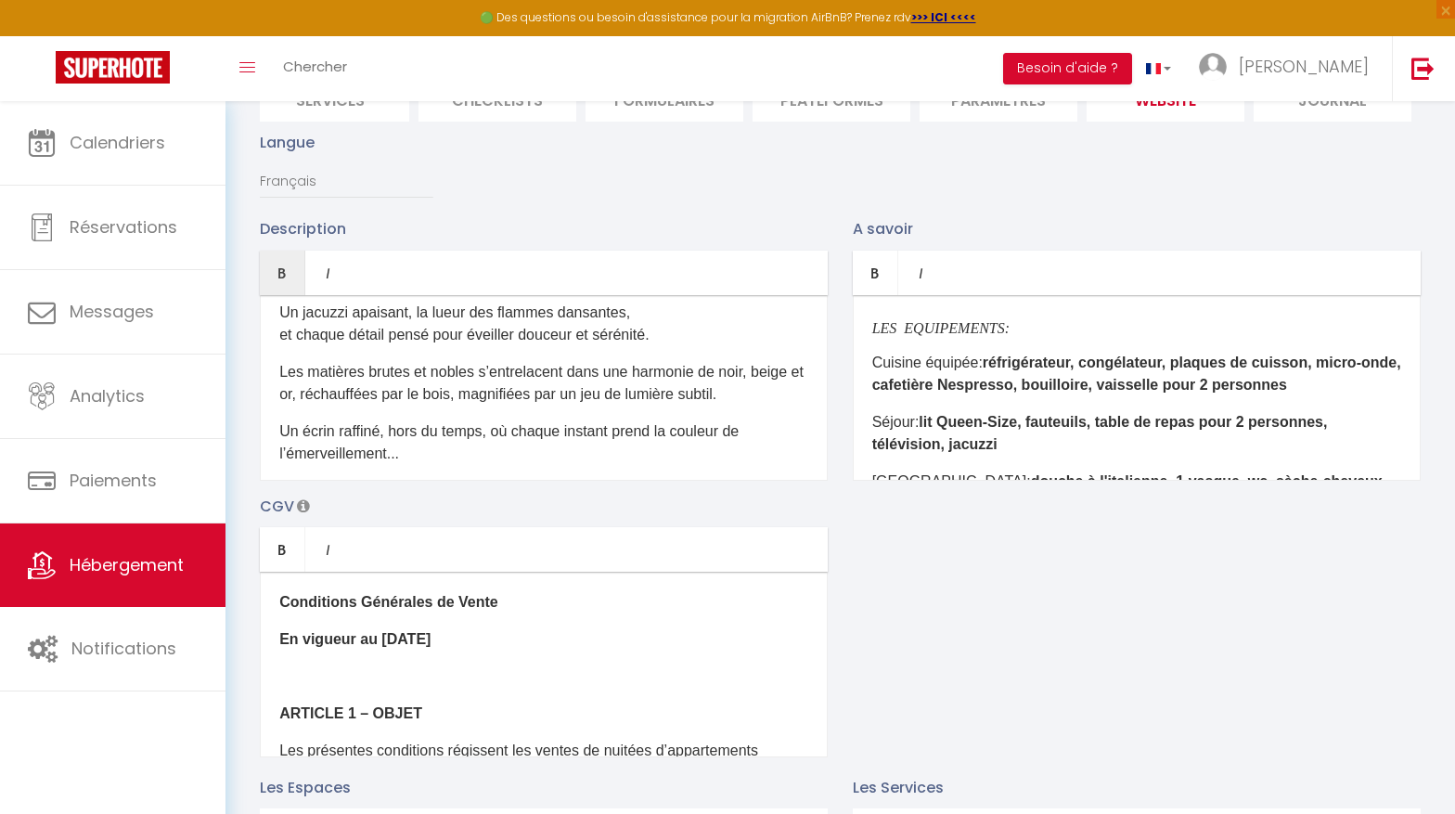
click at [437, 431] on p "Un écrin raffiné, hors du temps, où chaque instant prend la couleur de l’émerve…" at bounding box center [543, 442] width 529 height 45
click at [438, 461] on div "Au cœur du vieux village de [GEOGRAPHIC_DATA], niché dans une ruelle paisible, …" at bounding box center [544, 388] width 568 height 186
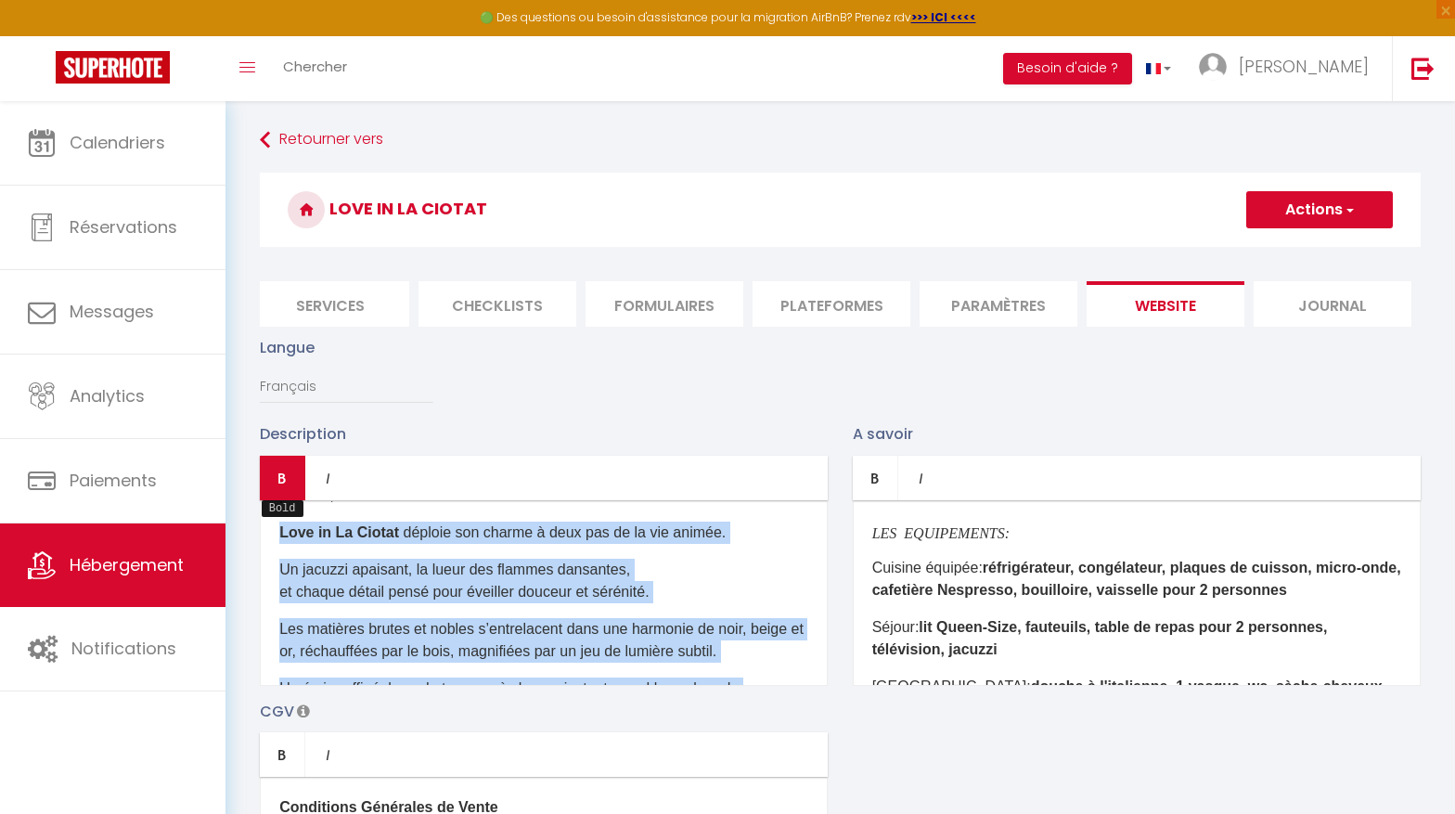
scroll to position [0, 0]
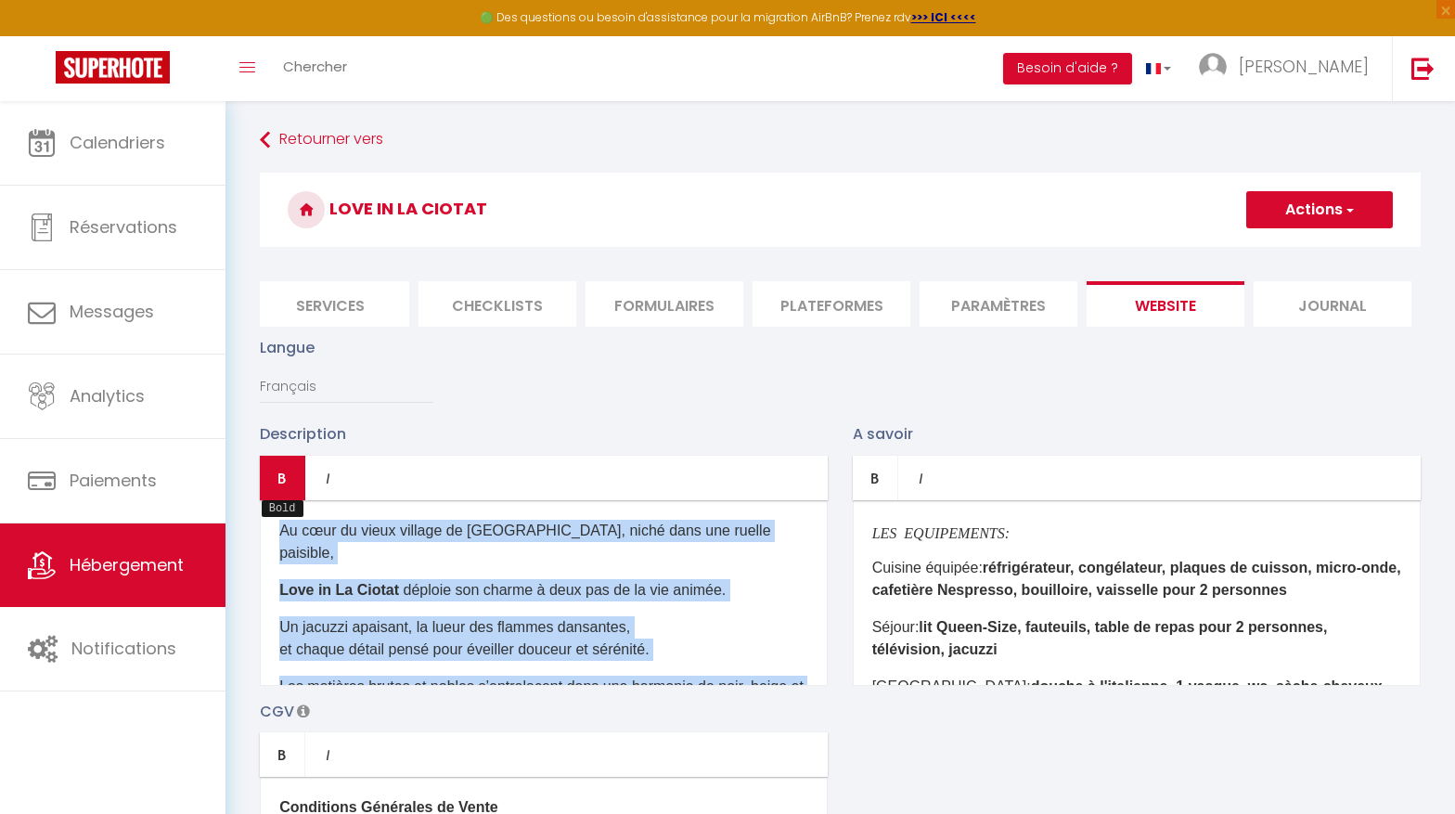
drag, startPoint x: 441, startPoint y: 636, endPoint x: 265, endPoint y: 495, distance: 225.0
click at [265, 495] on div "Bold Italic Rich text editor Au cœur du vieux village de [GEOGRAPHIC_DATA], nic…" at bounding box center [544, 570] width 568 height 230
copy div "Au cœur du vieux village de [GEOGRAPHIC_DATA], niché dans une ruelle paisible, …"
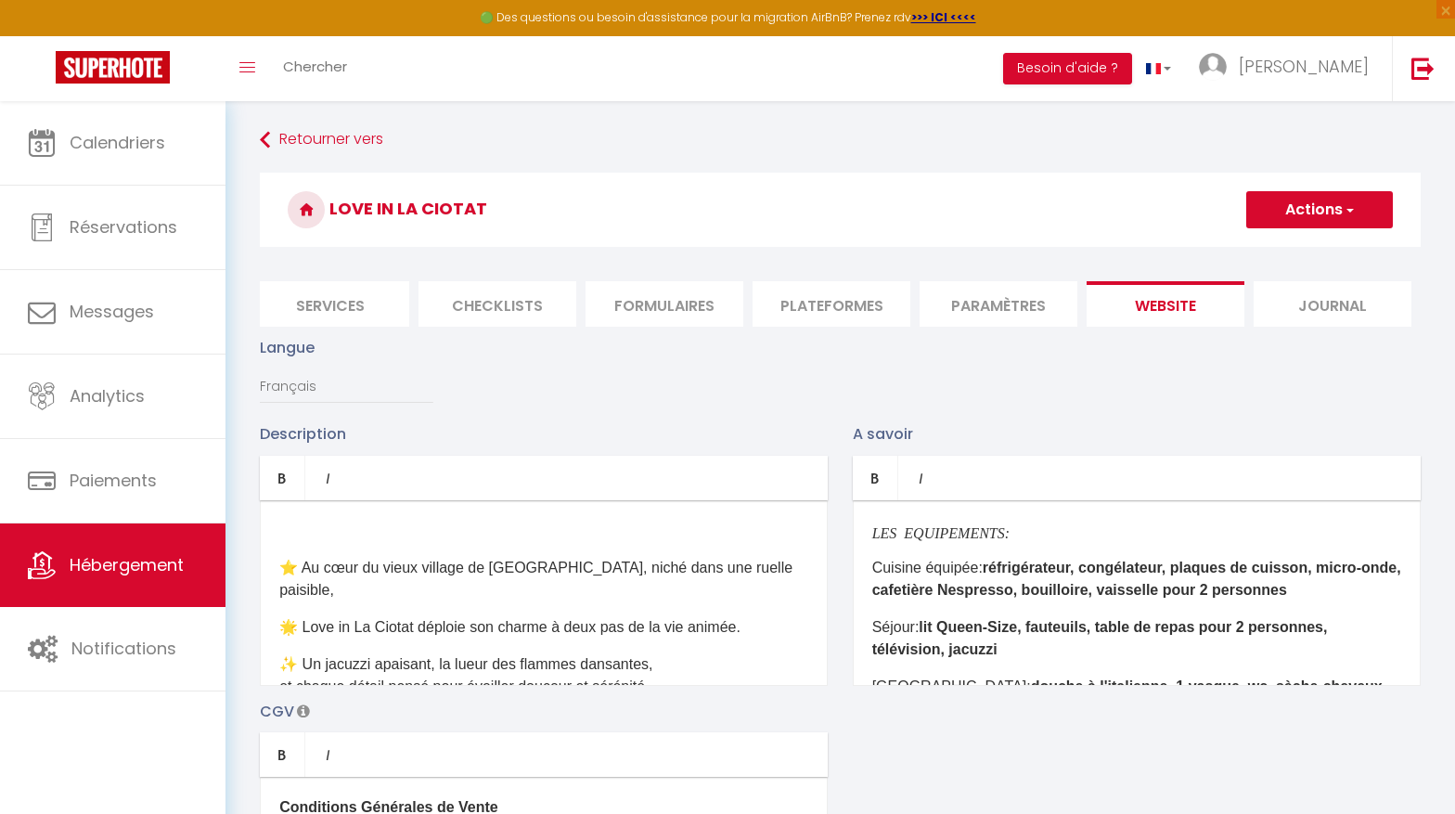
click at [291, 553] on div "⭐️ Au cœur du vieux village de [GEOGRAPHIC_DATA], niché dans une ruelle paisibl…" at bounding box center [544, 593] width 568 height 186
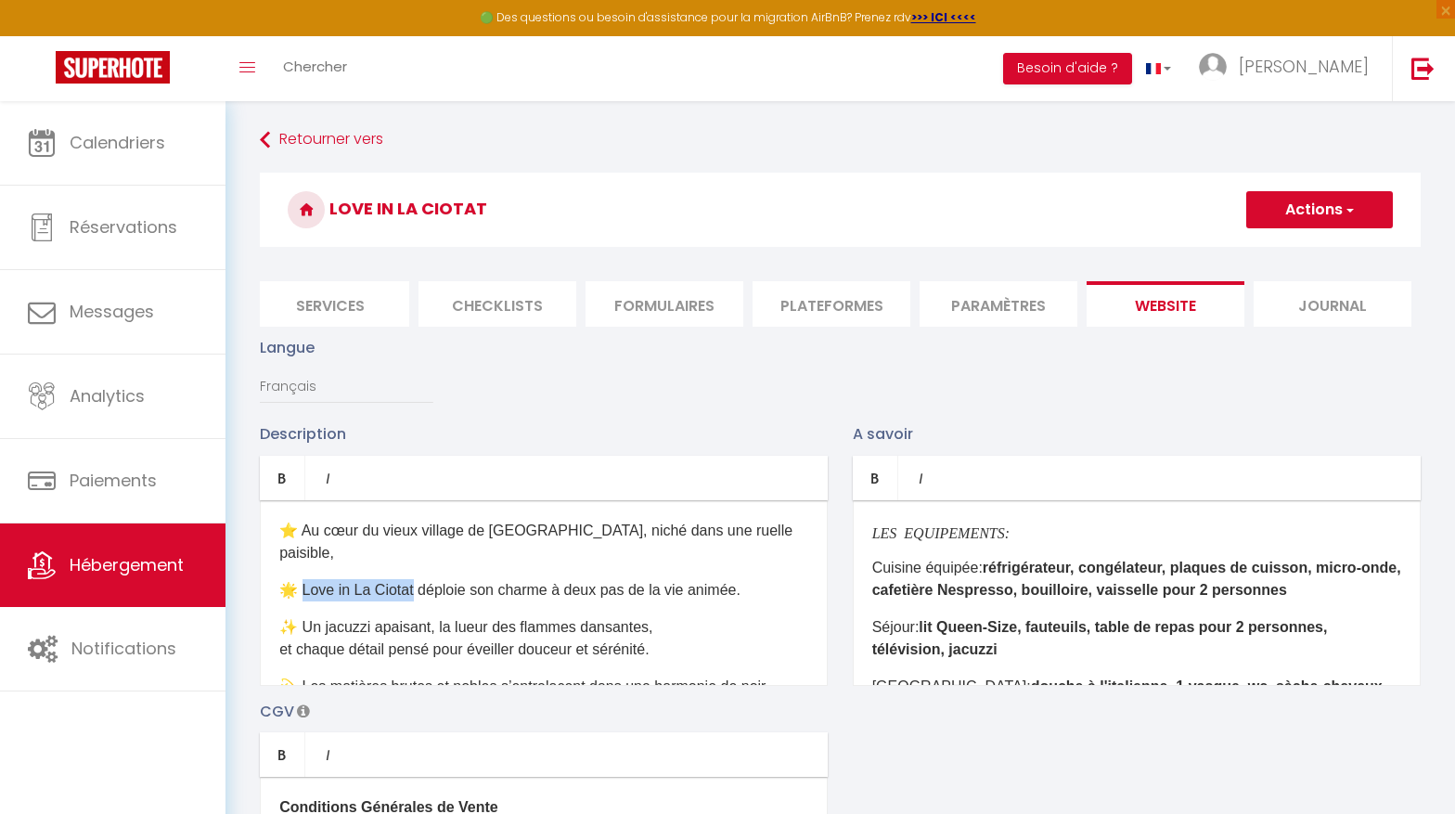
drag, startPoint x: 409, startPoint y: 564, endPoint x: 300, endPoint y: 568, distance: 109.5
click at [300, 579] on p "🌟 Love in La Ciotat déploie son charme à deux pas de la vie animée." at bounding box center [543, 590] width 529 height 22
click at [282, 473] on icon "Bold" at bounding box center [282, 477] width 15 height 15
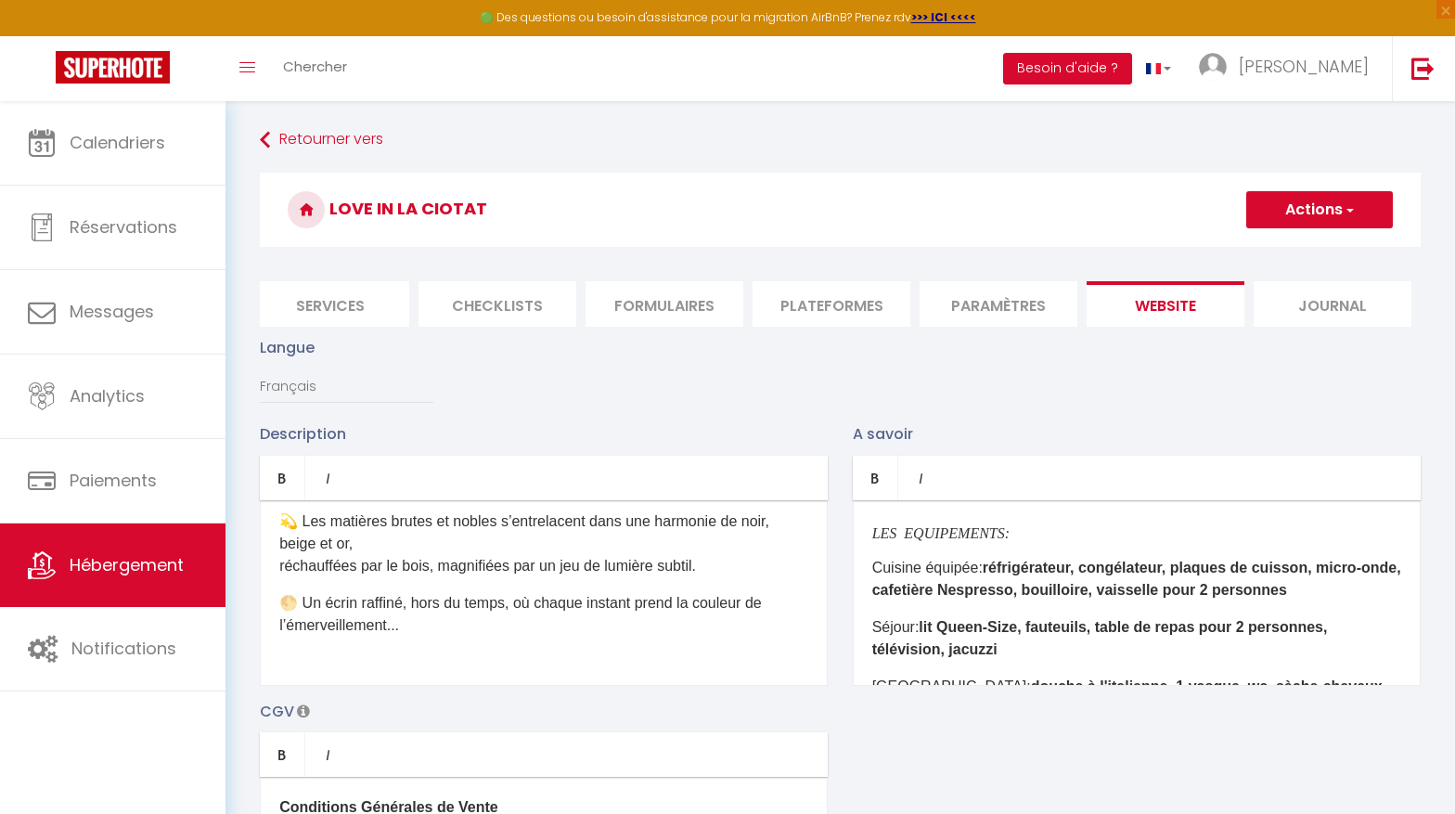
scroll to position [191, 0]
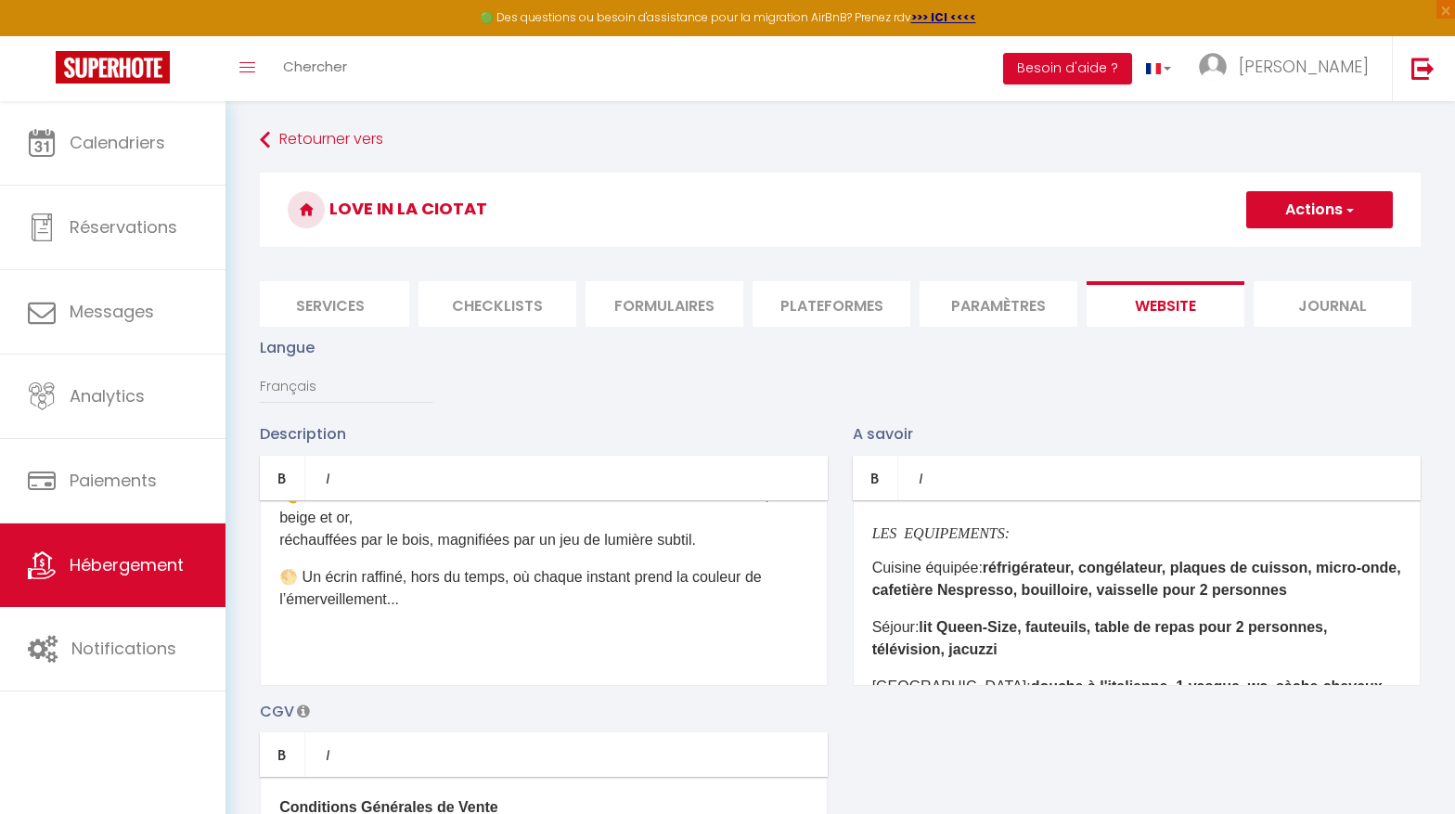
click at [411, 667] on div "⭐️ Au cœur du vieux village de [GEOGRAPHIC_DATA], niché dans une ruelle paisibl…" at bounding box center [544, 593] width 568 height 186
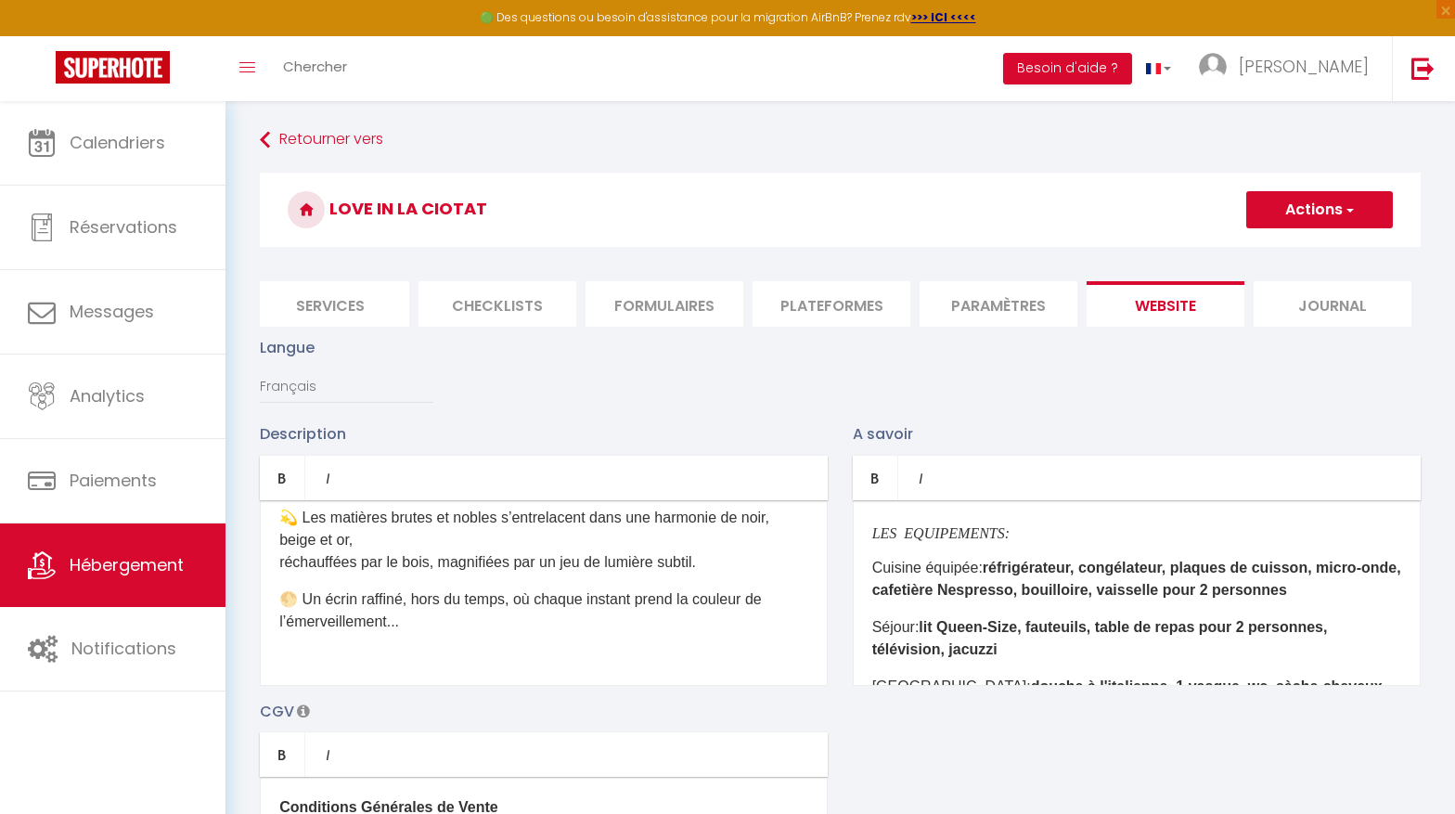
scroll to position [132, 0]
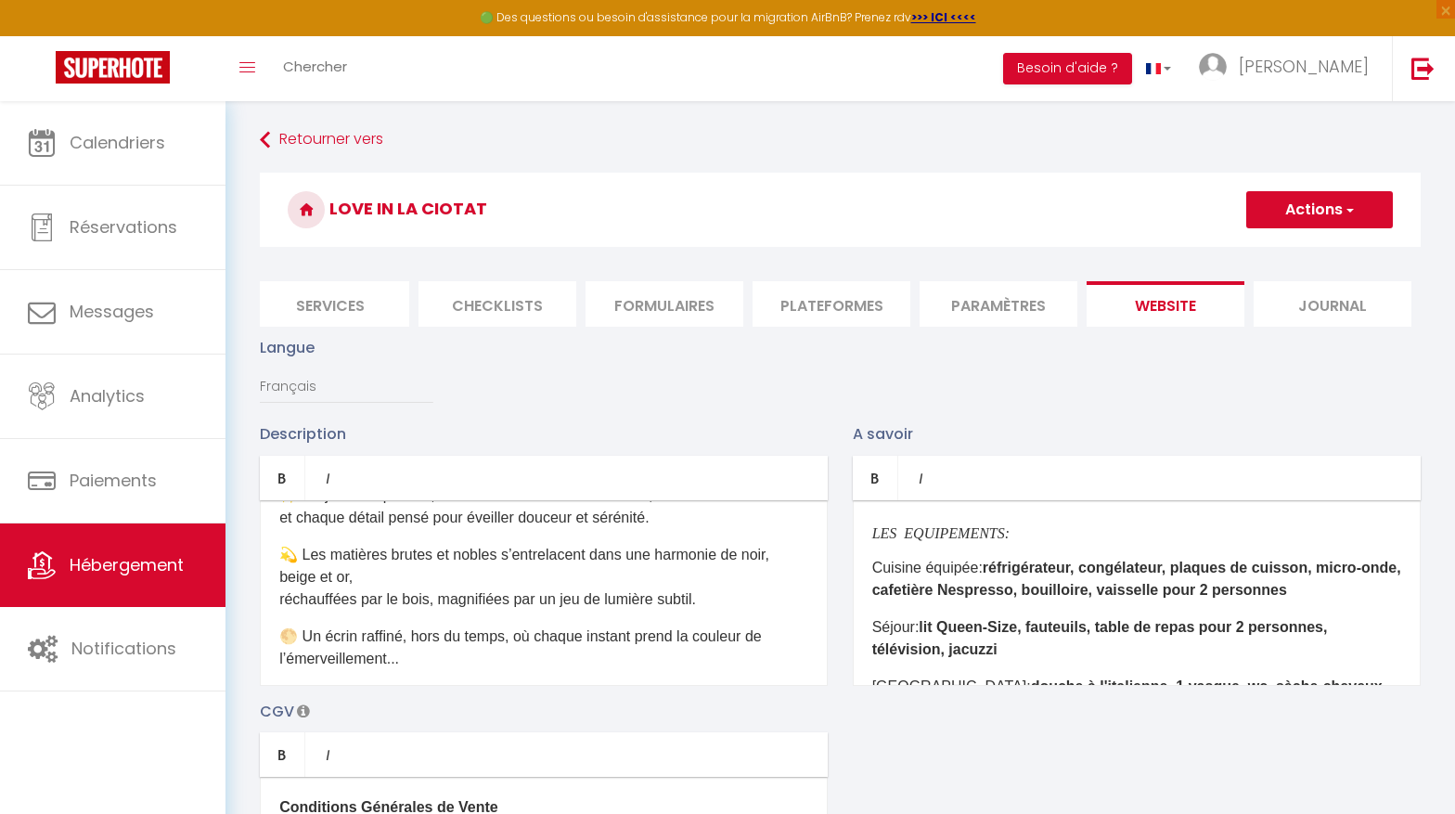
click at [1298, 207] on button "Actions" at bounding box center [1319, 209] width 147 height 37
click at [1290, 253] on input "Enregistrer" at bounding box center [1297, 250] width 69 height 19
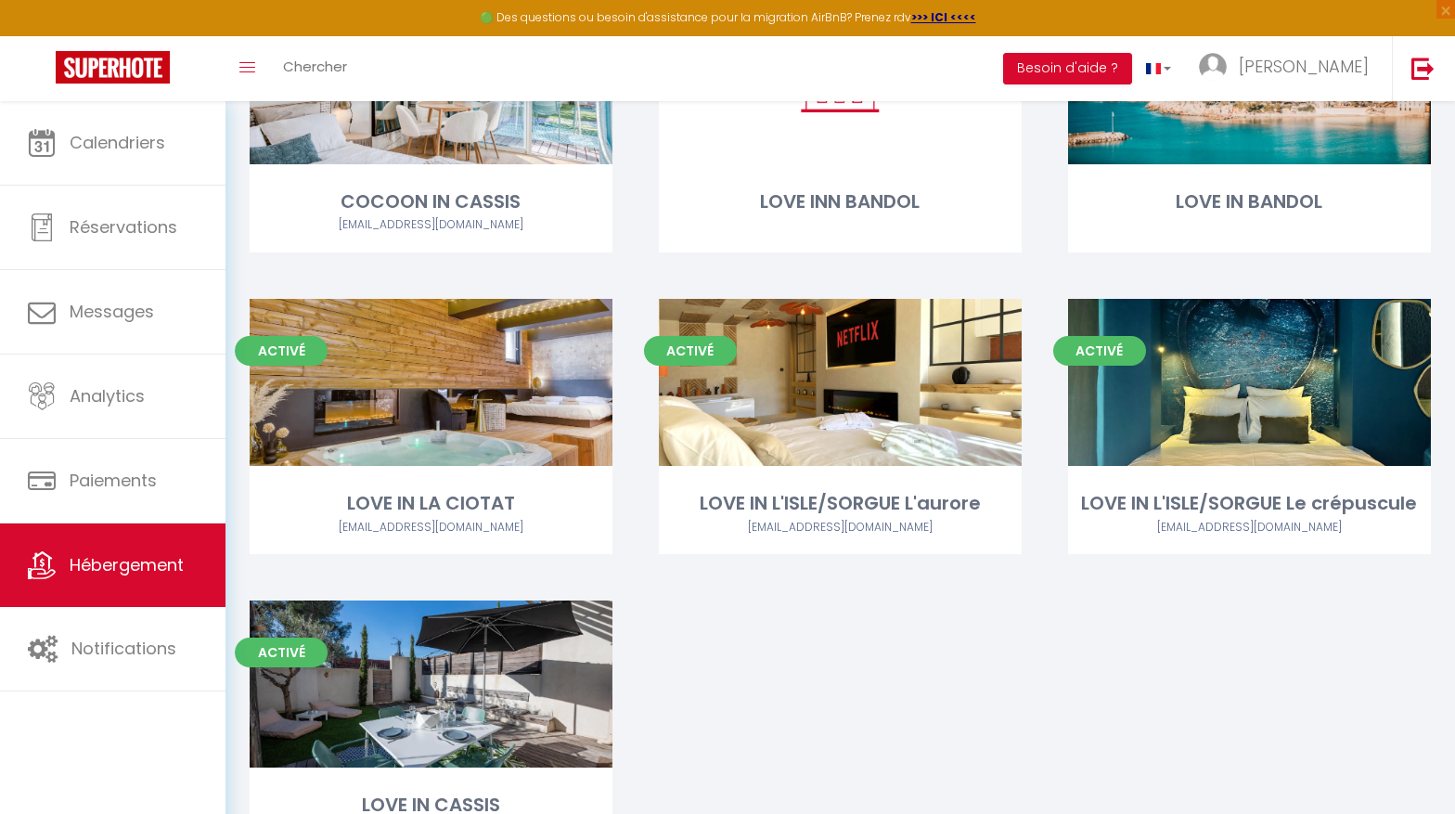
scroll to position [254, 0]
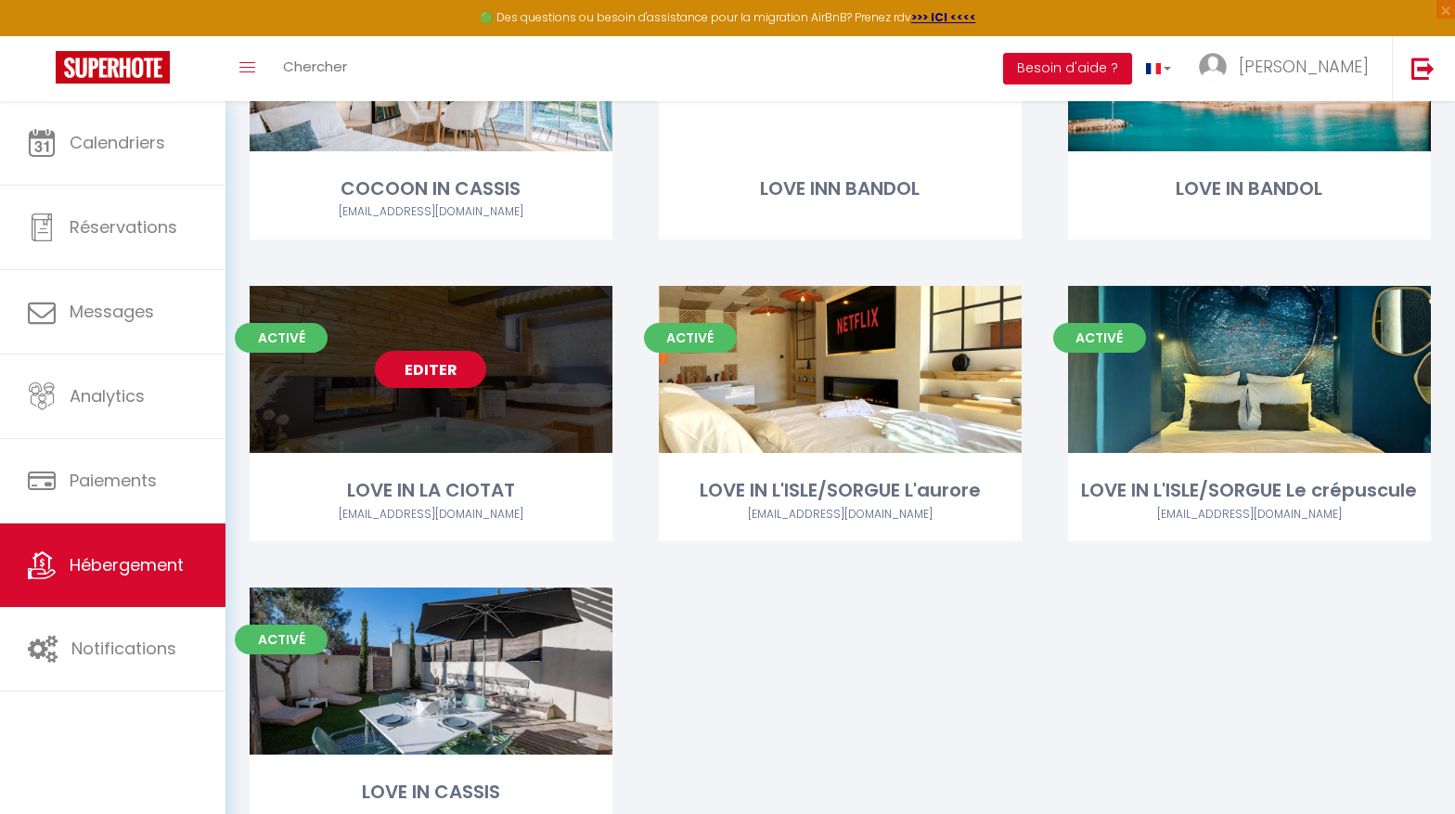
click at [434, 367] on link "Editer" at bounding box center [430, 369] width 111 height 37
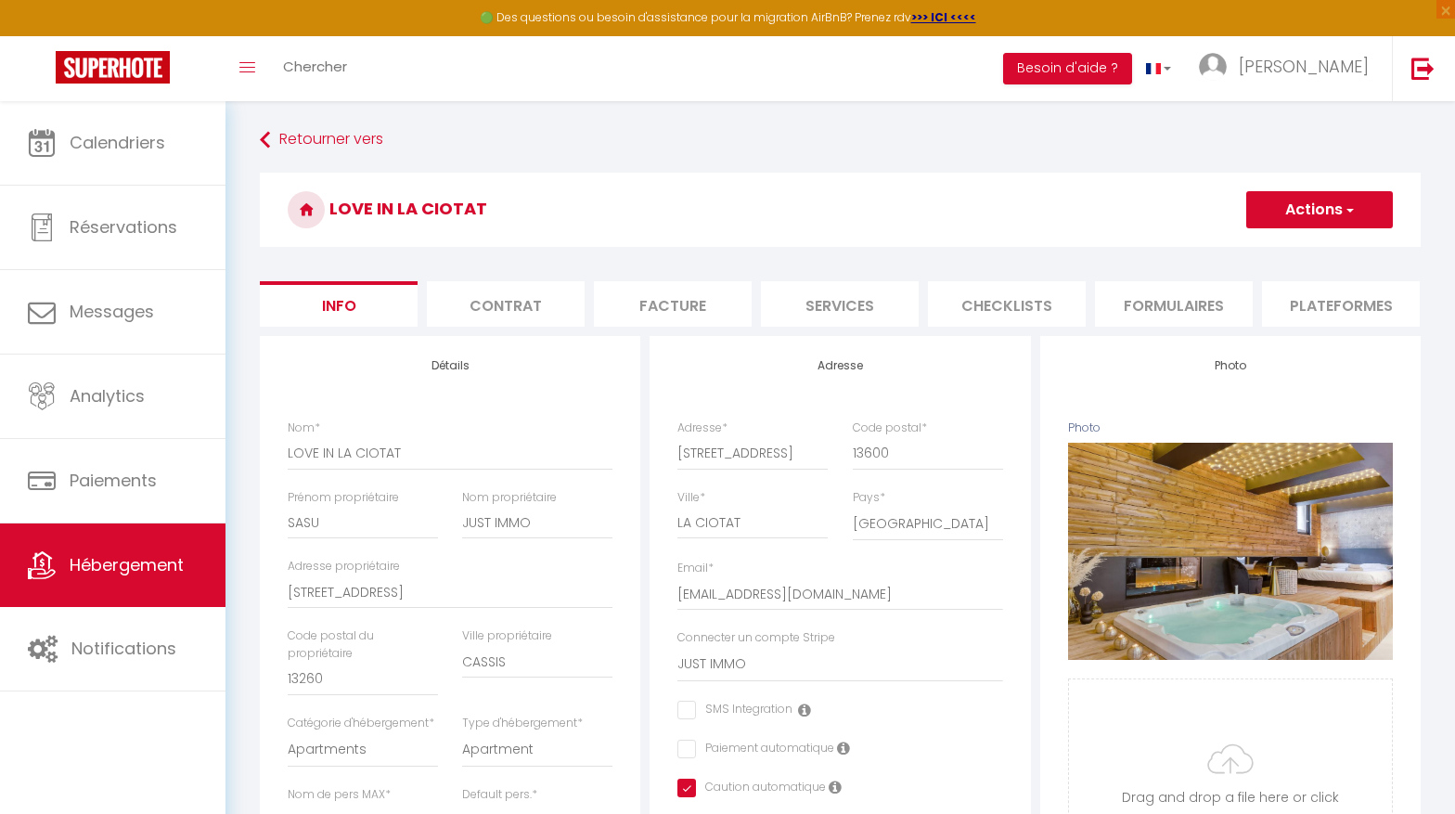
scroll to position [0, 509]
click at [1173, 306] on li "website" at bounding box center [1165, 303] width 158 height 45
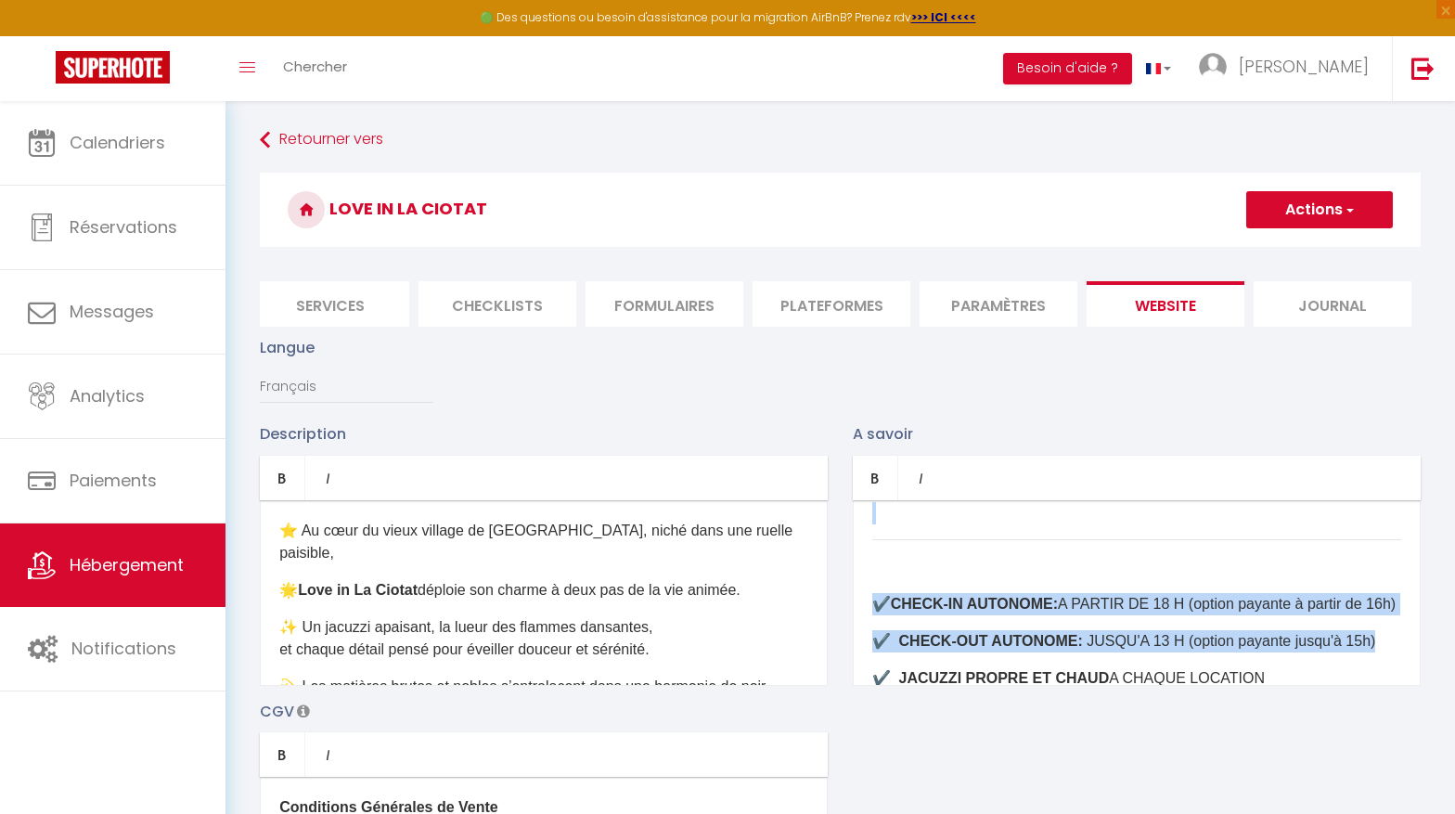
scroll to position [1117, 0]
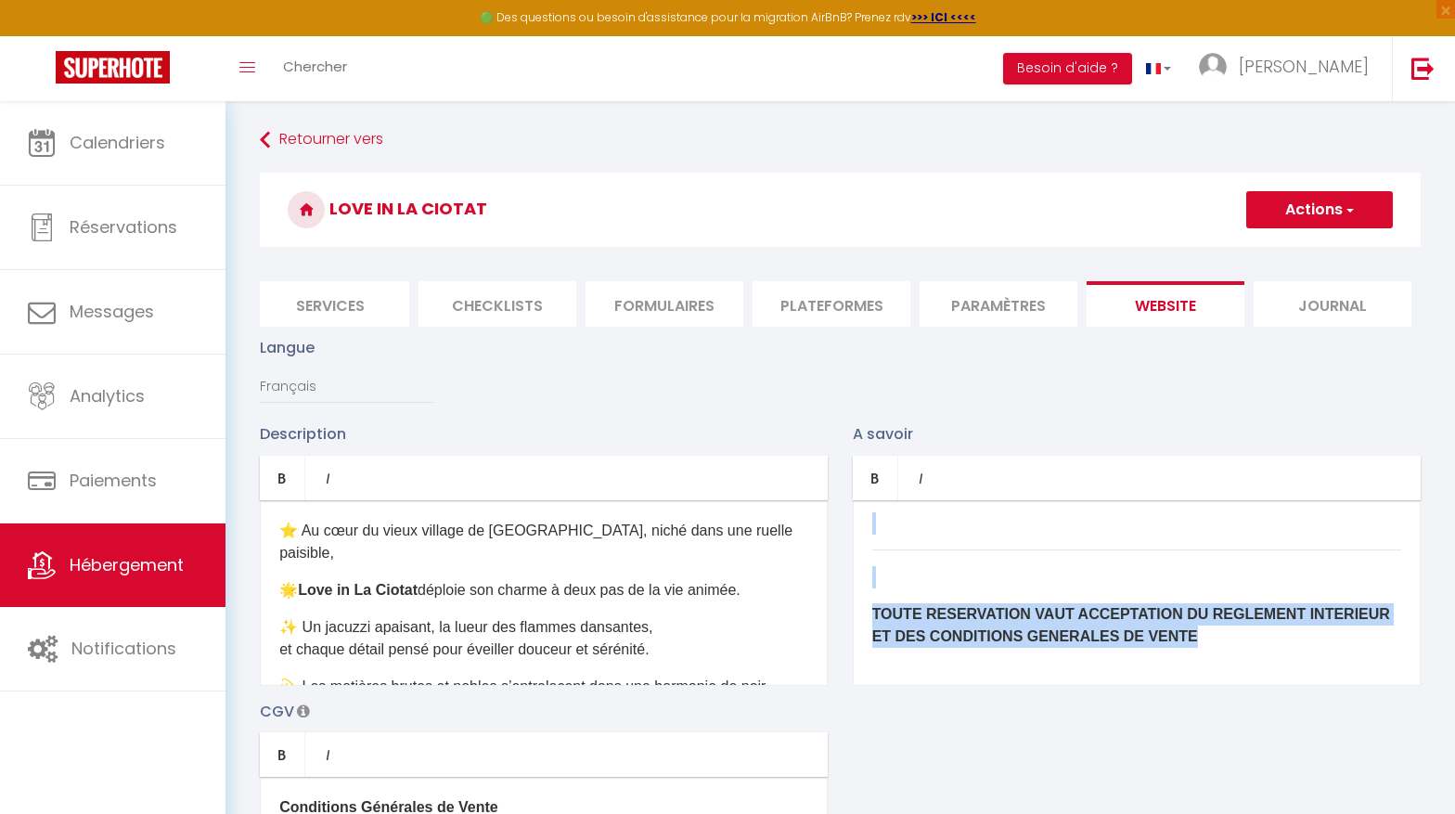
drag, startPoint x: 872, startPoint y: 533, endPoint x: 1027, endPoint y: 787, distance: 296.9
click at [1027, 787] on div "Description Bold Italic Rich text editor ⭐️ Au cœur du vieux village de [GEOGRA…" at bounding box center [840, 691] width 1185 height 539
copy div "LOR IPSUMDOLORS: Ametcon adipisc: elitseddoeius, temporincid, utlabor et dolore…"
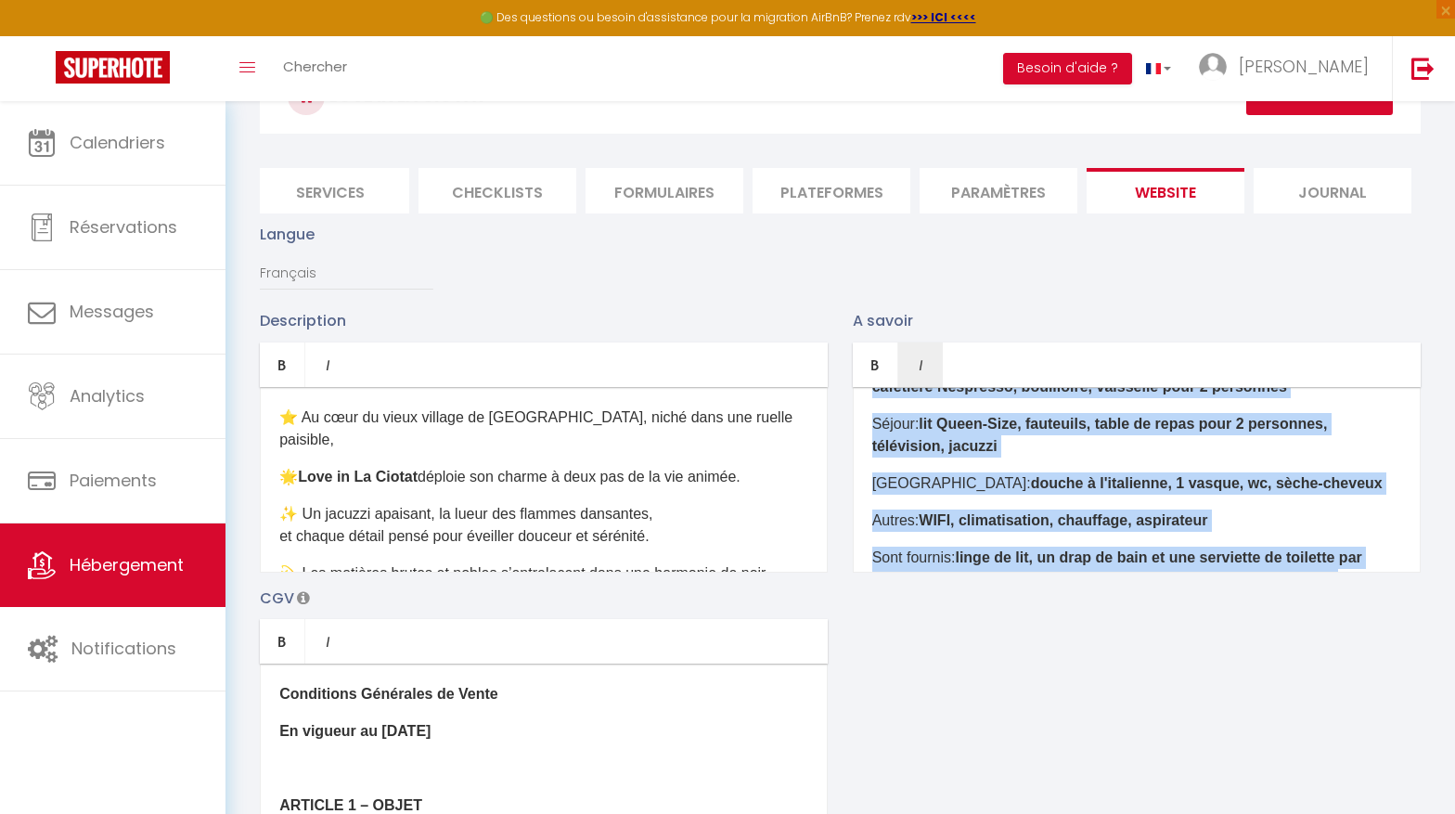
scroll to position [0, 0]
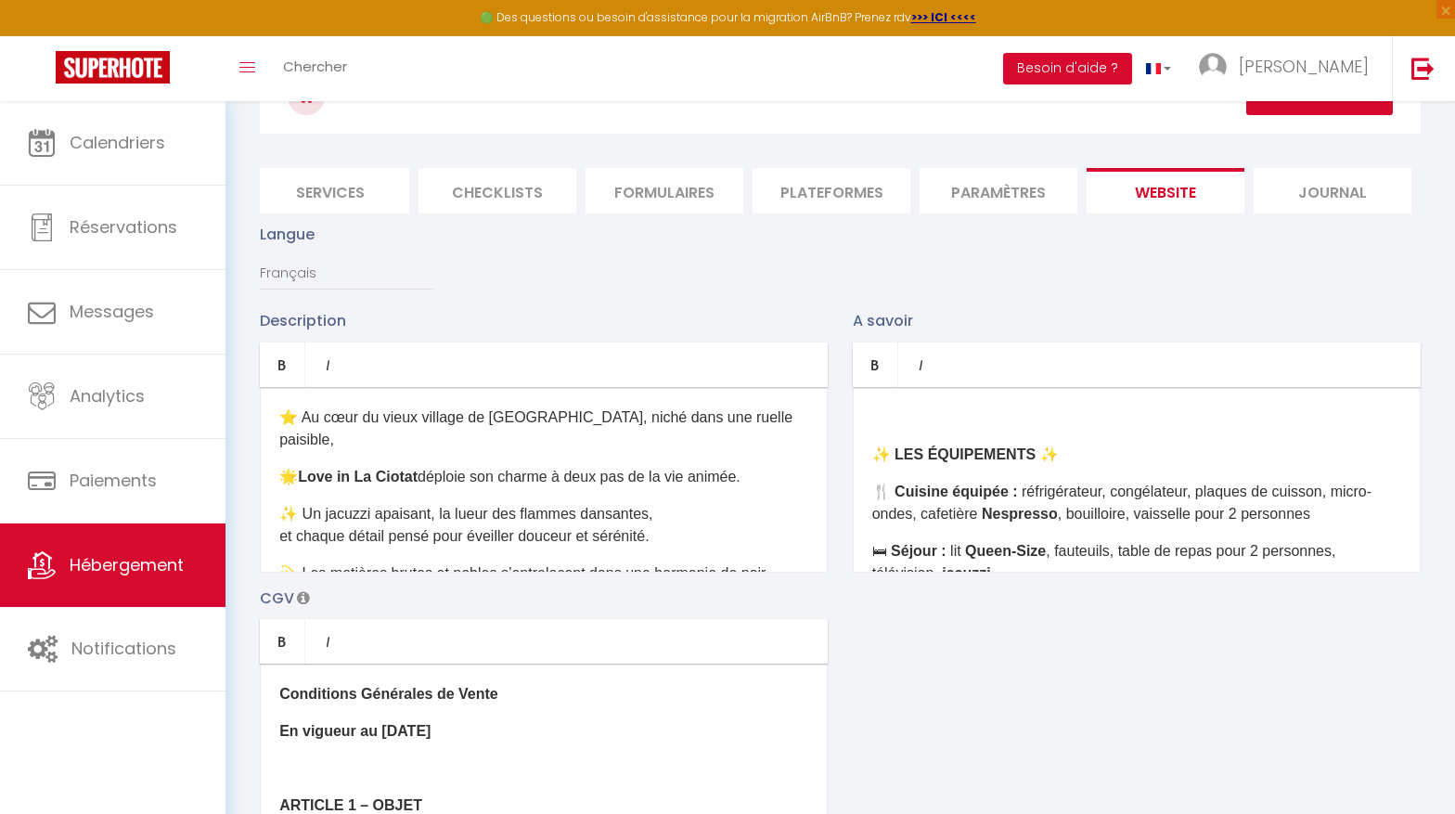
click at [881, 435] on div "​ ✨ LES ÉQUIPEMENTS ✨ 🍴 Cuisine équipée : réfrigérateur, congélateur, plaques d…" at bounding box center [1137, 480] width 568 height 186
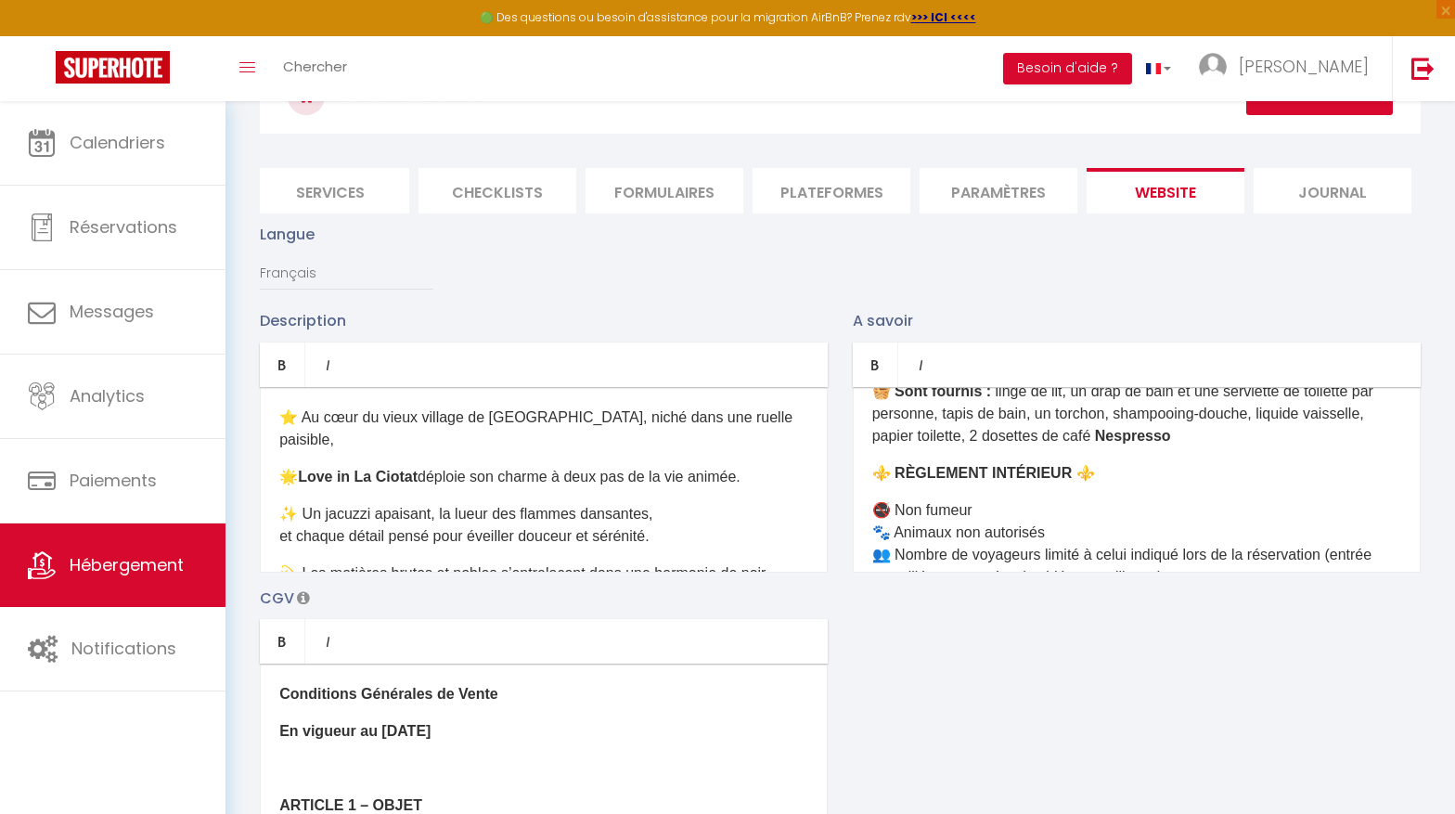
scroll to position [224, 0]
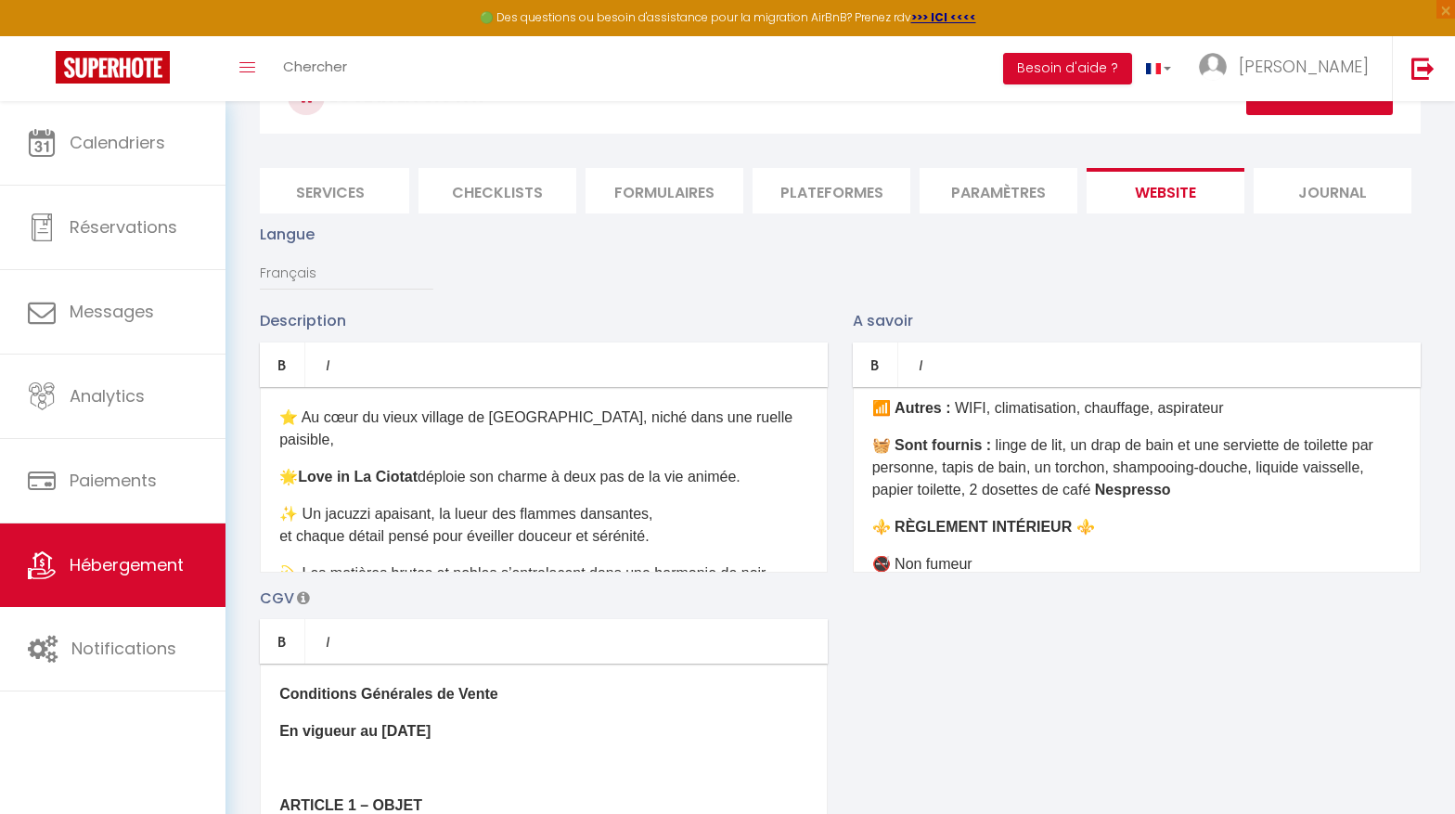
click at [1211, 475] on p "🧺 Sont fournis : linge de lit, un drap de bain et une serviette de toilette par…" at bounding box center [1136, 467] width 529 height 67
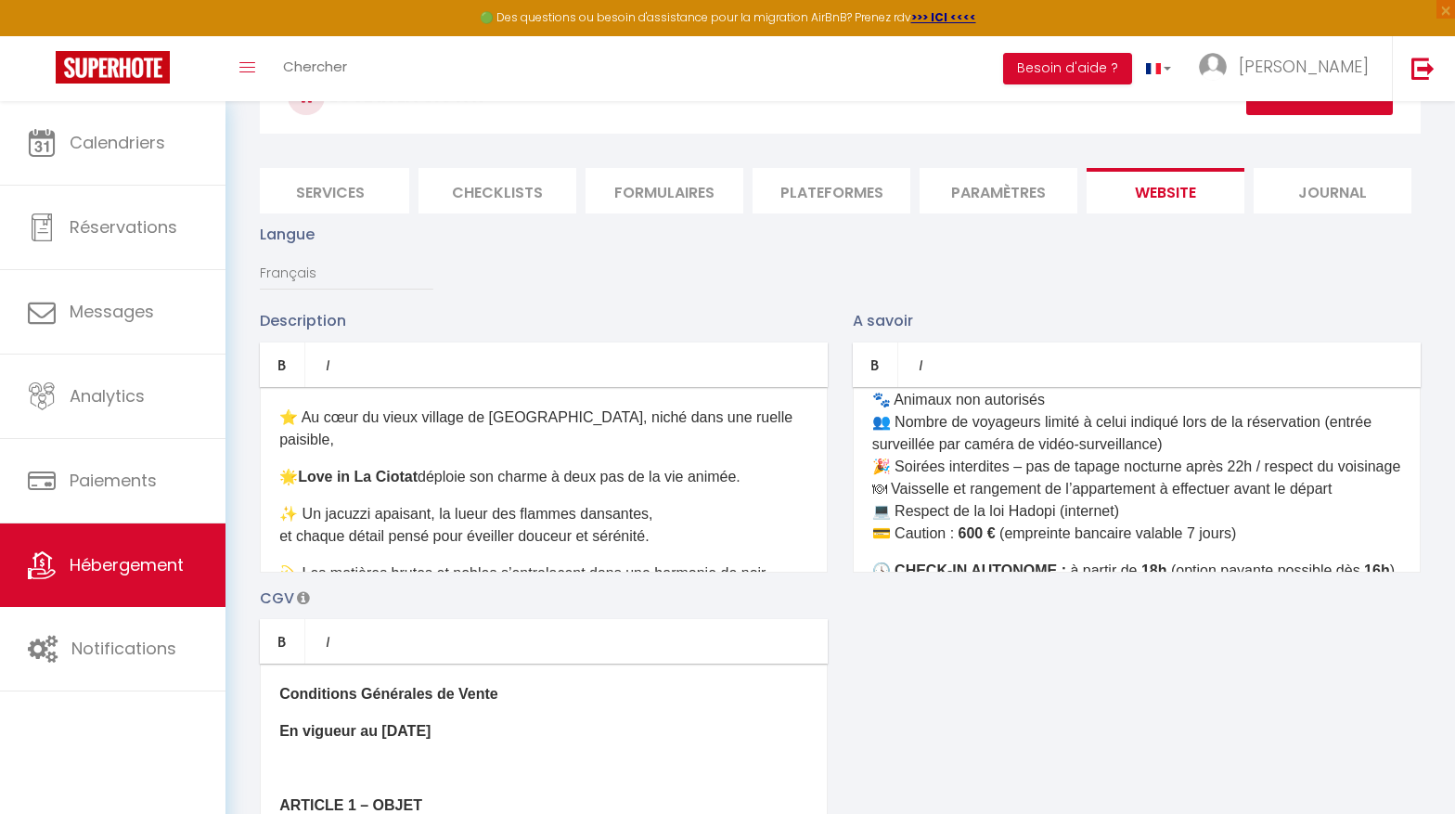
scroll to position [468, 0]
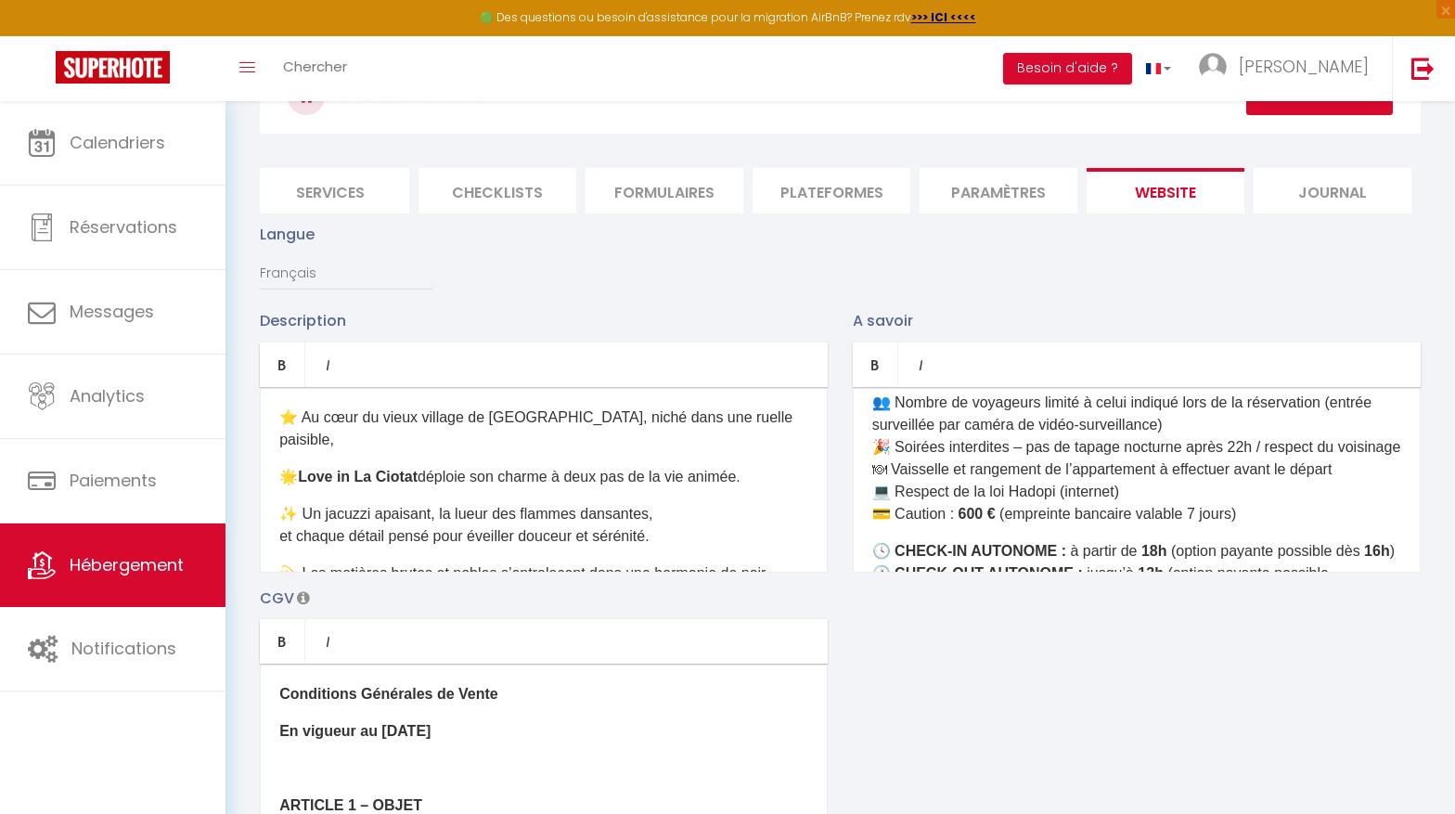
click at [1271, 489] on p "🚭 Non fumeur 🐾 Animaux non autorisés 👥 Nombre de voyageurs limité à celui indiq…" at bounding box center [1136, 436] width 529 height 178
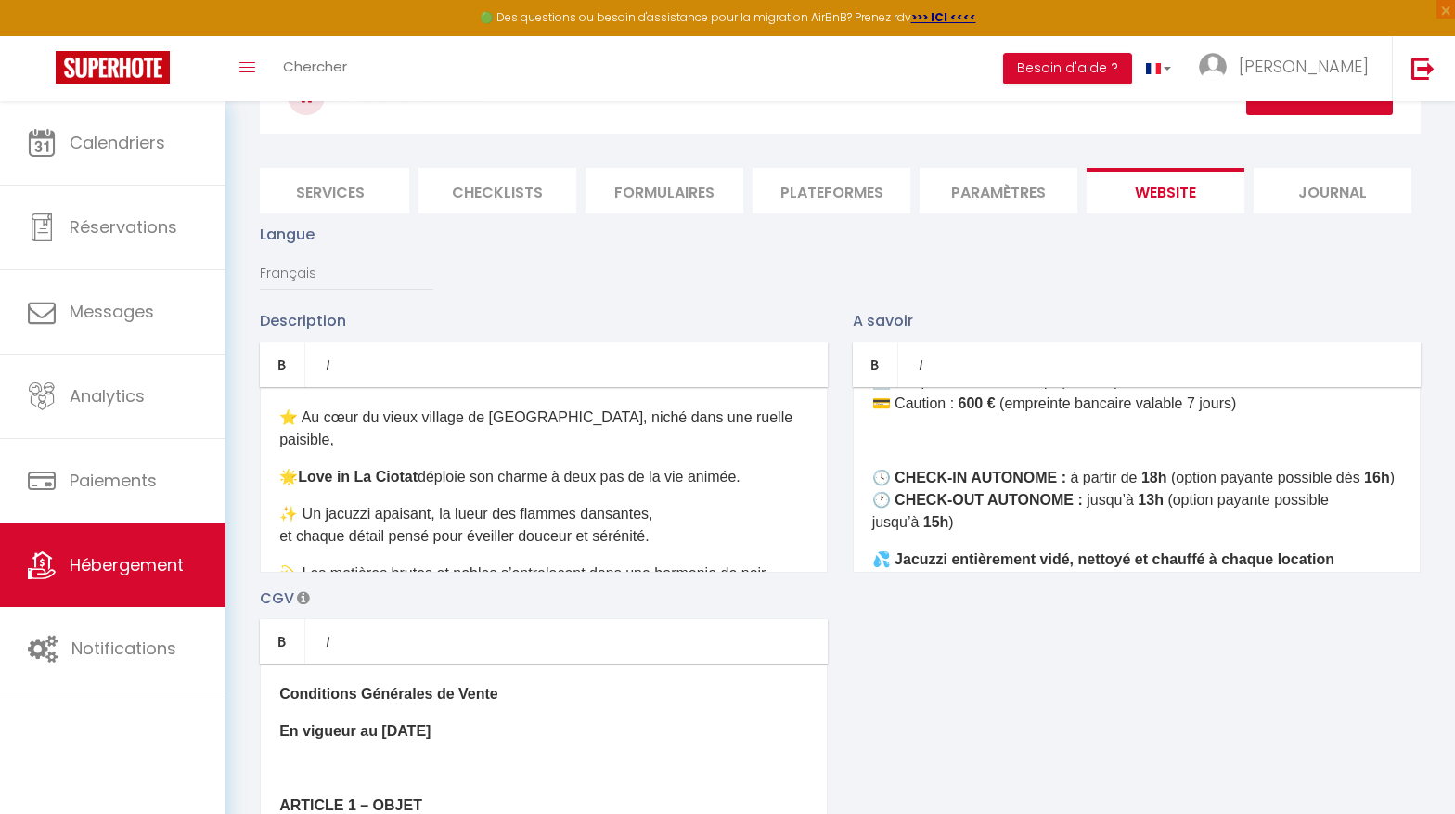
scroll to position [620, 0]
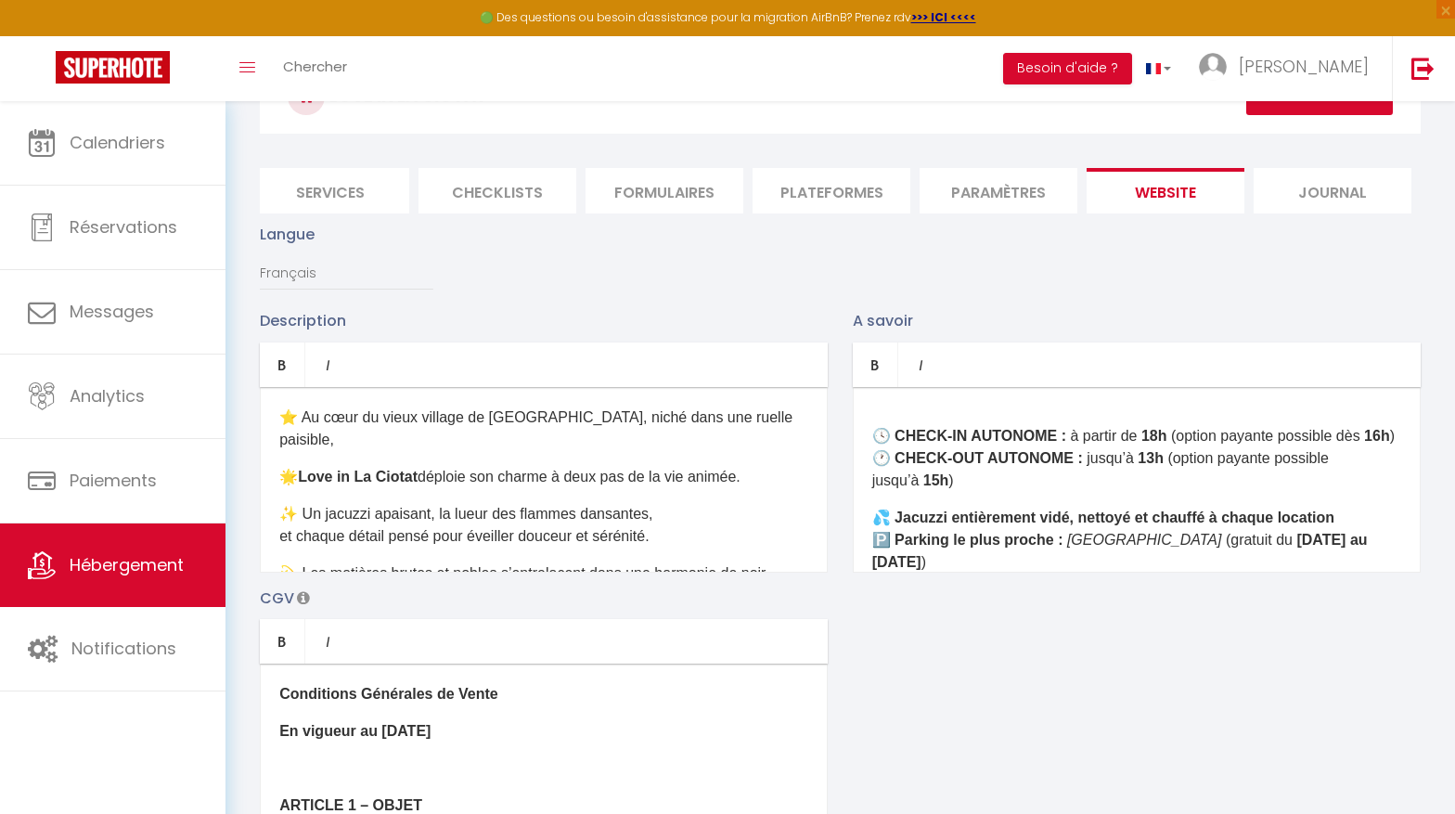
click at [989, 463] on p "🕓 CHECK-IN AUTONOME : à partir de 18h (option payante possible dès 16h ) 🕐 CHEC…" at bounding box center [1136, 458] width 529 height 67
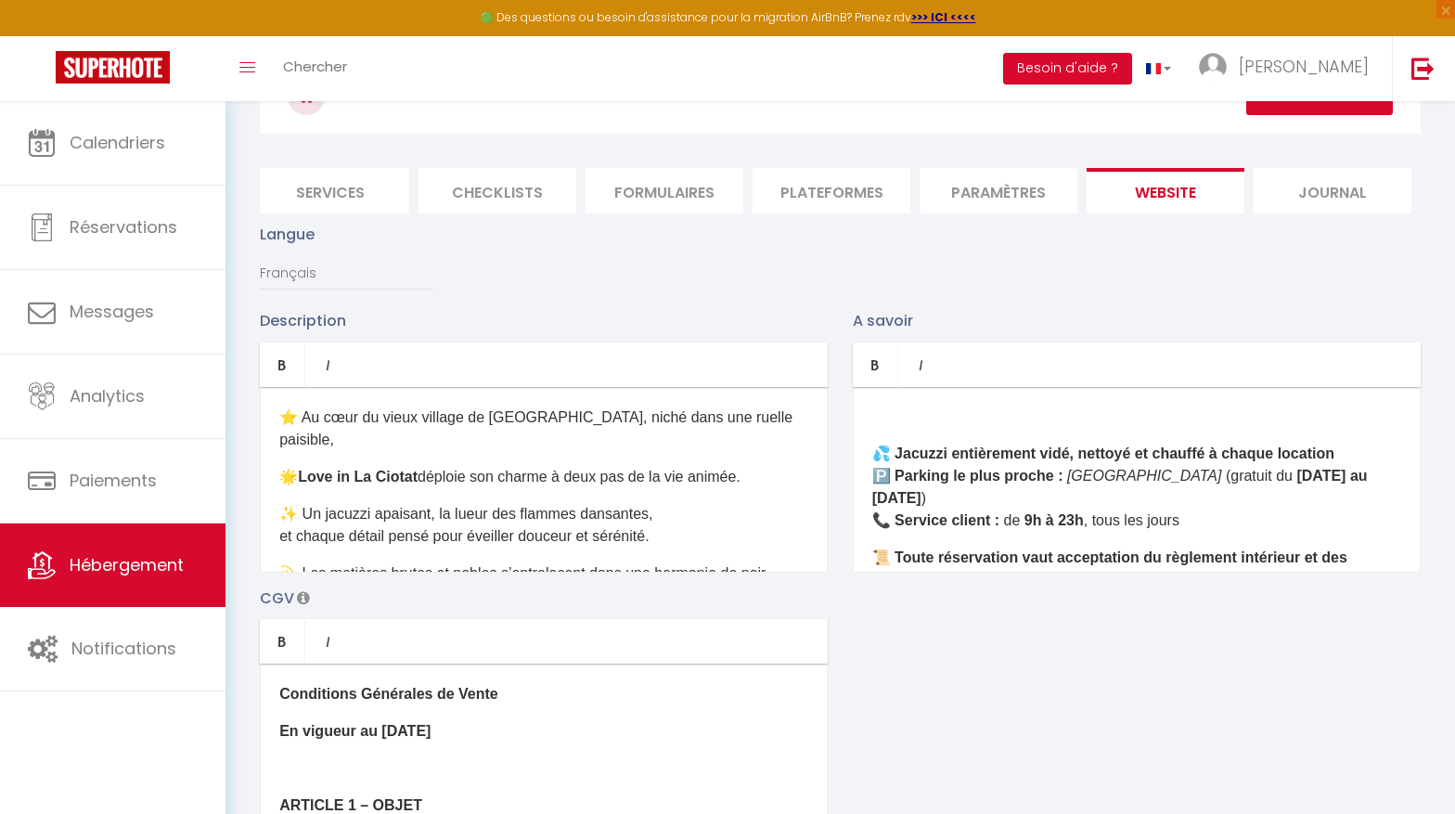
scroll to position [731, 0]
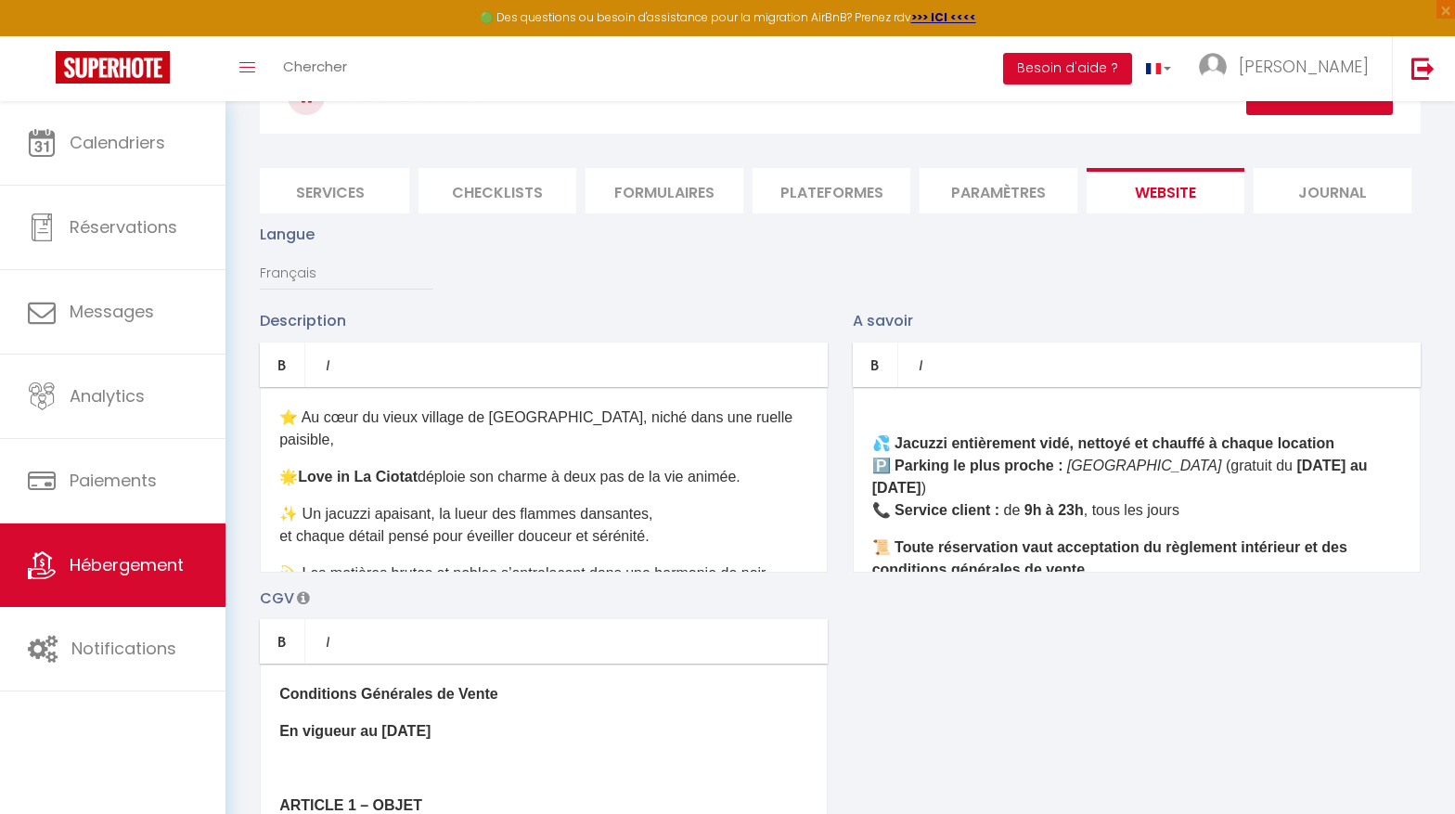
click at [1213, 489] on p "💦 Jacuzzi entièrement vidé, nettoyé et chauffé à chaque location 🅿️ Parking le …" at bounding box center [1136, 476] width 529 height 89
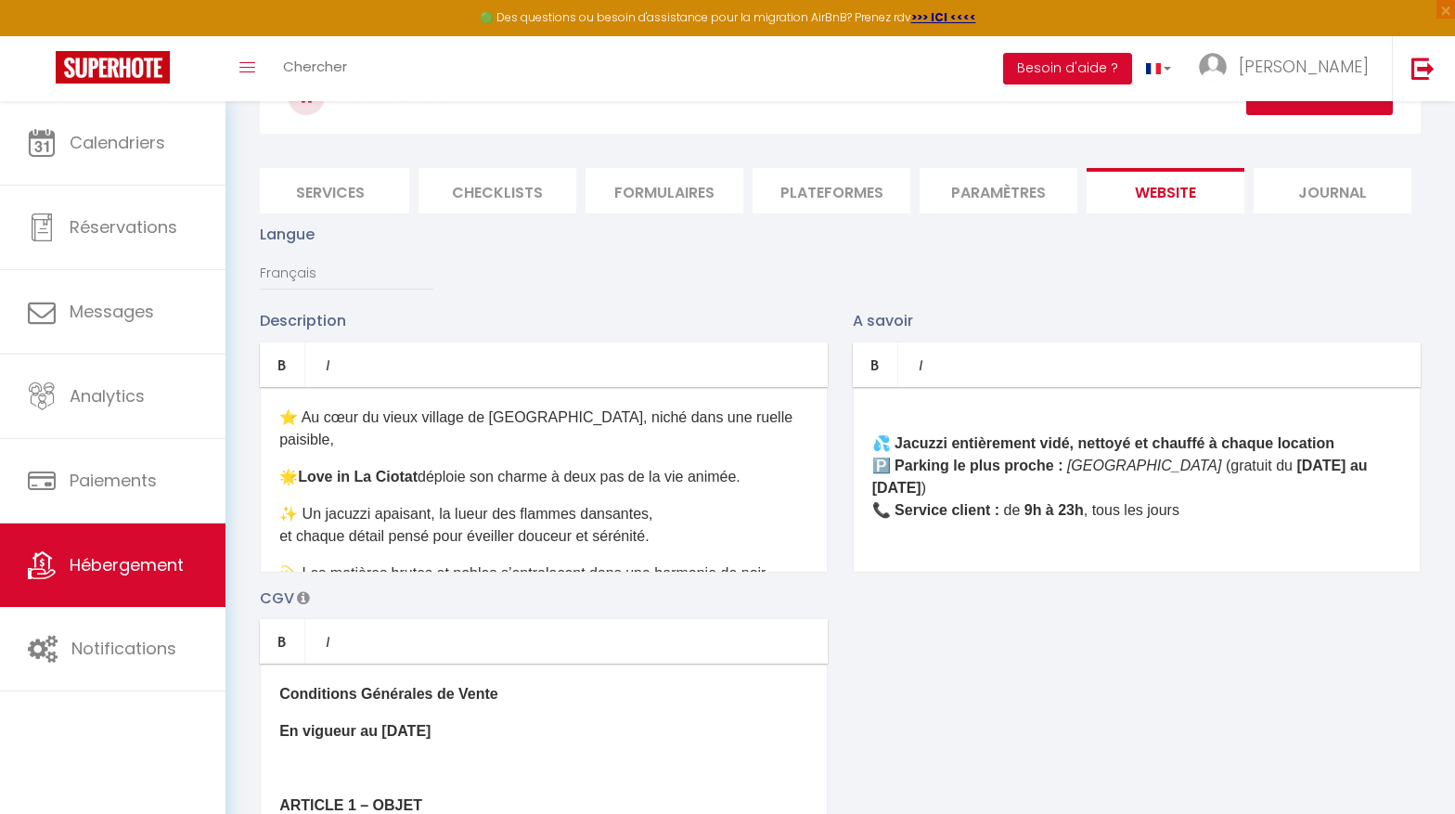
scroll to position [792, 0]
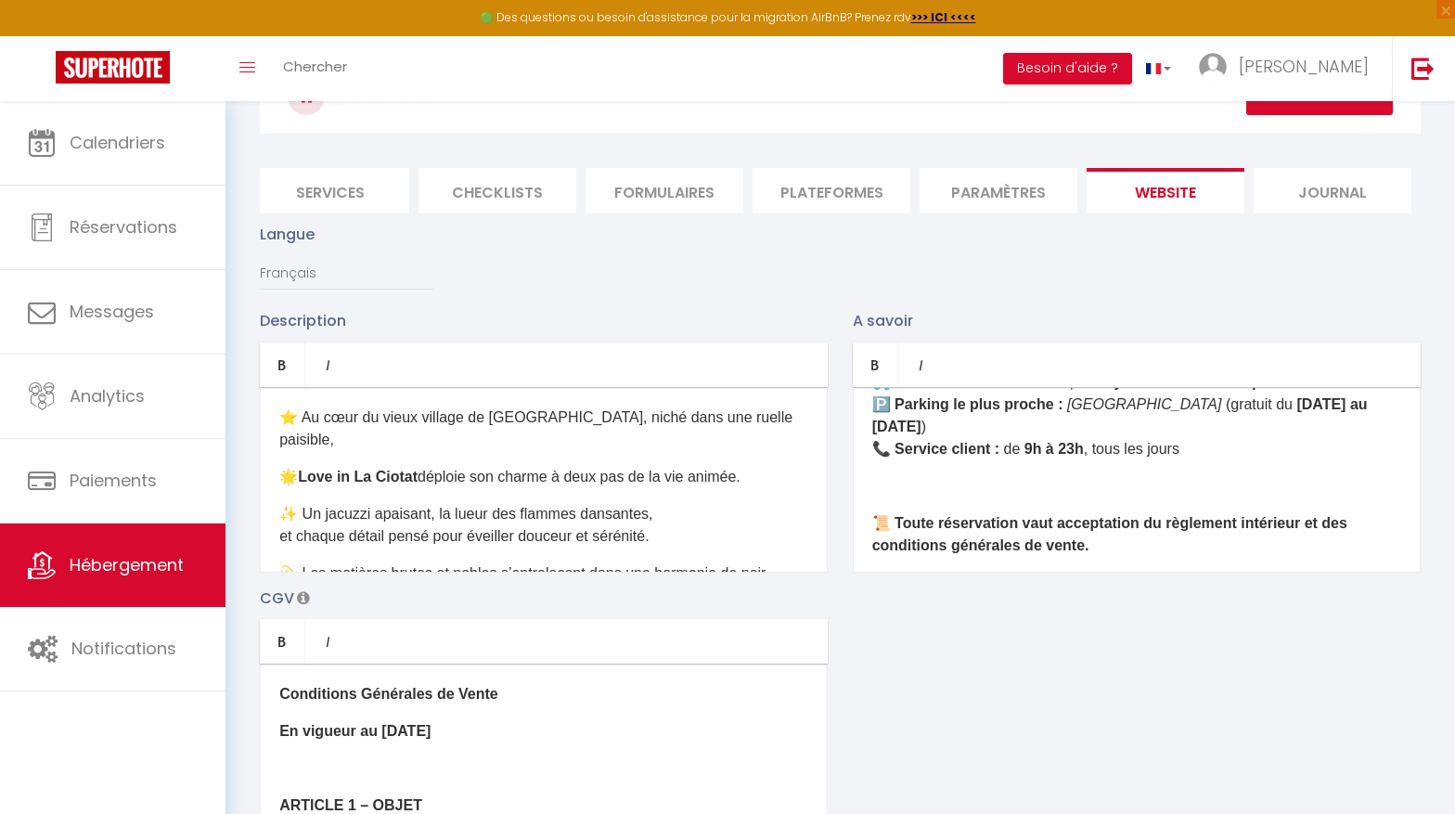
click at [978, 556] on div "​✨ LES ÉQUIPEMENTS ✨ 🍴 Cuisine équipée : réfrigérateur, congélateur, plaques de…" at bounding box center [1137, 480] width 568 height 186
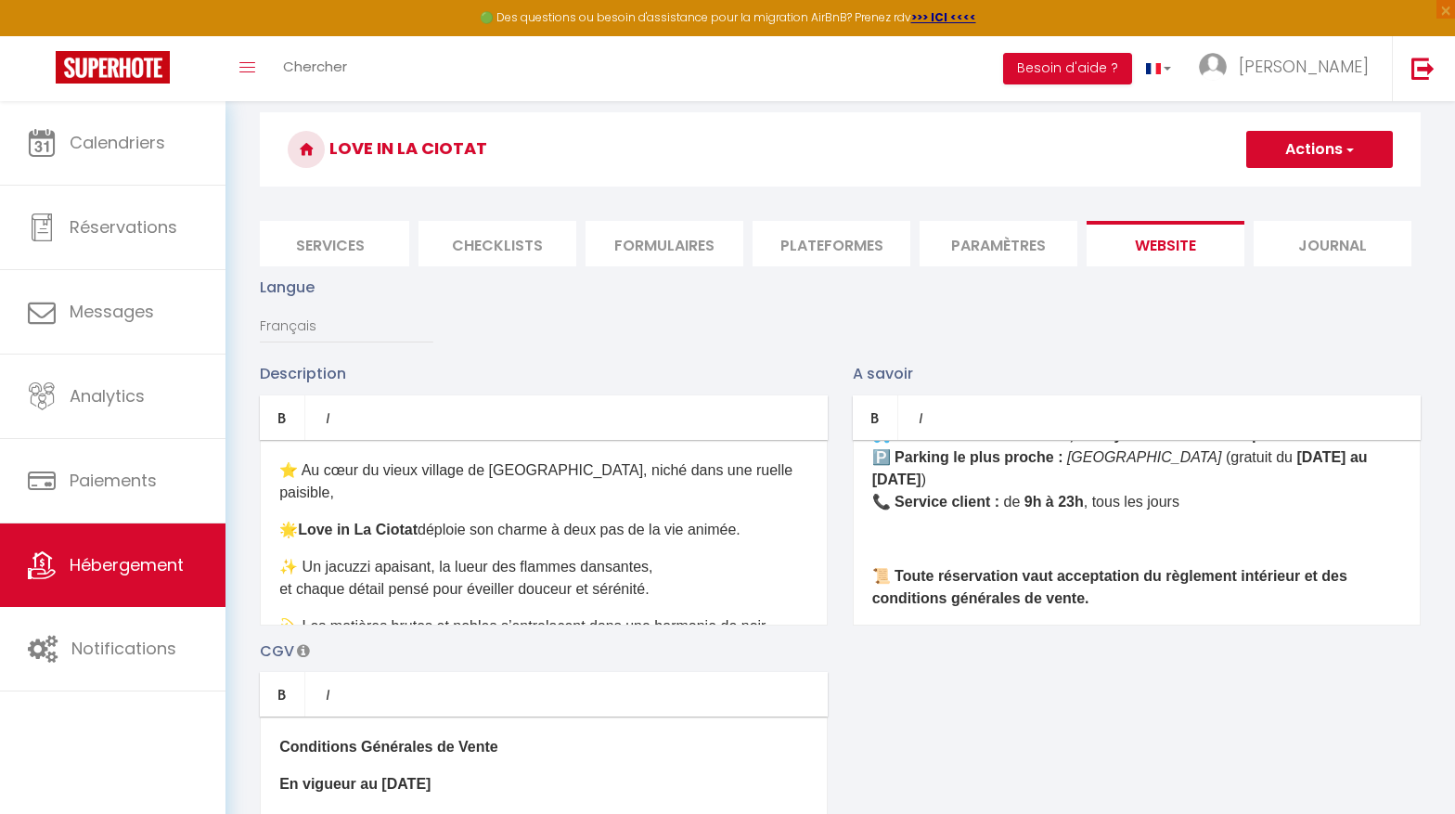
scroll to position [57, 0]
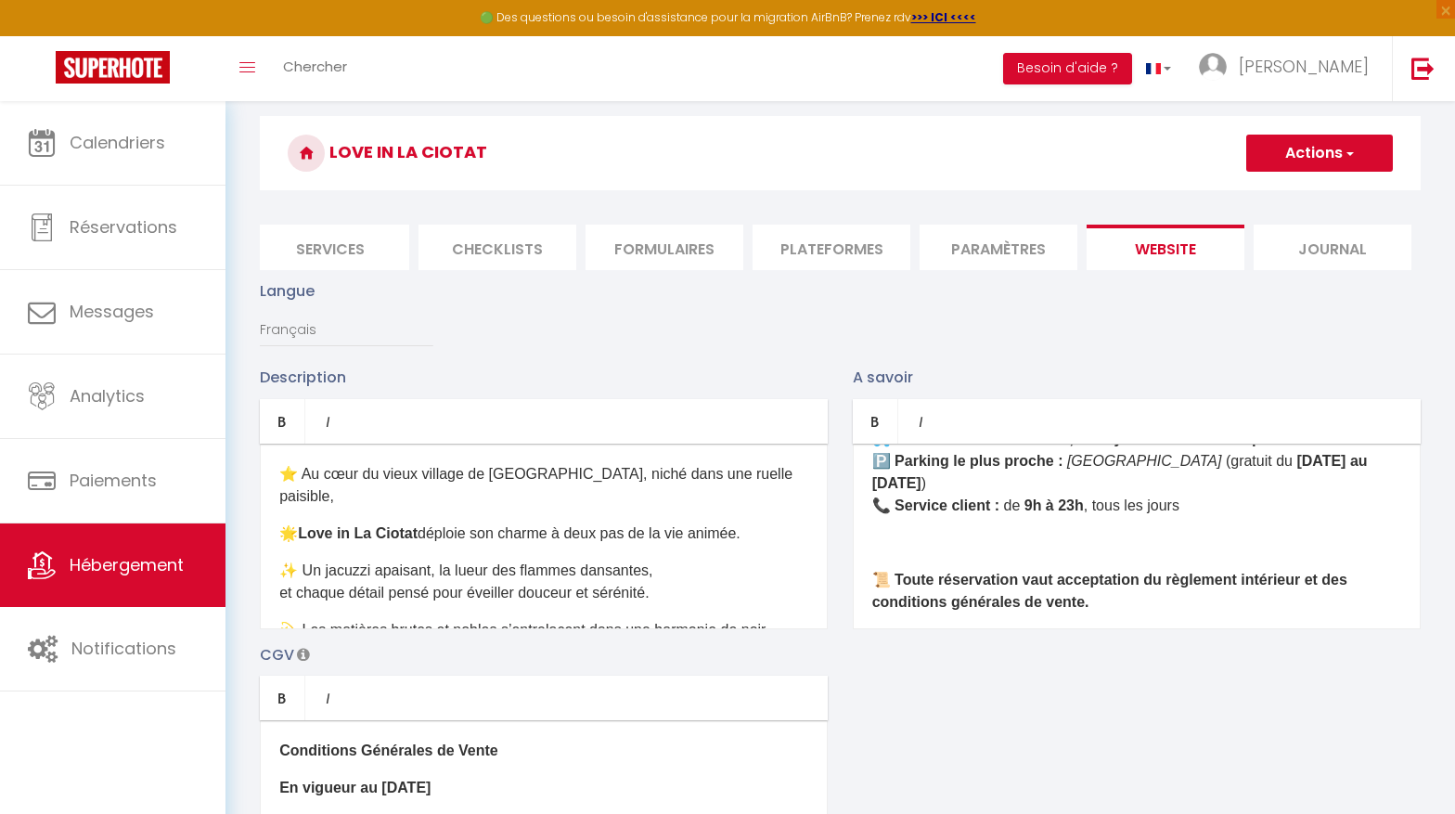
click at [1319, 149] on button "Actions" at bounding box center [1319, 153] width 147 height 37
click at [984, 498] on div "​✨ LES ÉQUIPEMENTS ✨ 🍴 Cuisine équipée : réfrigérateur, congélateur, plaques de…" at bounding box center [1137, 536] width 568 height 186
click at [989, 497] on strong "Service client :" at bounding box center [946, 505] width 105 height 16
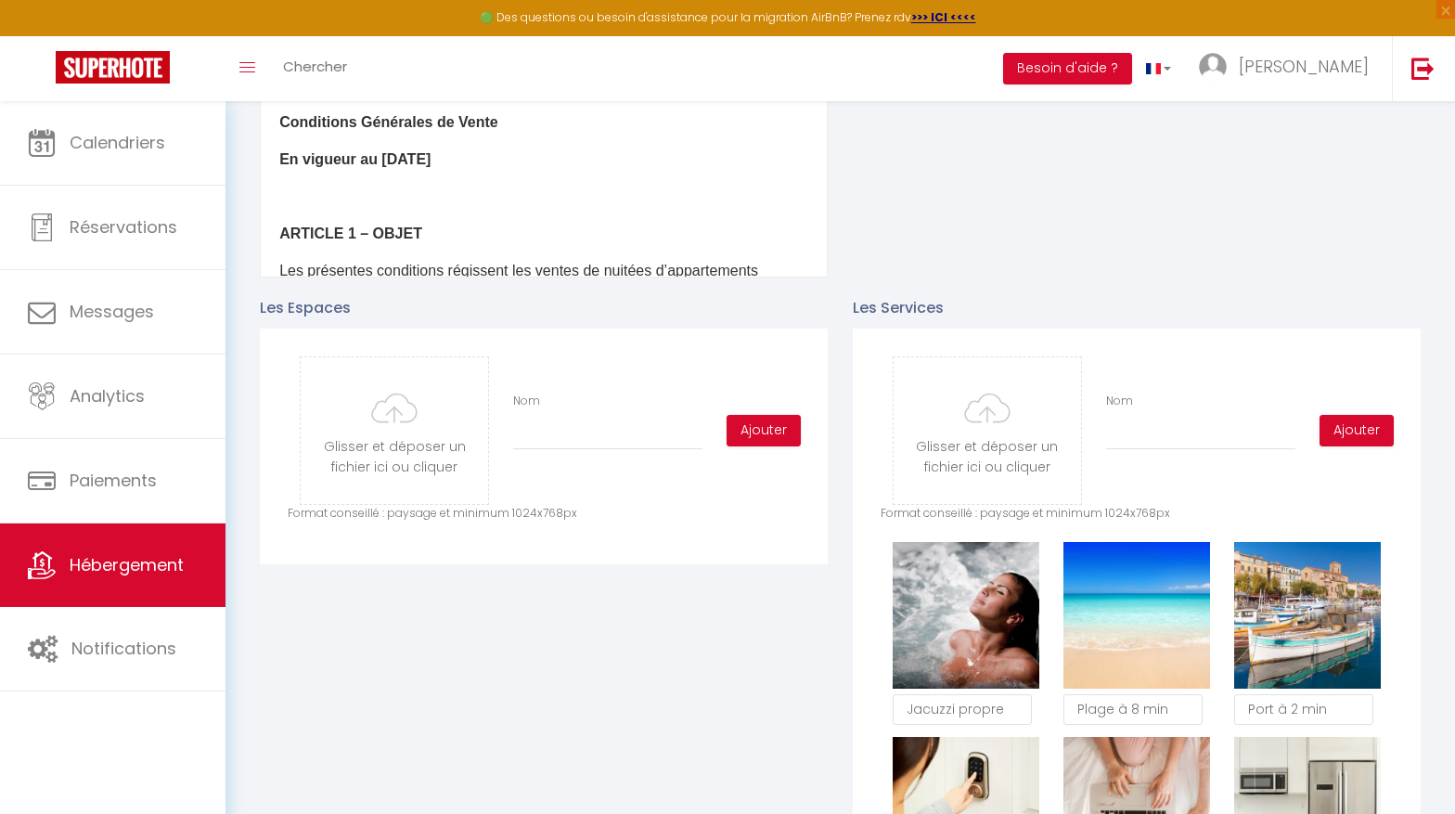
scroll to position [0, 0]
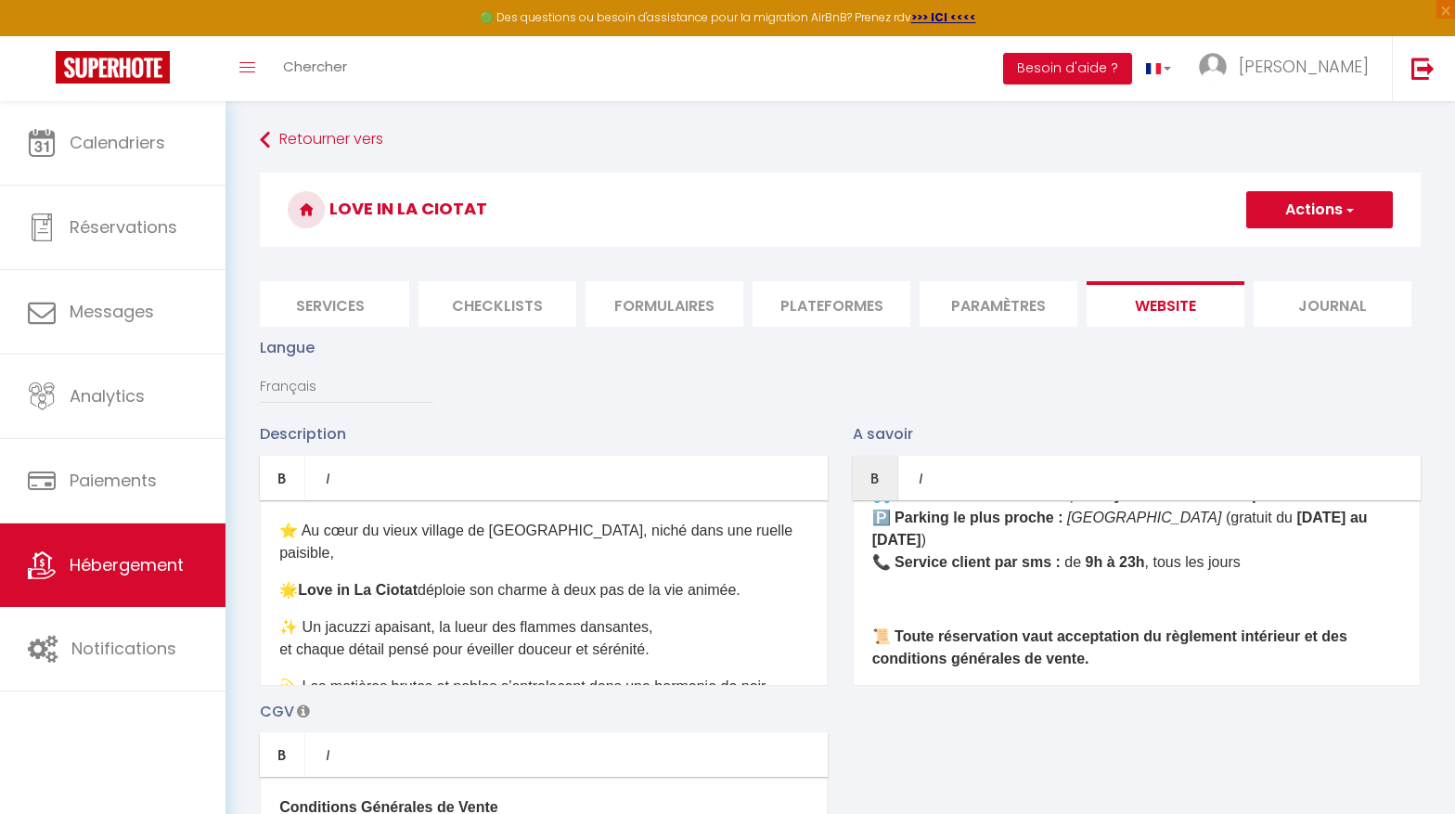
click at [1293, 216] on button "Actions" at bounding box center [1319, 209] width 147 height 37
click at [1301, 253] on input "Enregistrer" at bounding box center [1297, 250] width 69 height 19
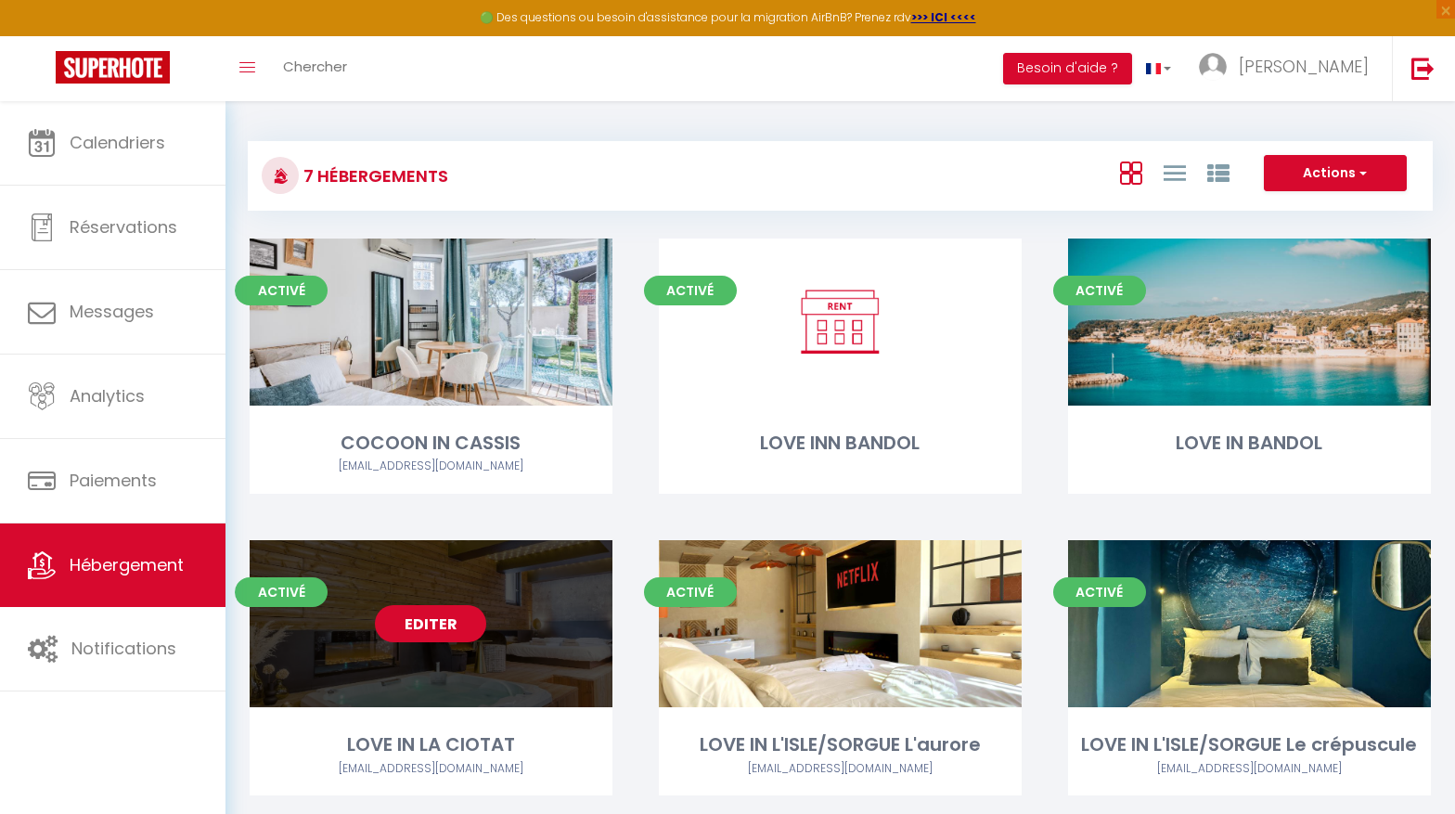
click at [429, 624] on link "Editer" at bounding box center [430, 623] width 111 height 37
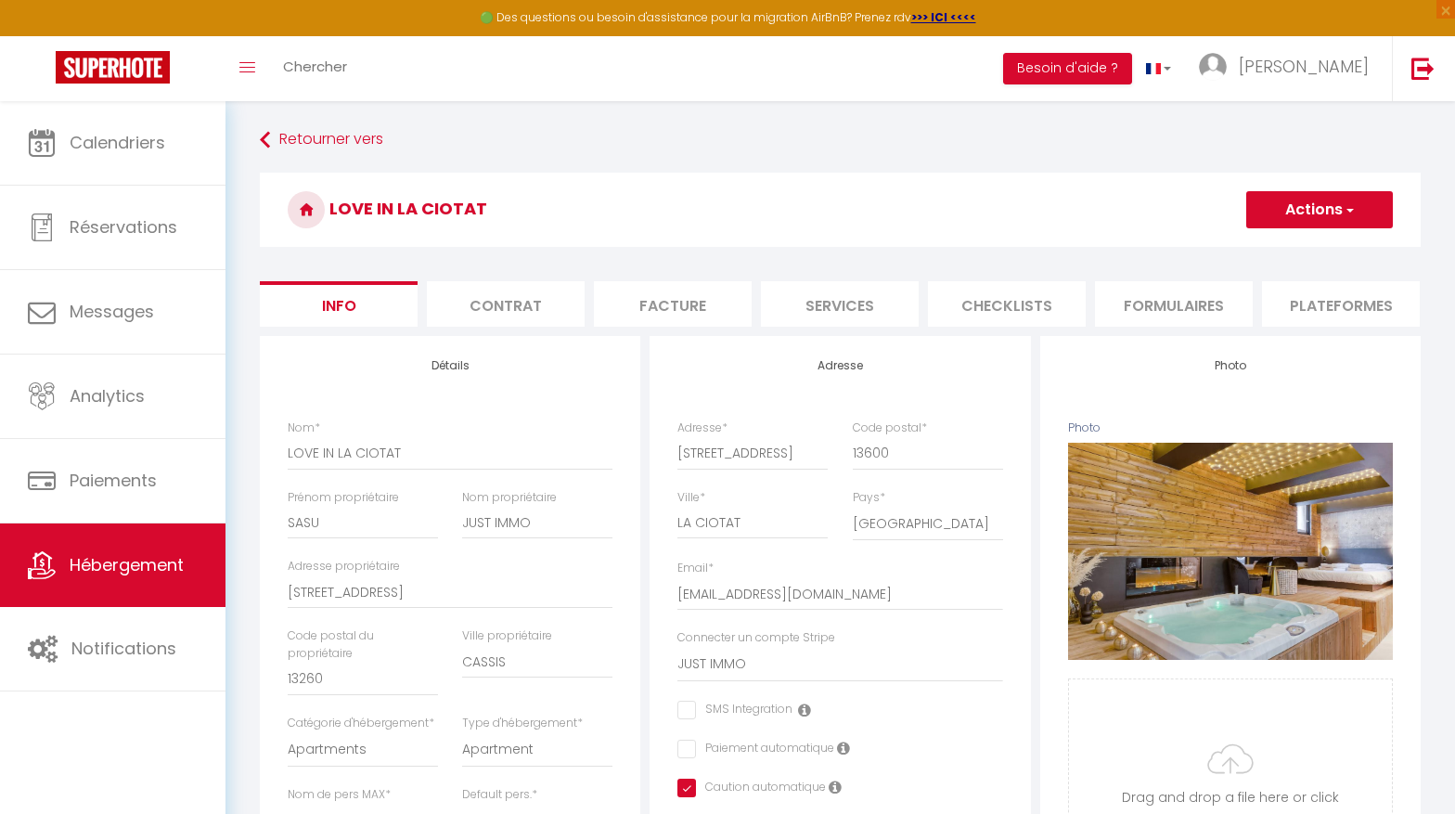
scroll to position [0, 509]
click at [1185, 300] on li "website" at bounding box center [1165, 303] width 158 height 45
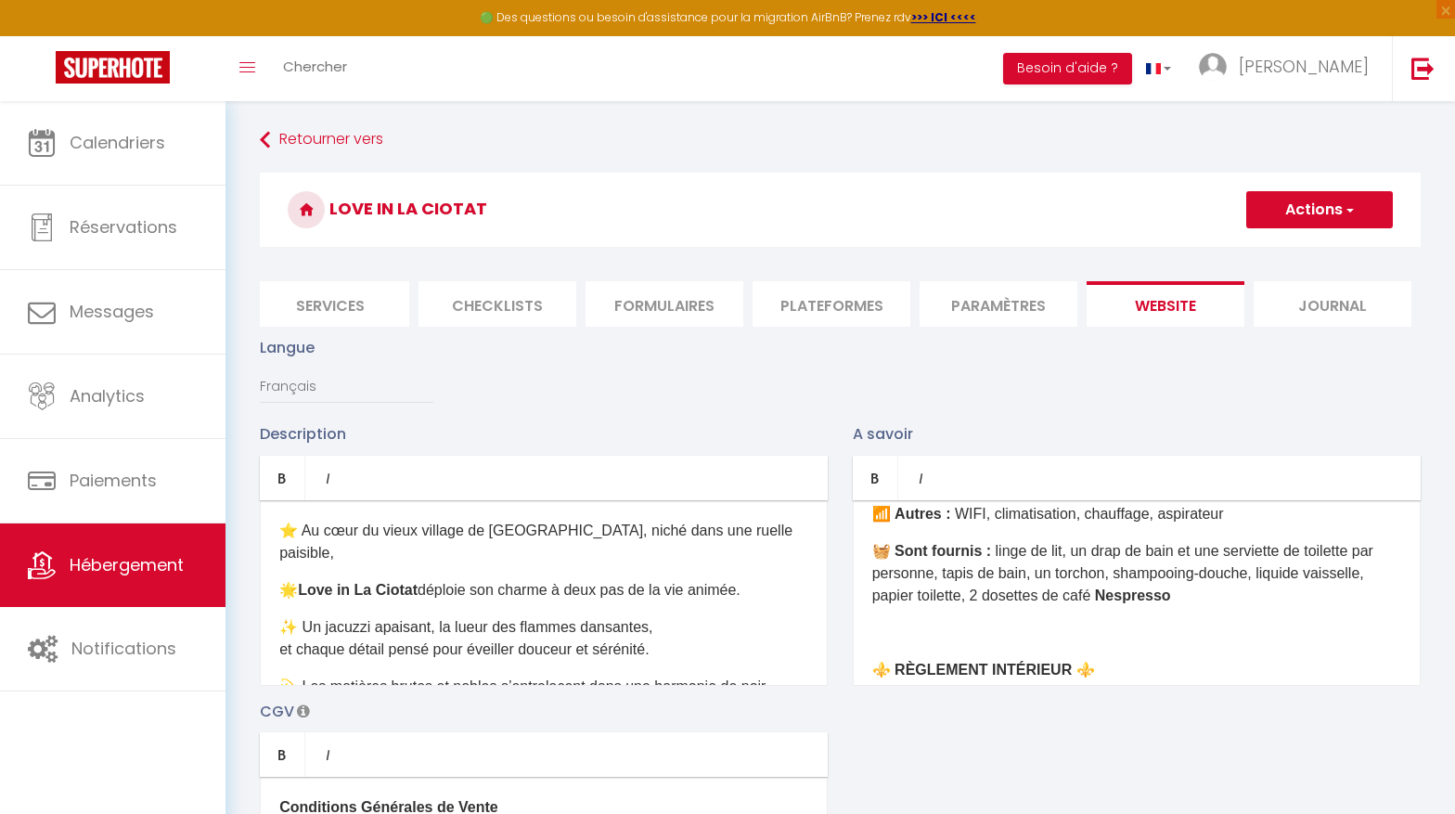
scroll to position [240, 0]
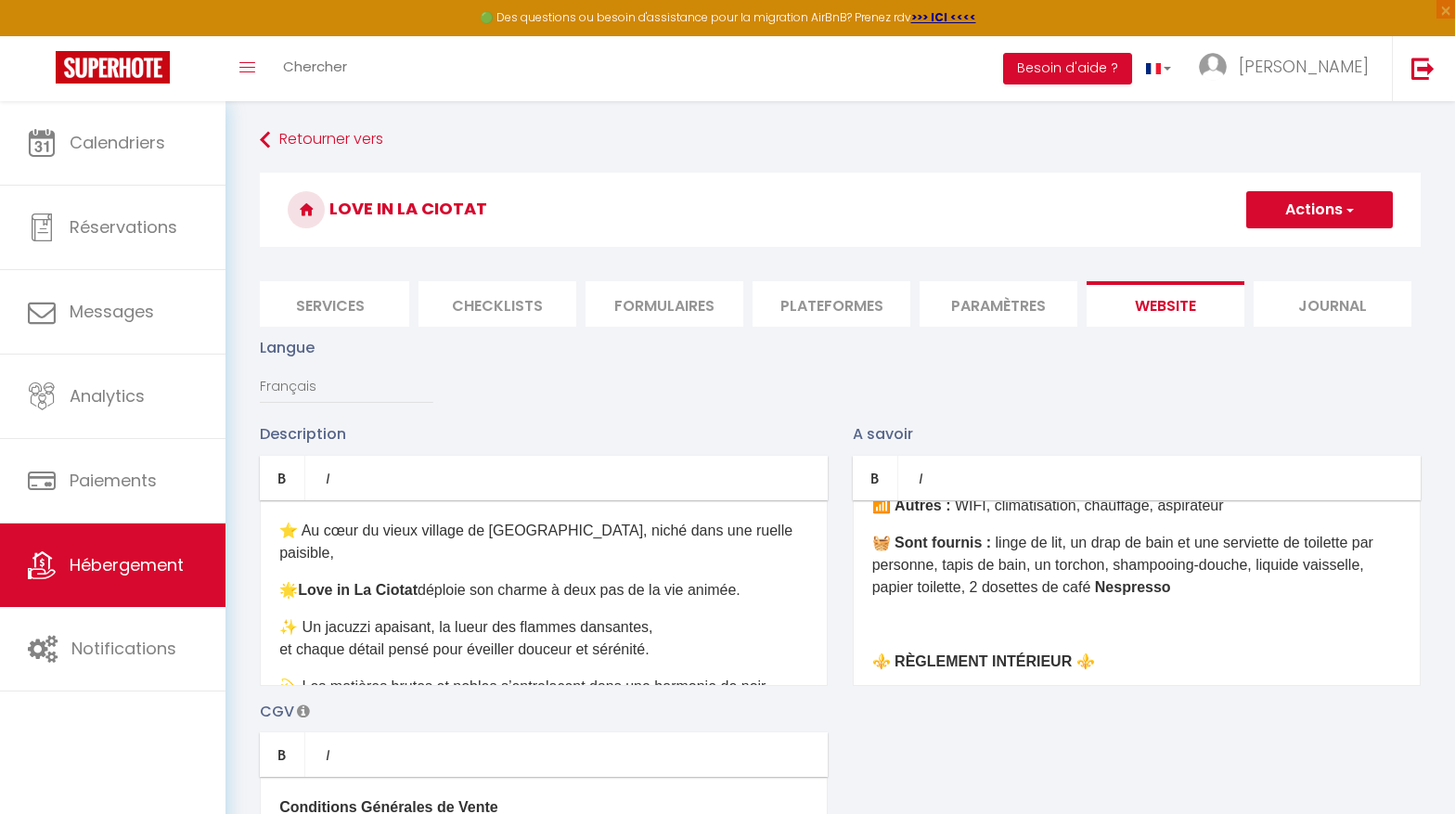
click at [971, 613] on p "​" at bounding box center [1136, 624] width 529 height 22
click at [1323, 210] on button "Actions" at bounding box center [1319, 209] width 147 height 37
click at [1297, 252] on input "Enregistrer" at bounding box center [1297, 250] width 69 height 19
